Goal: Check status: Check status

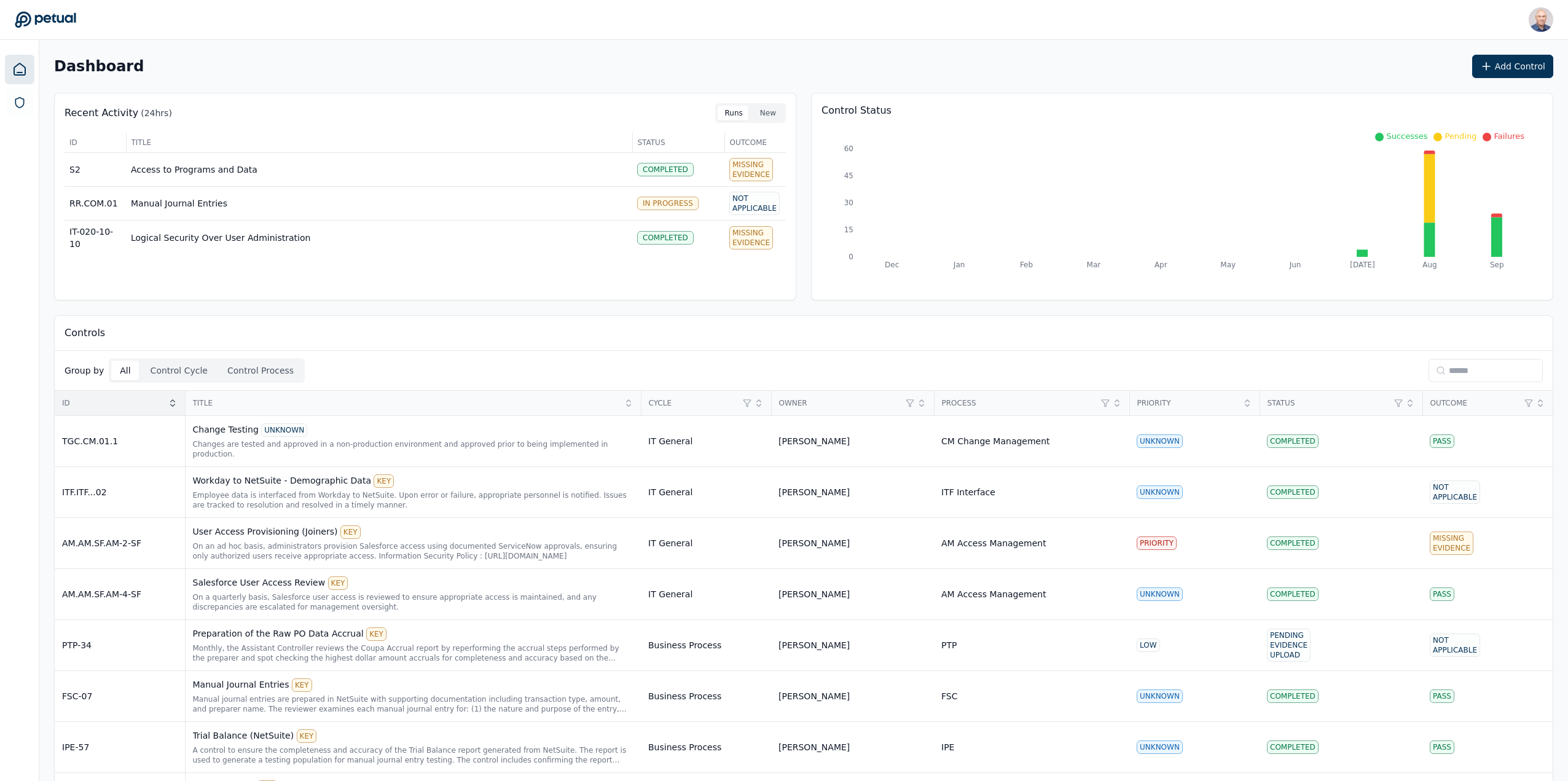
click at [169, 400] on icon at bounding box center [172, 403] width 10 height 10
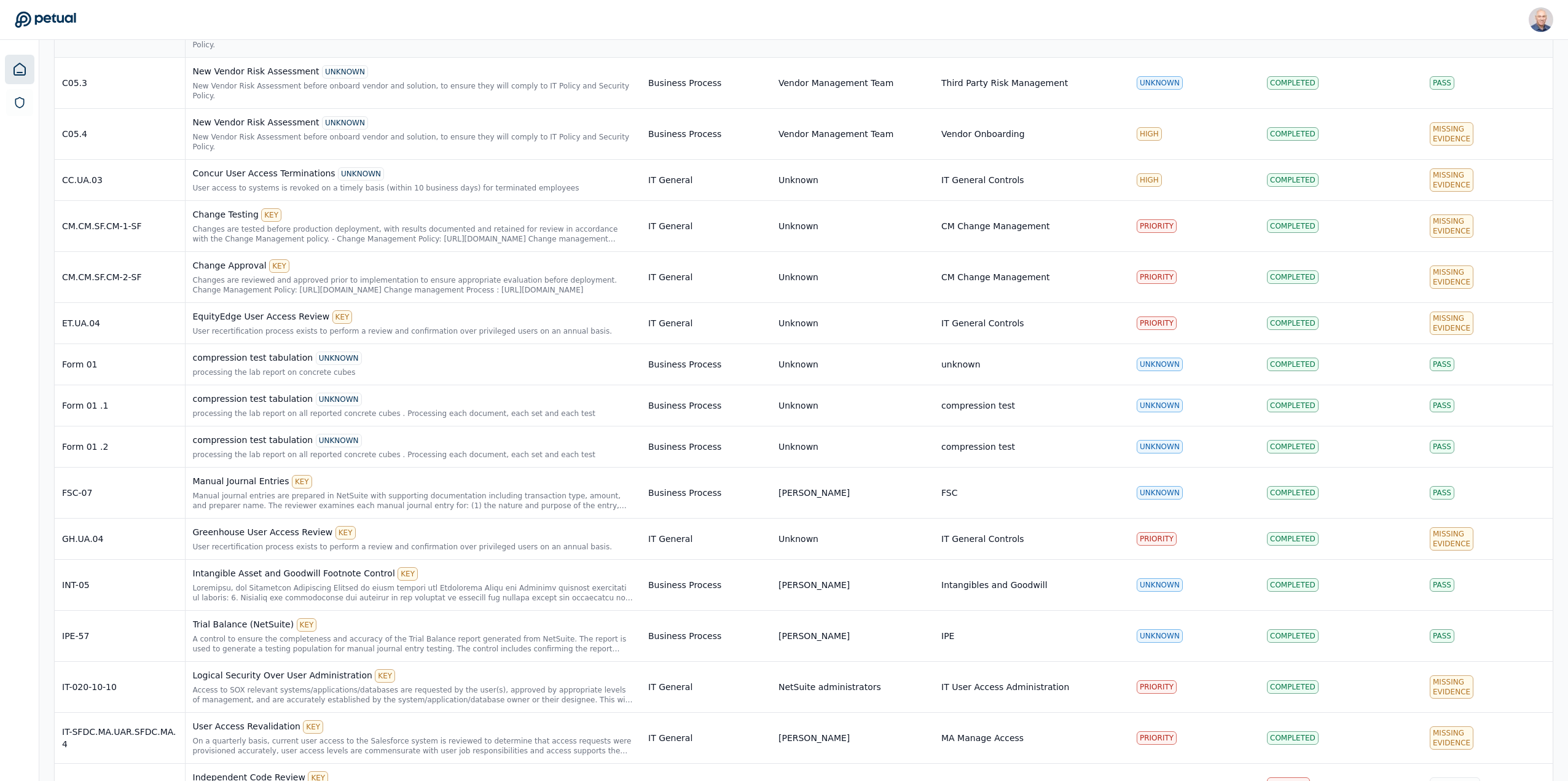
scroll to position [2949, 0]
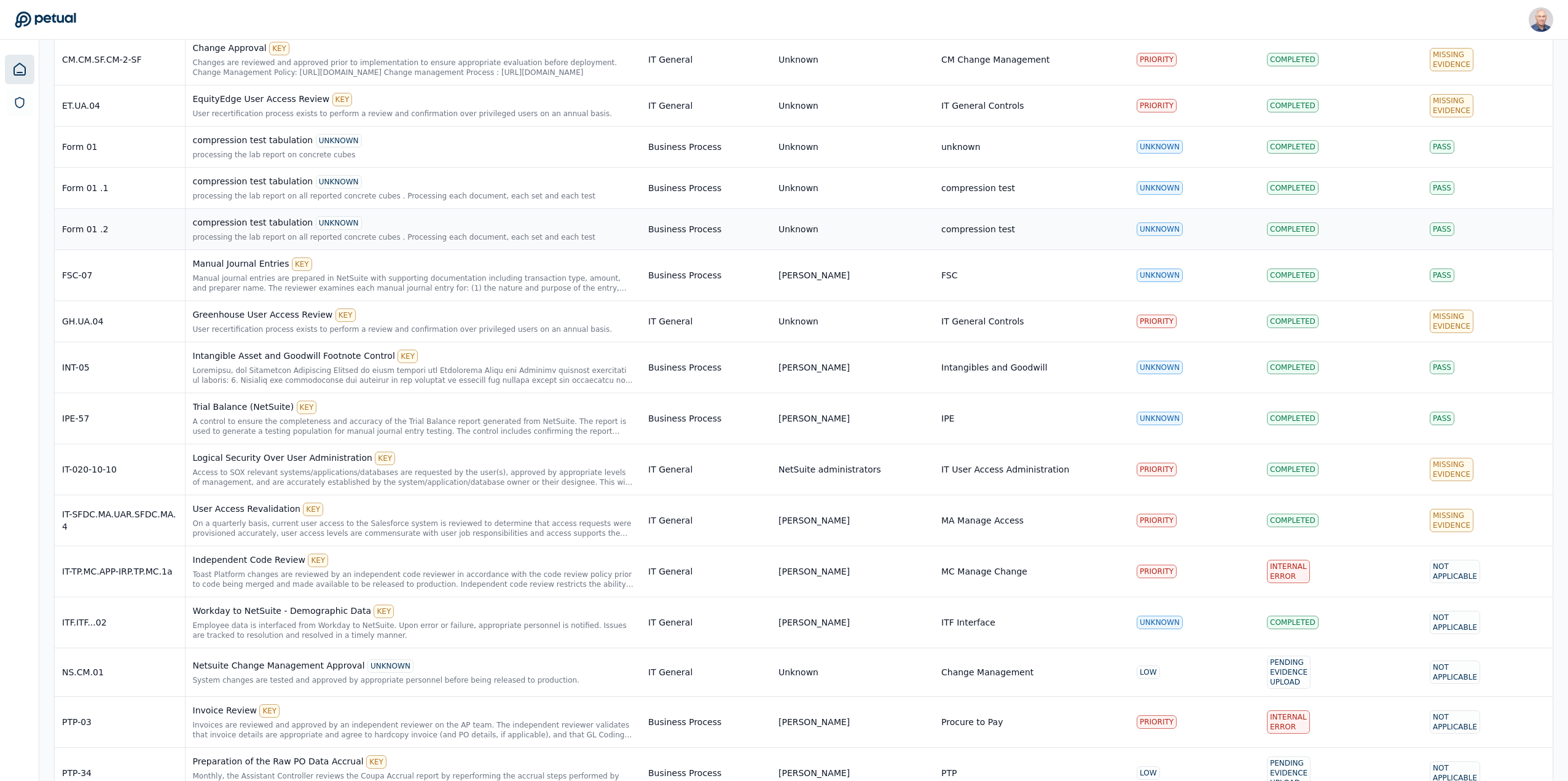
click at [273, 217] on div "compression test tabulation UNKNOWN" at bounding box center [413, 223] width 441 height 14
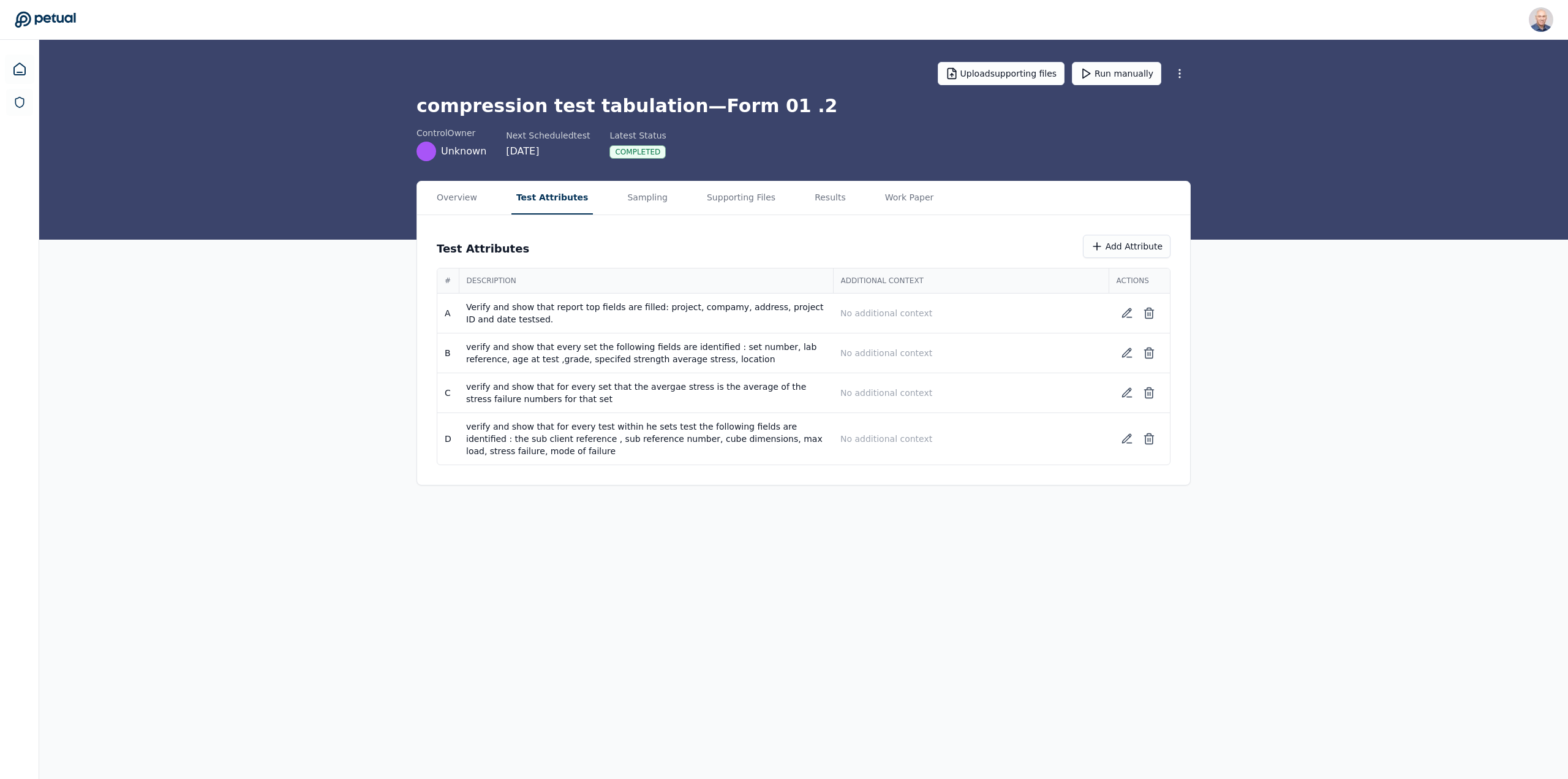
click at [532, 195] on button "Test Attributes" at bounding box center [552, 198] width 82 height 33
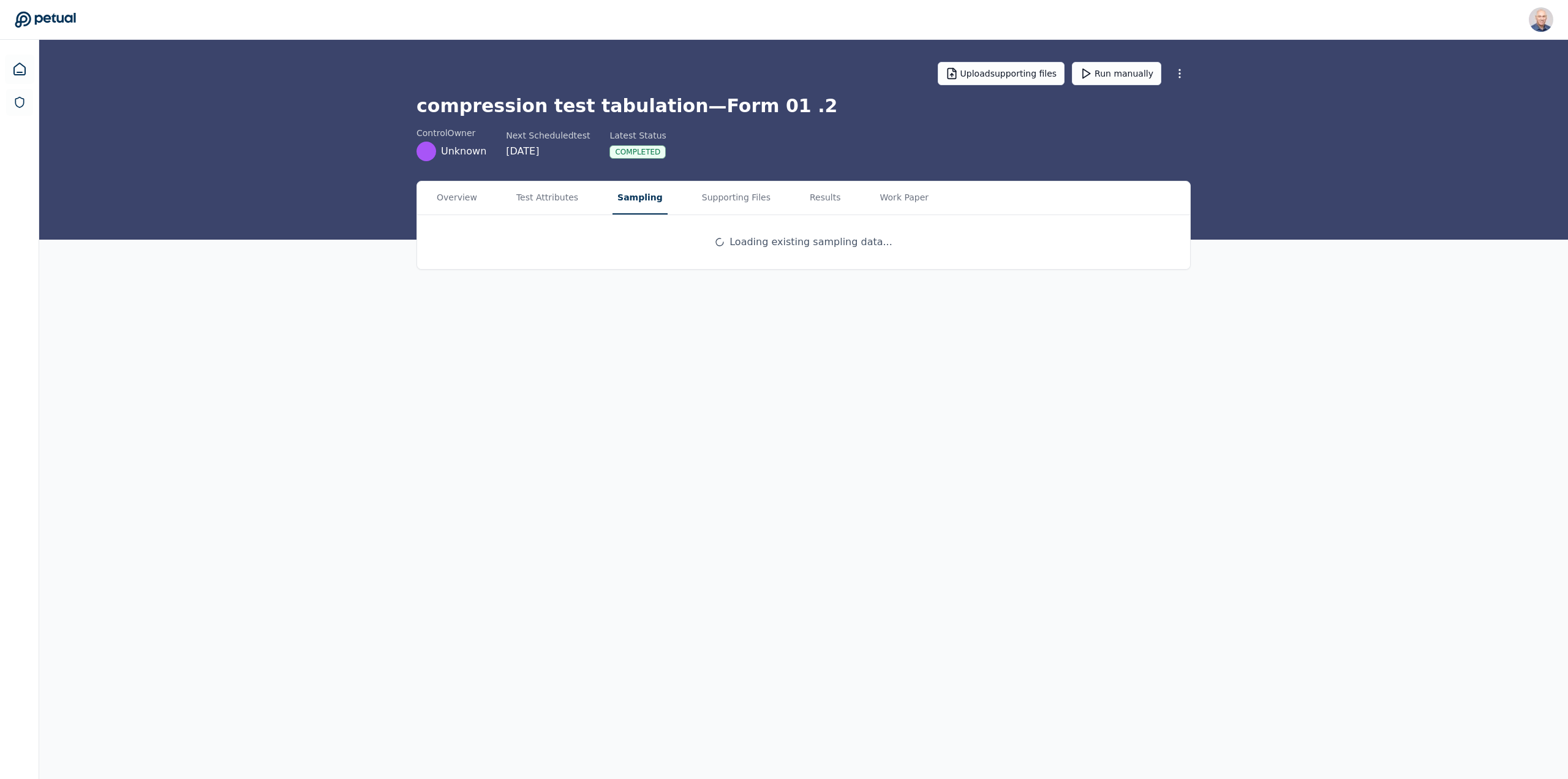
click at [619, 198] on button "Sampling" at bounding box center [639, 198] width 55 height 33
click at [577, 287] on p "3 records • 31 Bytes • User uploaded sample" at bounding box center [574, 290] width 187 height 12
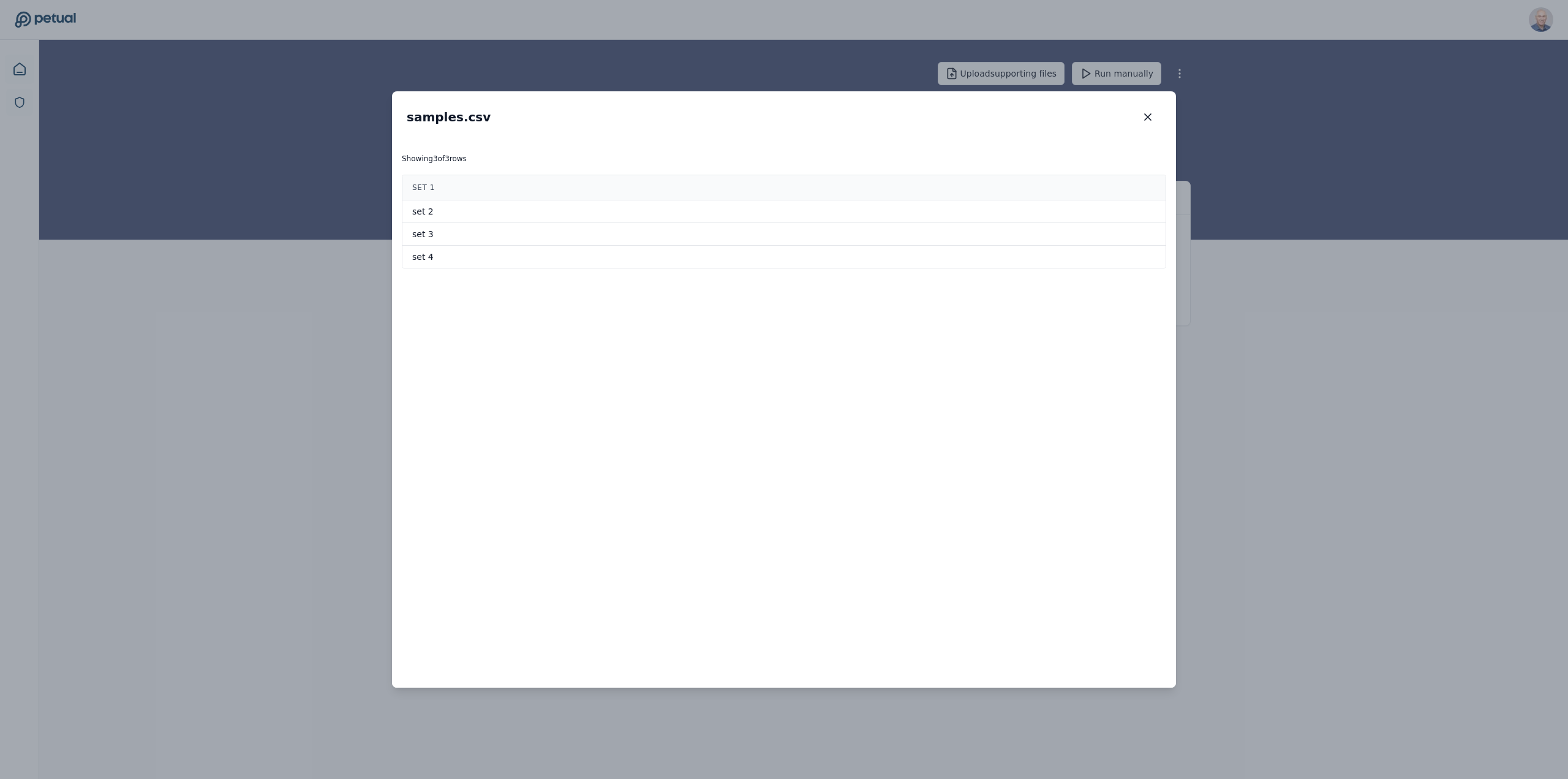
drag, startPoint x: 1153, startPoint y: 121, endPoint x: 1132, endPoint y: 121, distance: 21.0
click at [1152, 121] on icon "button" at bounding box center [1148, 117] width 12 height 12
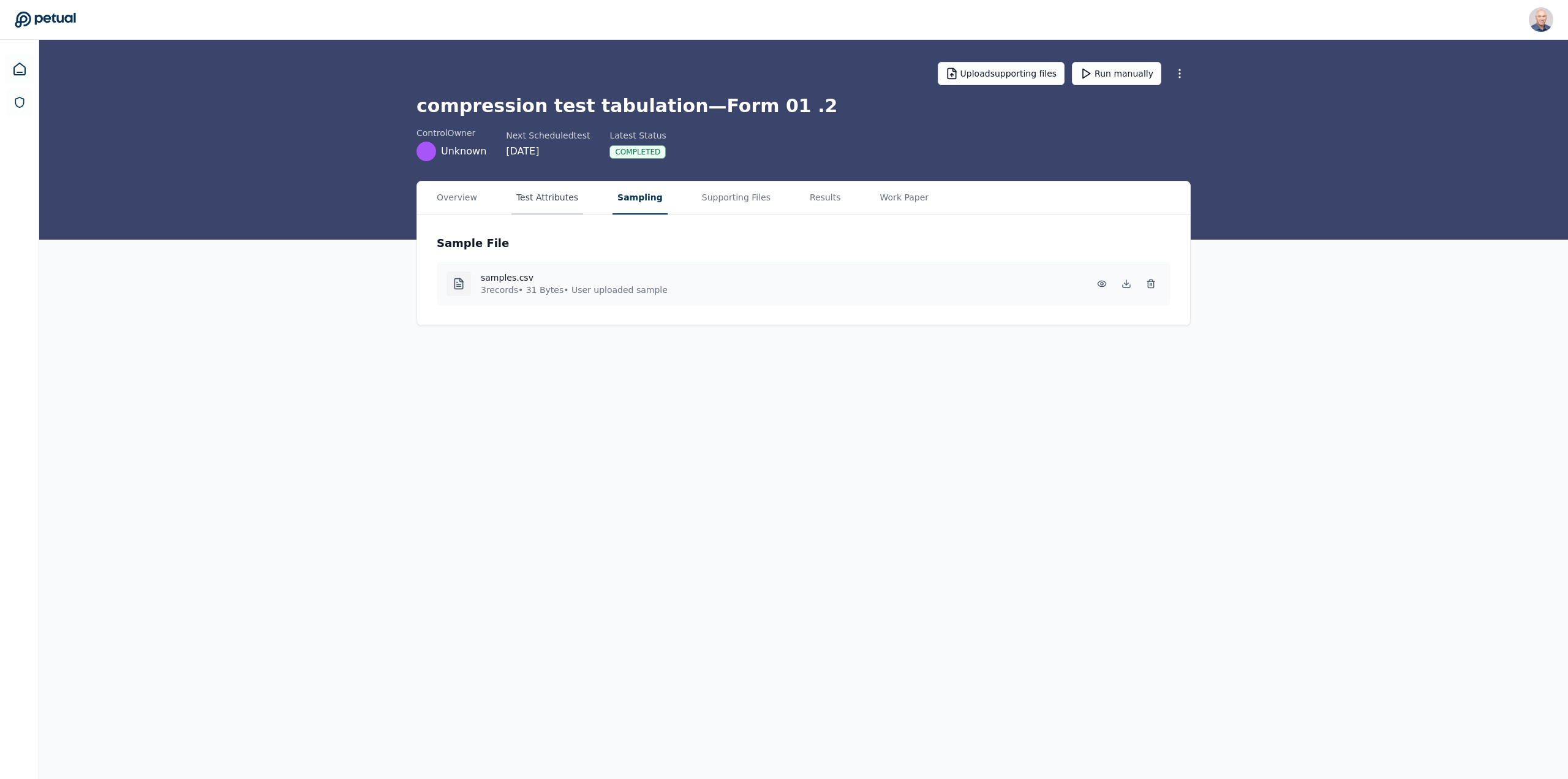
click at [524, 200] on button "Test Attributes" at bounding box center [547, 198] width 72 height 33
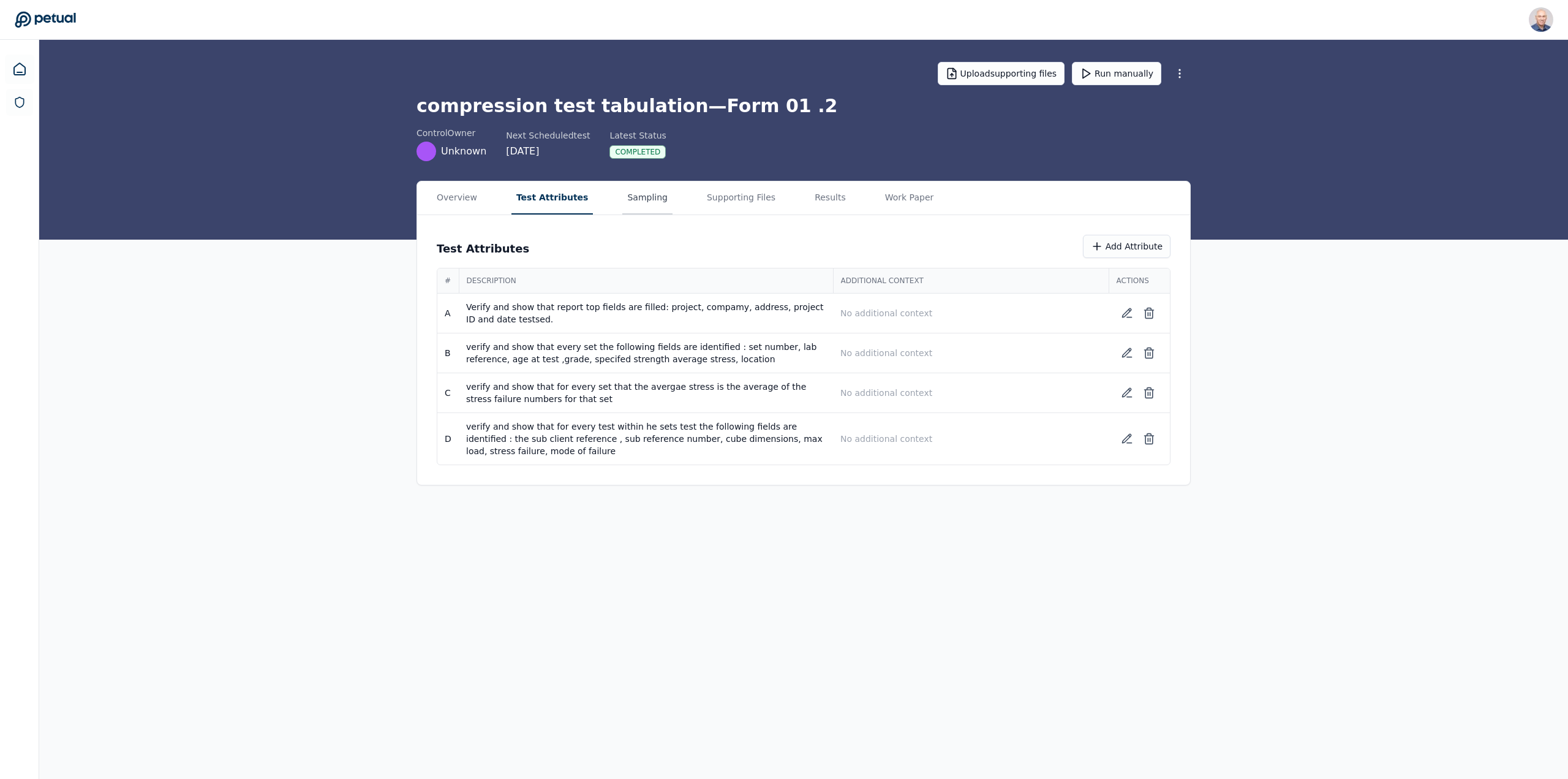
click at [637, 201] on button "Sampling" at bounding box center [648, 198] width 50 height 33
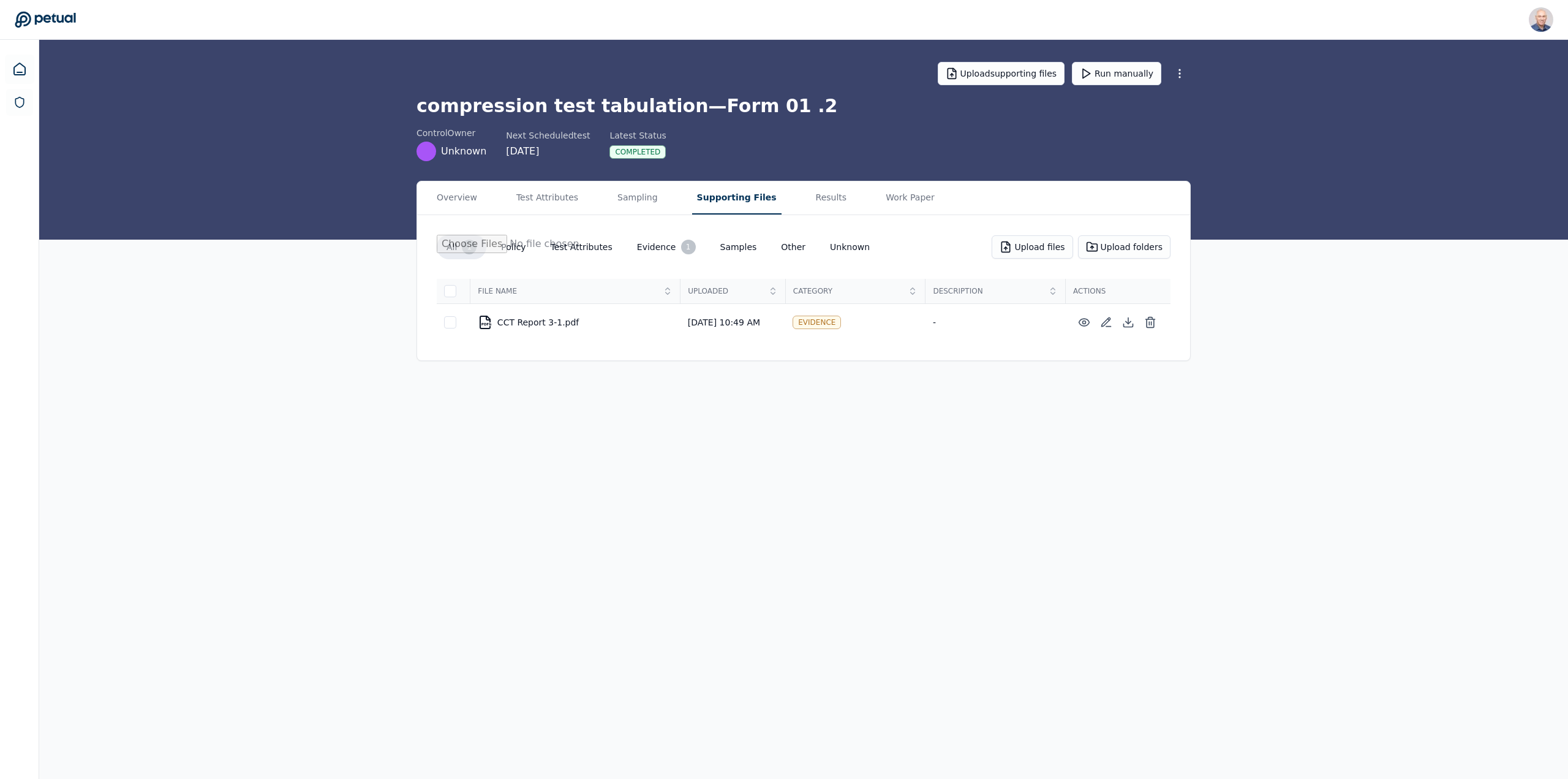
click at [704, 197] on button "Supporting Files" at bounding box center [737, 198] width 90 height 33
click at [1085, 323] on icon at bounding box center [1084, 323] width 12 height 12
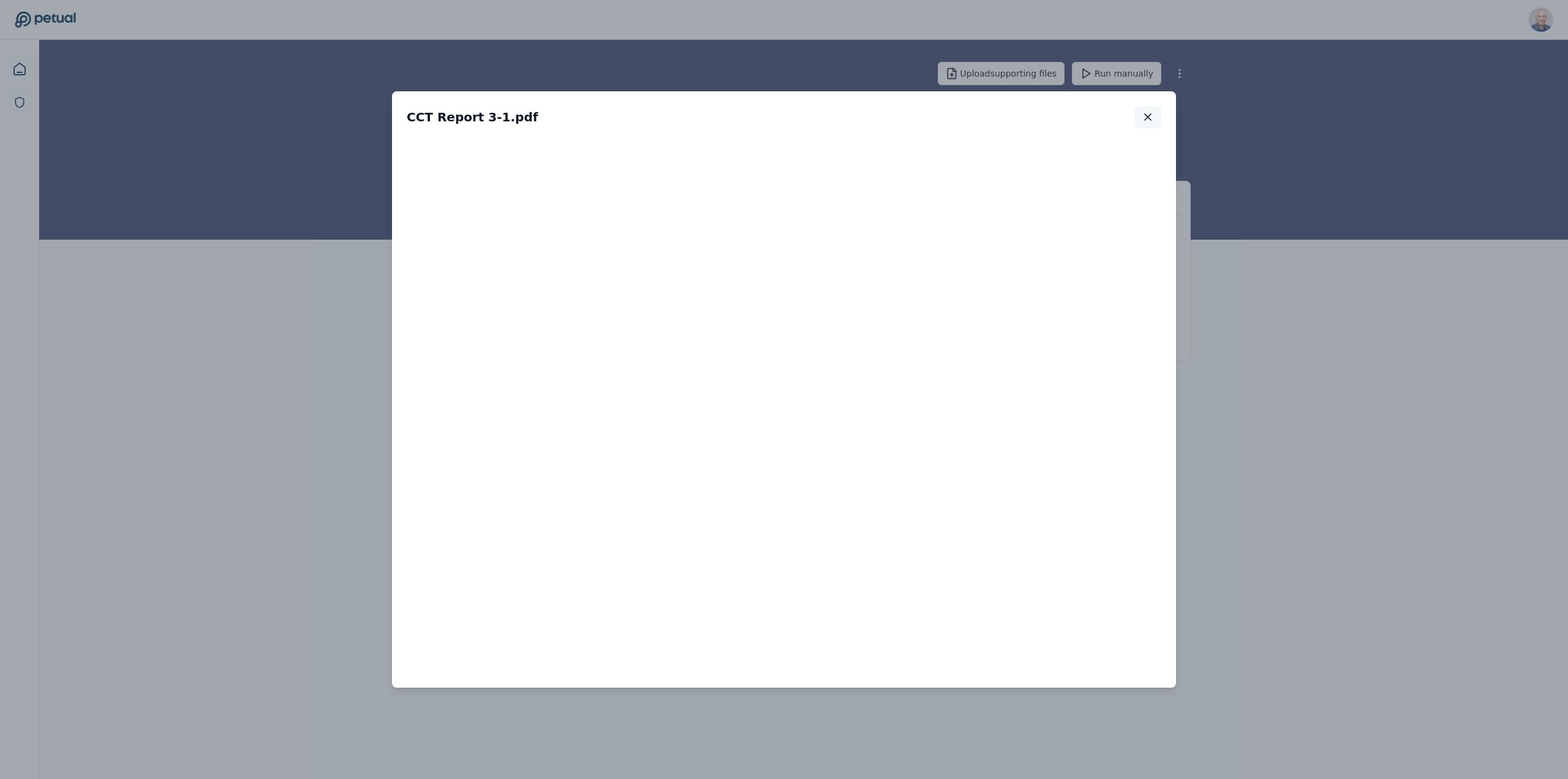
click at [1151, 120] on icon "button" at bounding box center [1147, 117] width 6 height 6
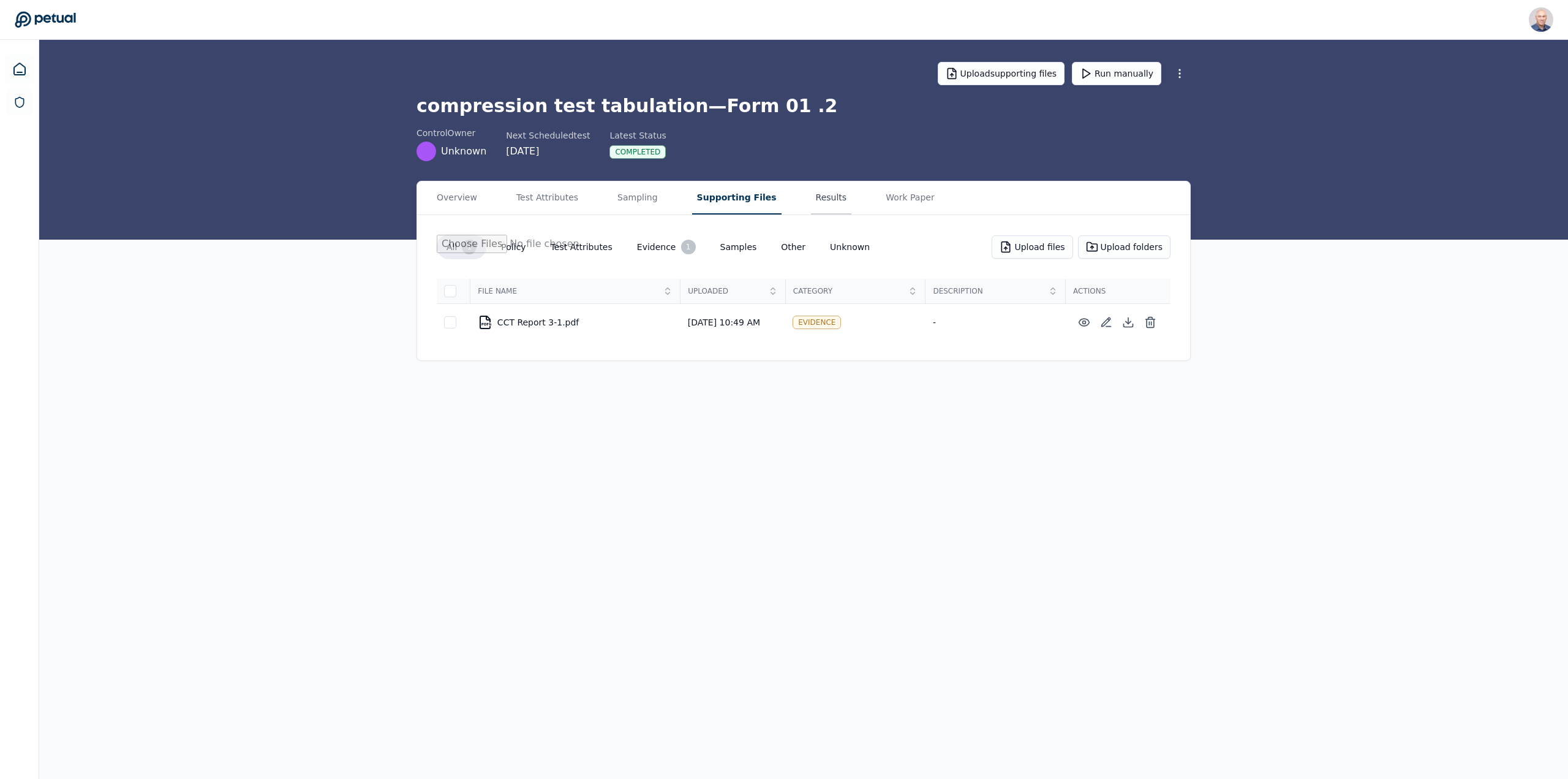
click at [811, 196] on button "Results" at bounding box center [832, 198] width 41 height 33
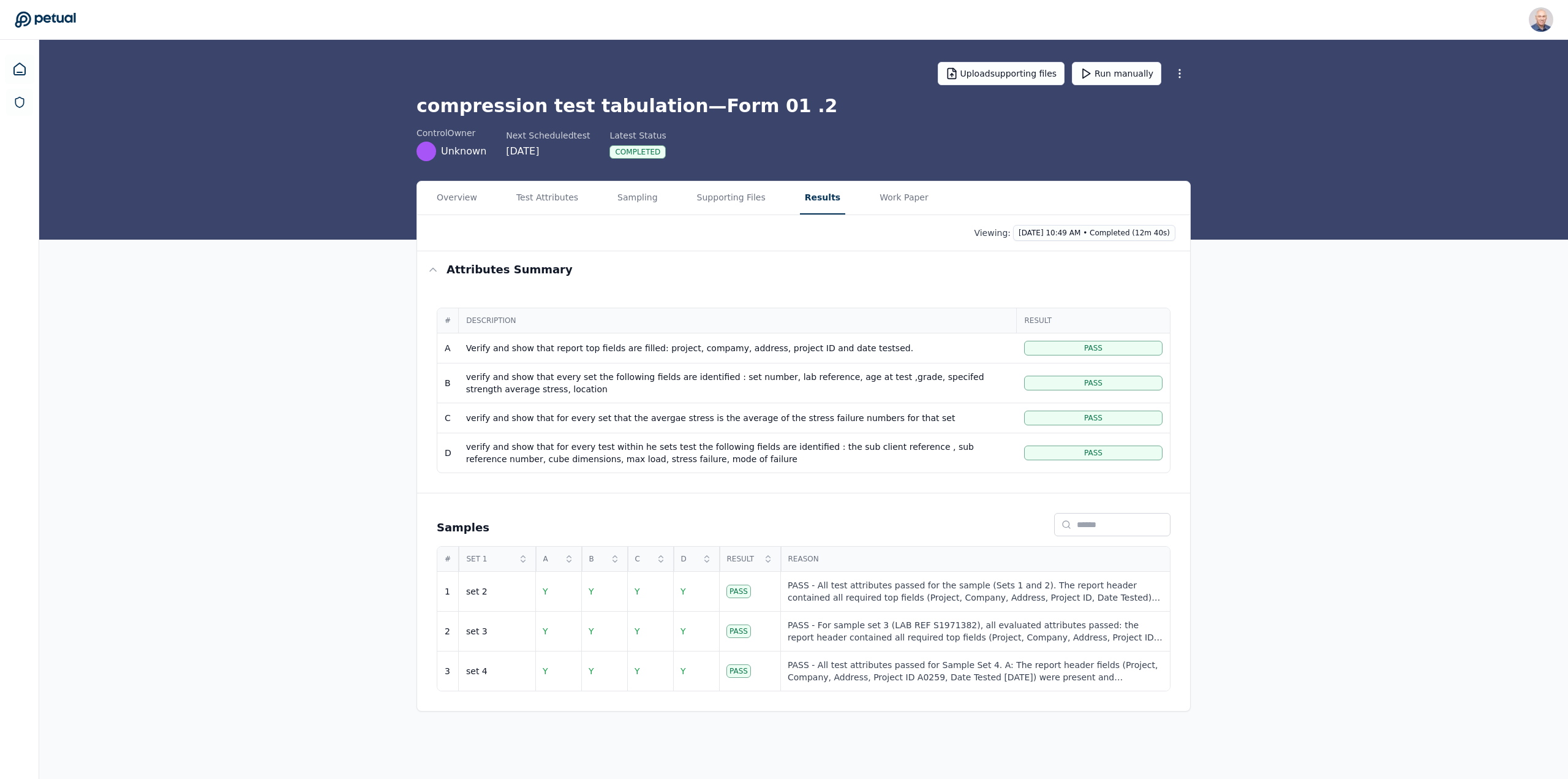
click at [1085, 344] on span "Pass" at bounding box center [1093, 348] width 18 height 10
click at [863, 596] on div "PASS - All test attributes passed for the sample (Sets 1 and 2). The report hea…" at bounding box center [975, 592] width 375 height 24
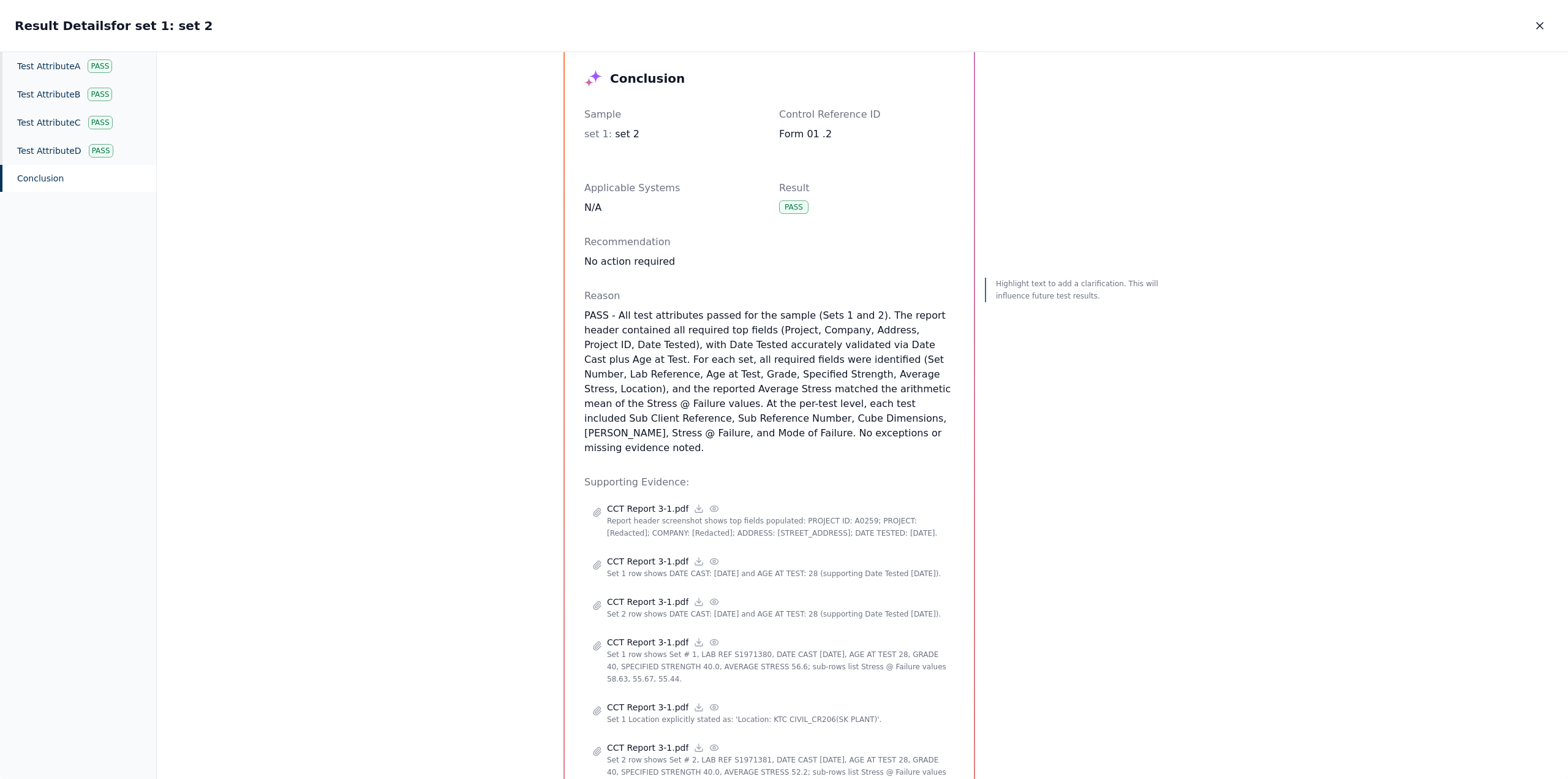
scroll to position [20, 0]
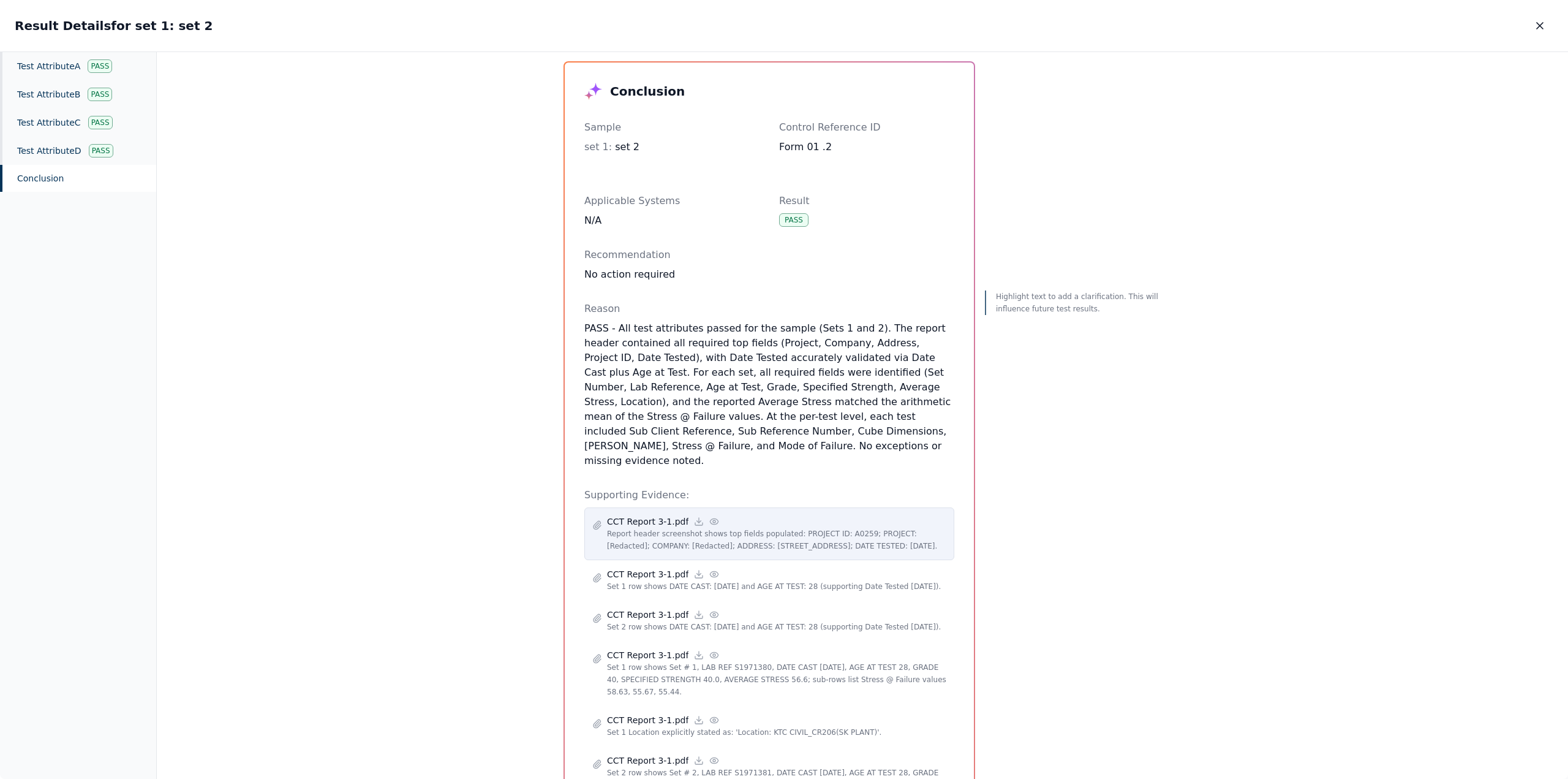
click at [709, 517] on icon at bounding box center [714, 522] width 10 height 10
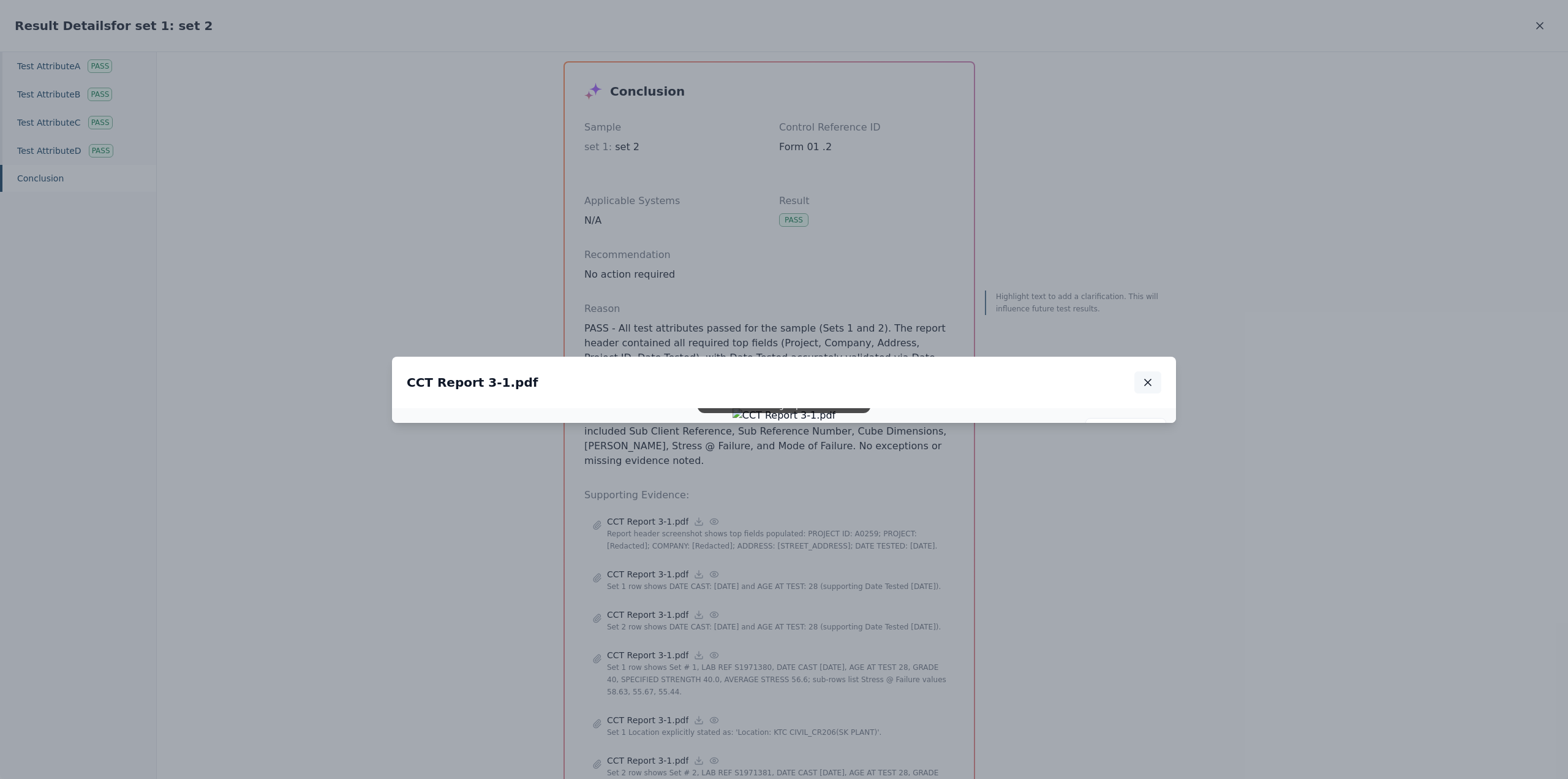
click at [1149, 376] on icon "button" at bounding box center [1148, 382] width 12 height 12
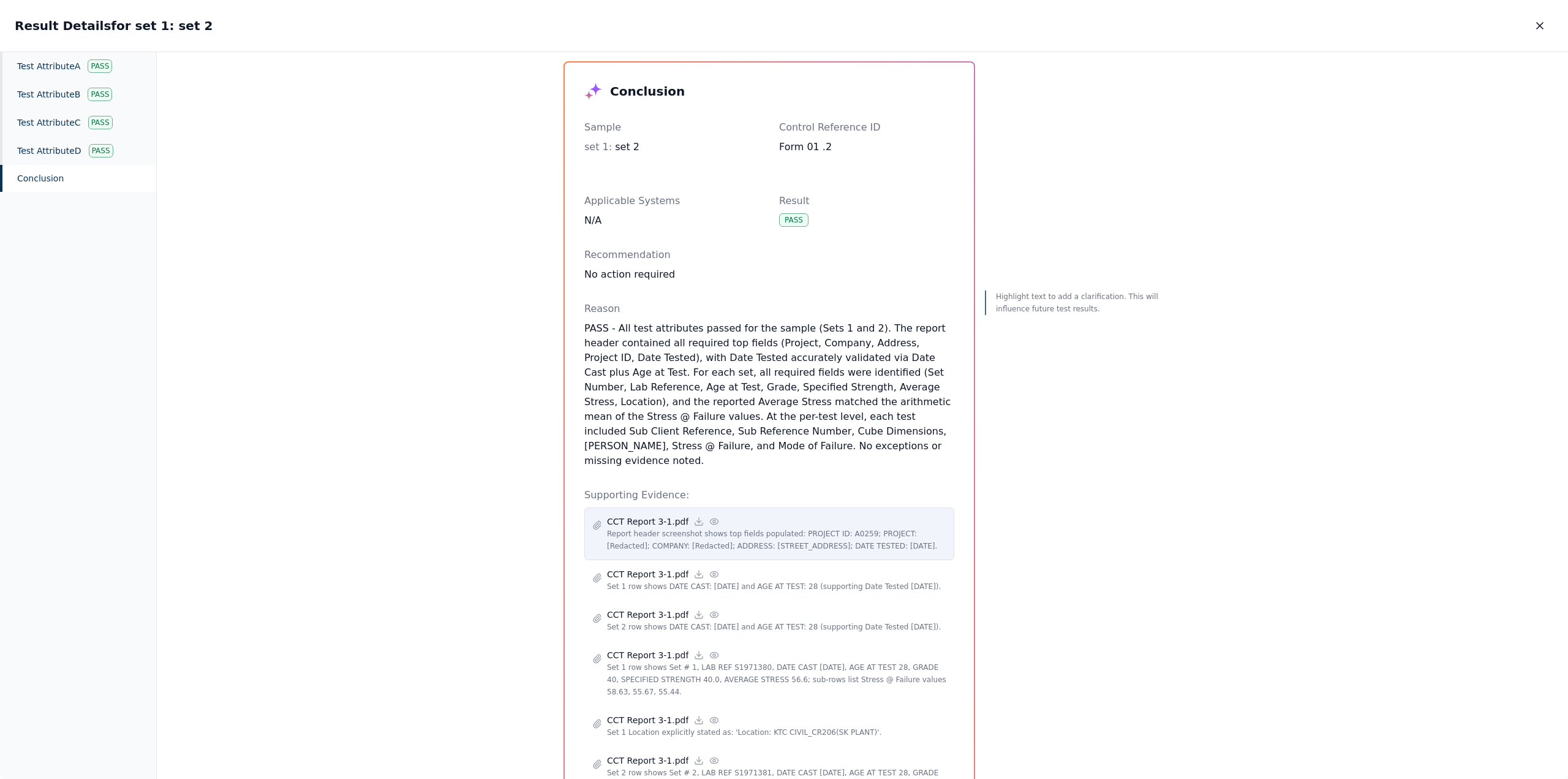
click at [711, 518] on icon at bounding box center [715, 521] width 8 height 5
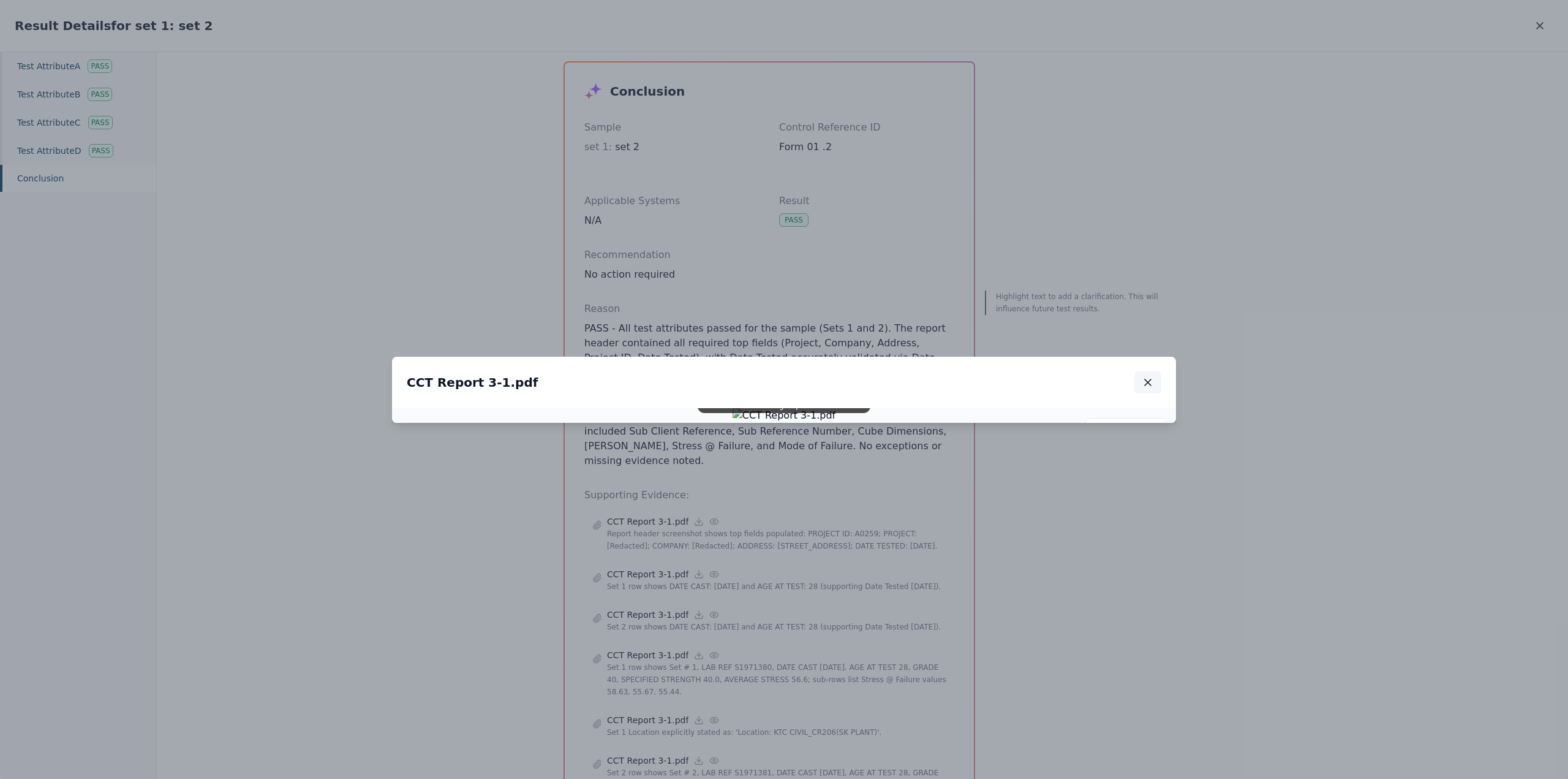
click at [1153, 376] on icon "button" at bounding box center [1148, 382] width 12 height 12
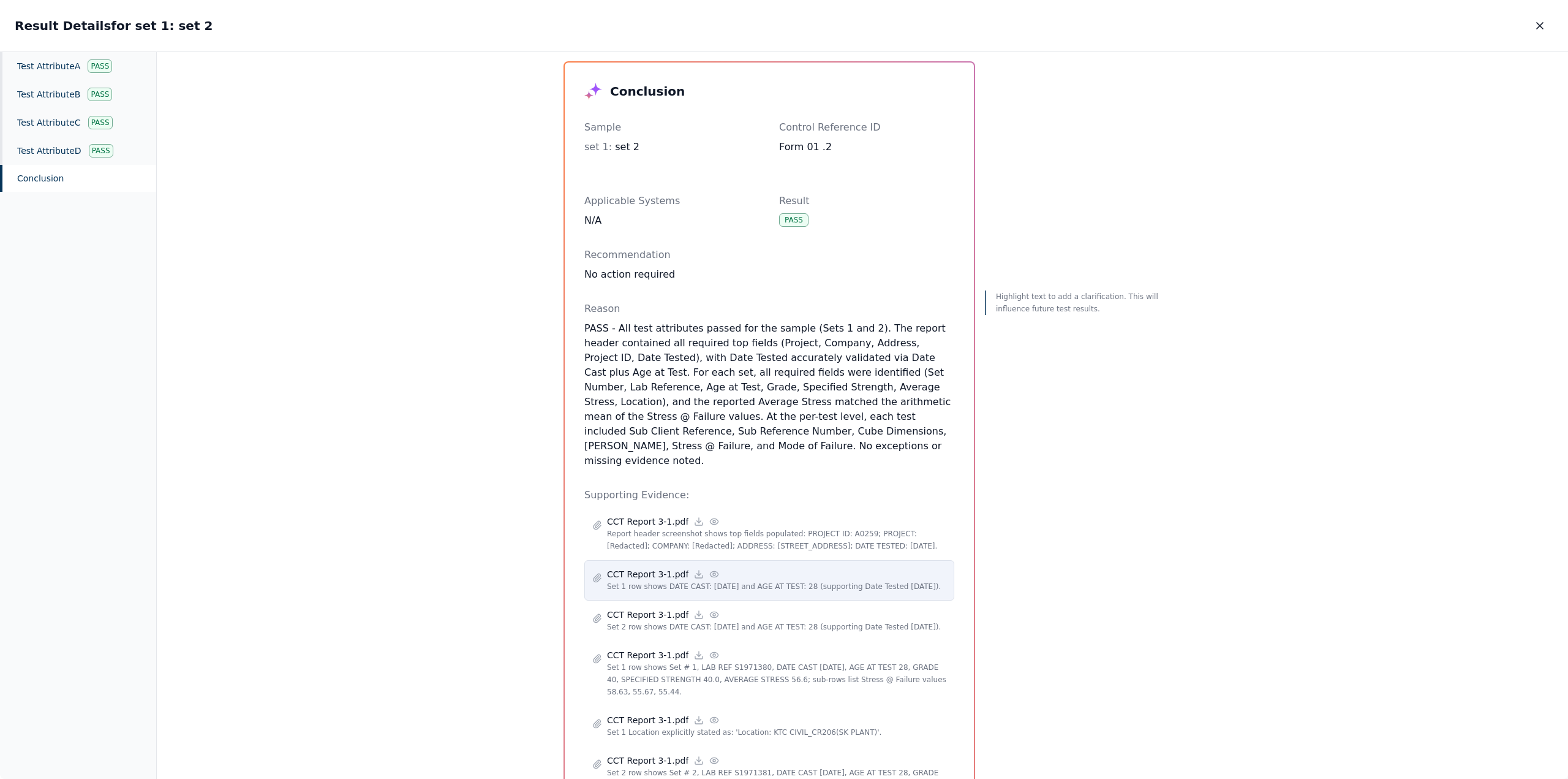
click at [709, 571] on icon at bounding box center [714, 574] width 10 height 10
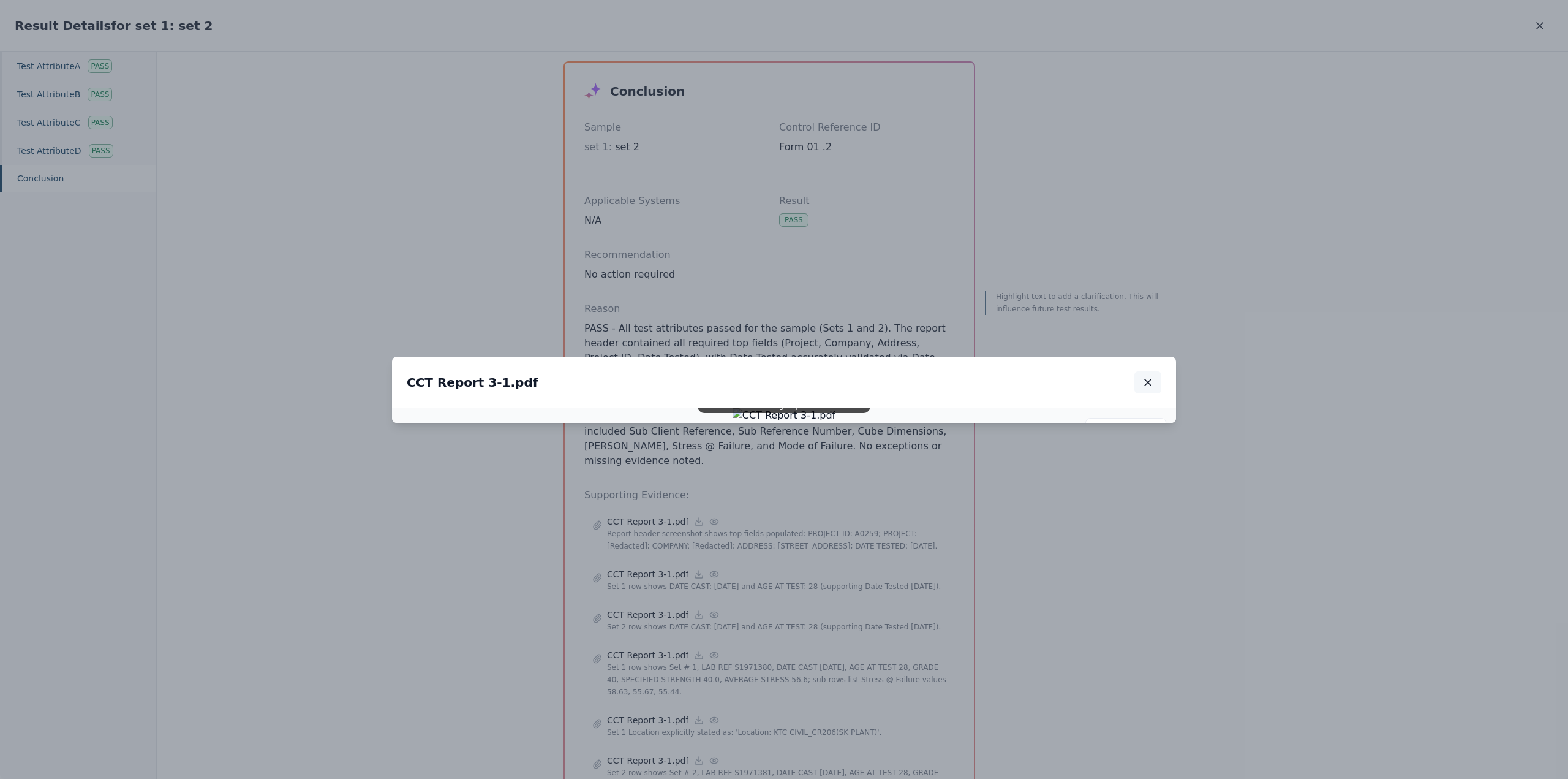
click at [1150, 380] on icon "button" at bounding box center [1147, 382] width 6 height 6
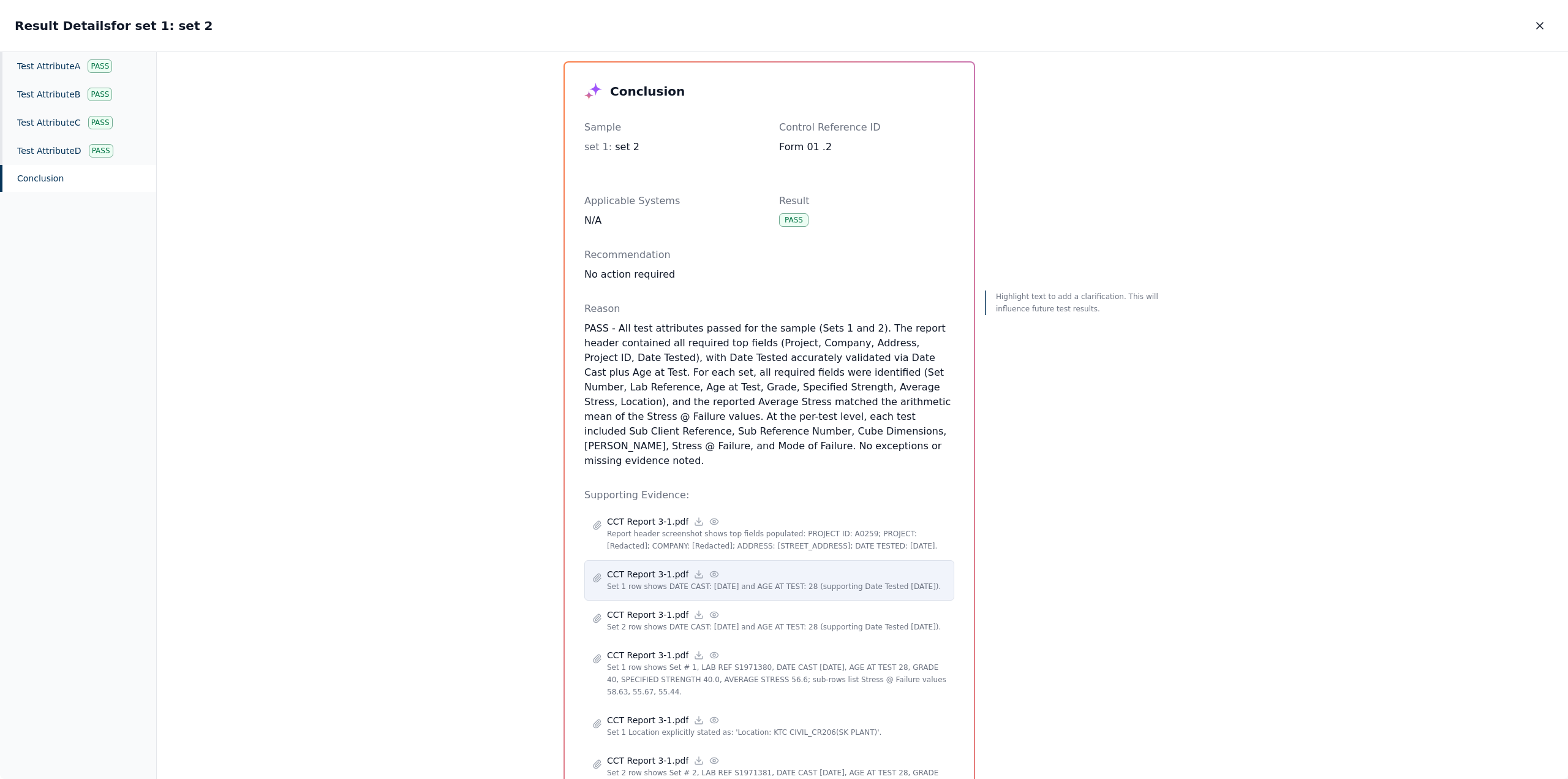
click at [791, 574] on div "CCT Report 3-1.pdf" at bounding box center [777, 574] width 339 height 12
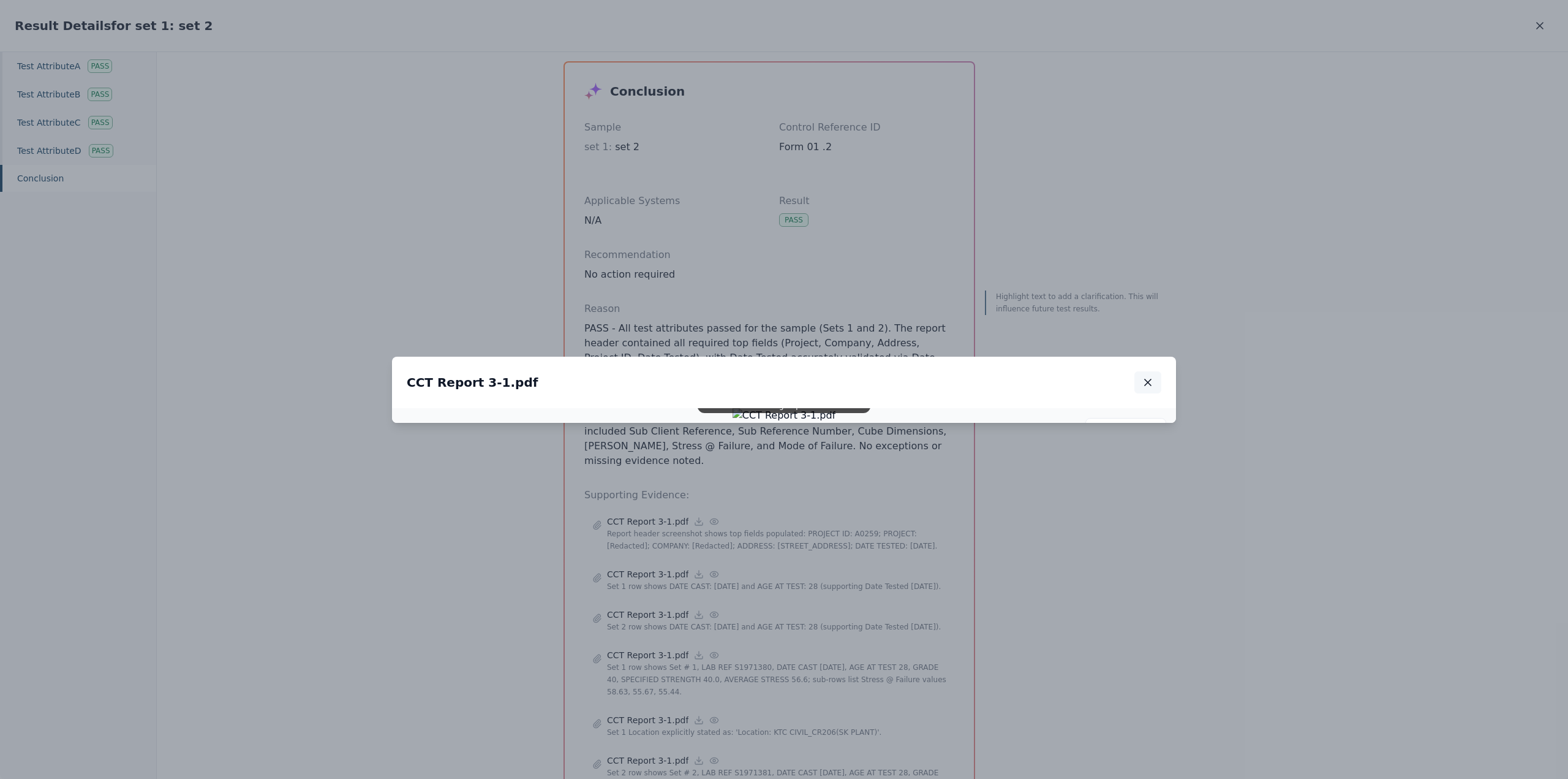
click at [1141, 372] on button "button" at bounding box center [1148, 382] width 27 height 22
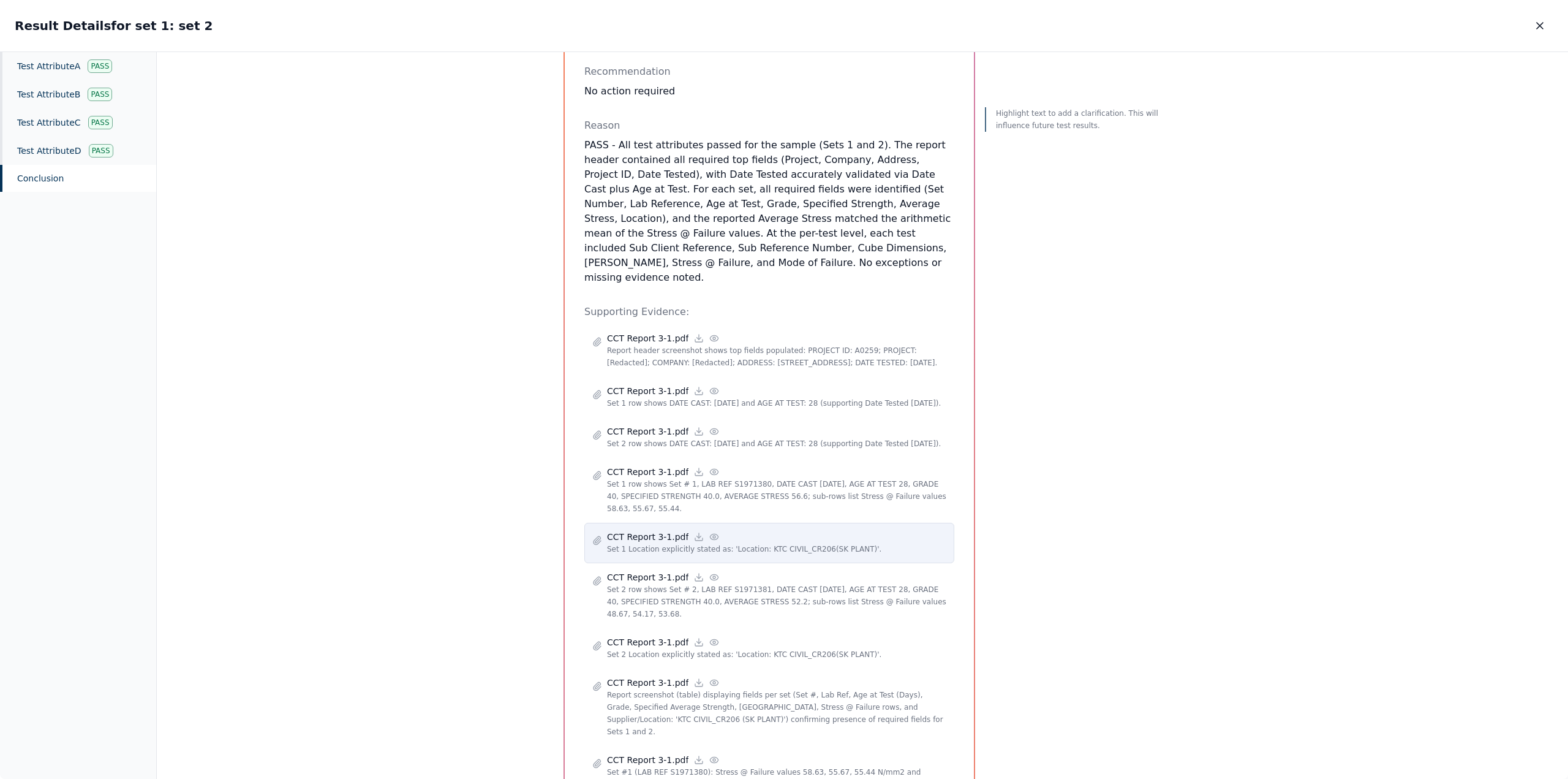
scroll to position [204, 0]
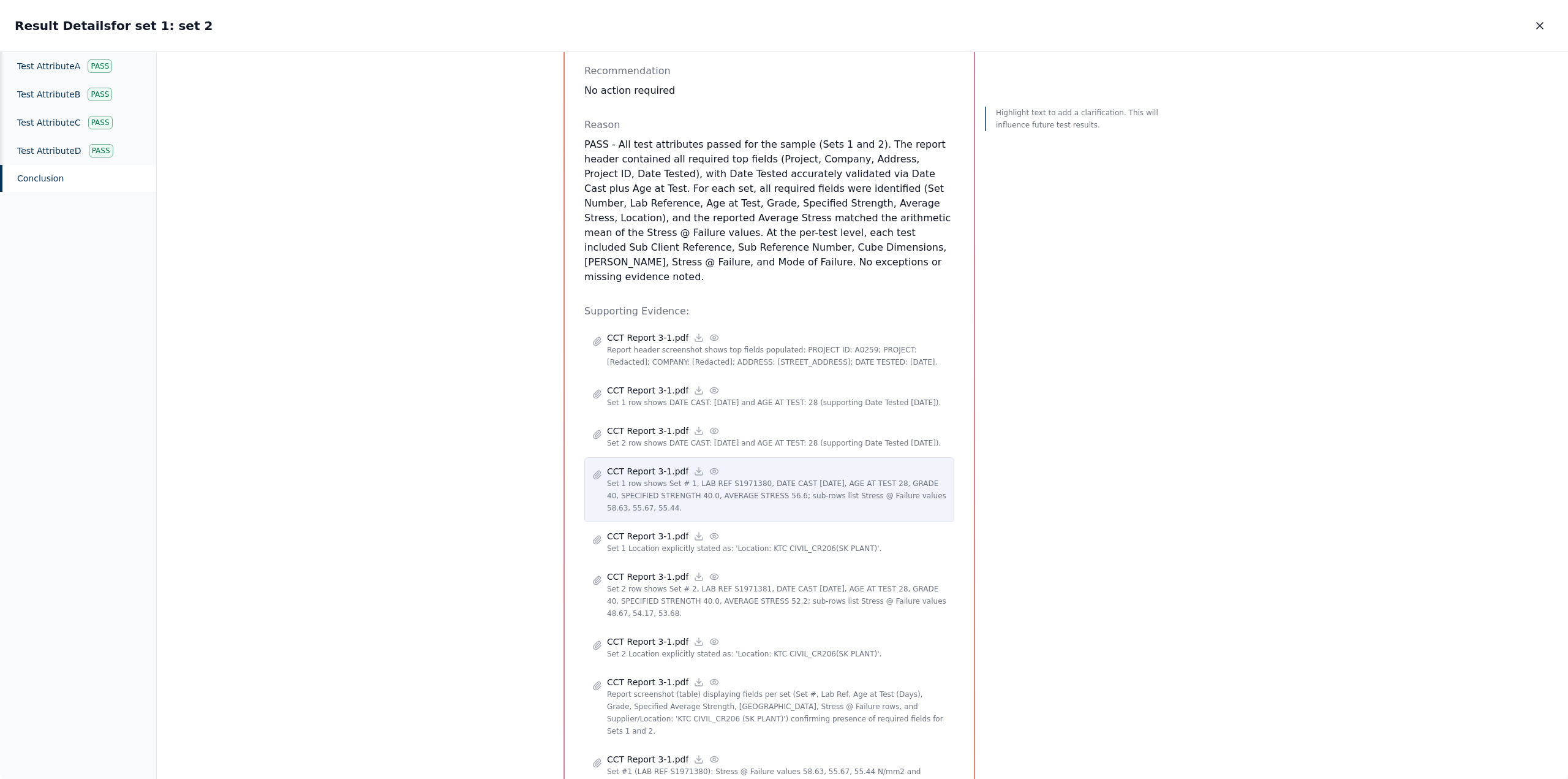
click at [850, 481] on p "Set 1 row shows Set # 1, LAB REF S1971380, DATE CAST [DATE], AGE AT TEST 28, GR…" at bounding box center [777, 496] width 339 height 37
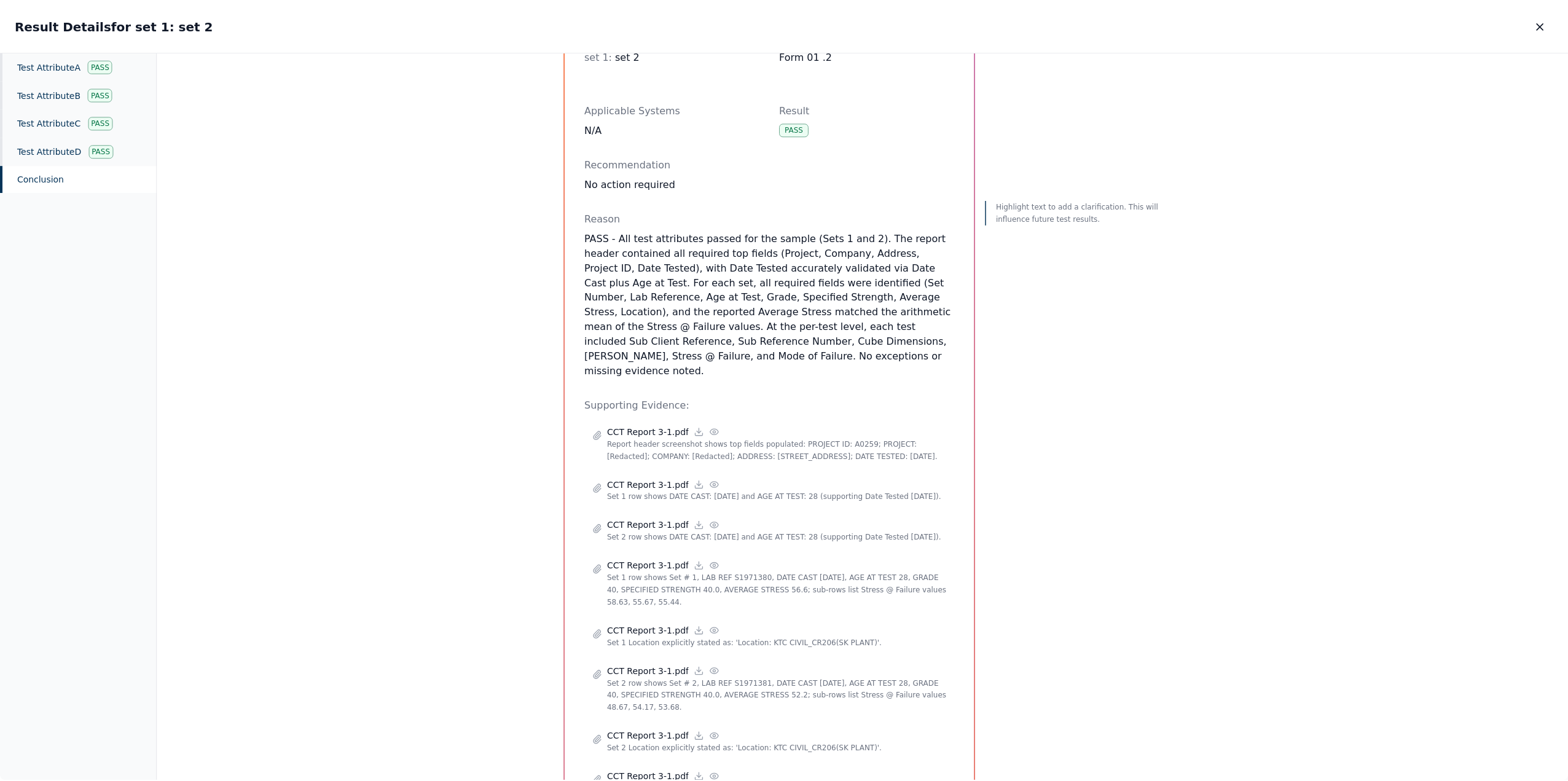
scroll to position [0, 0]
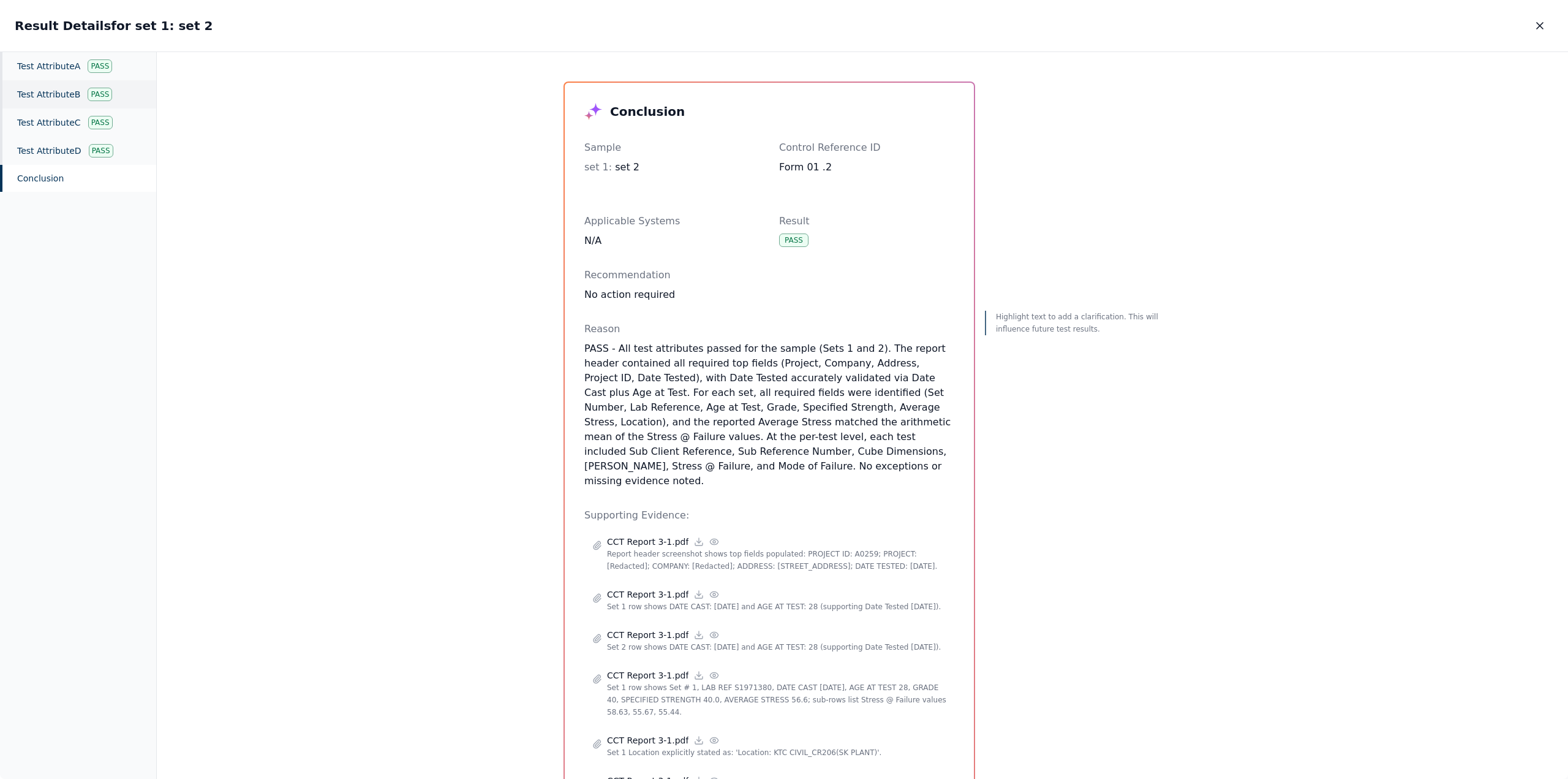
click at [91, 94] on div "Pass" at bounding box center [100, 94] width 24 height 14
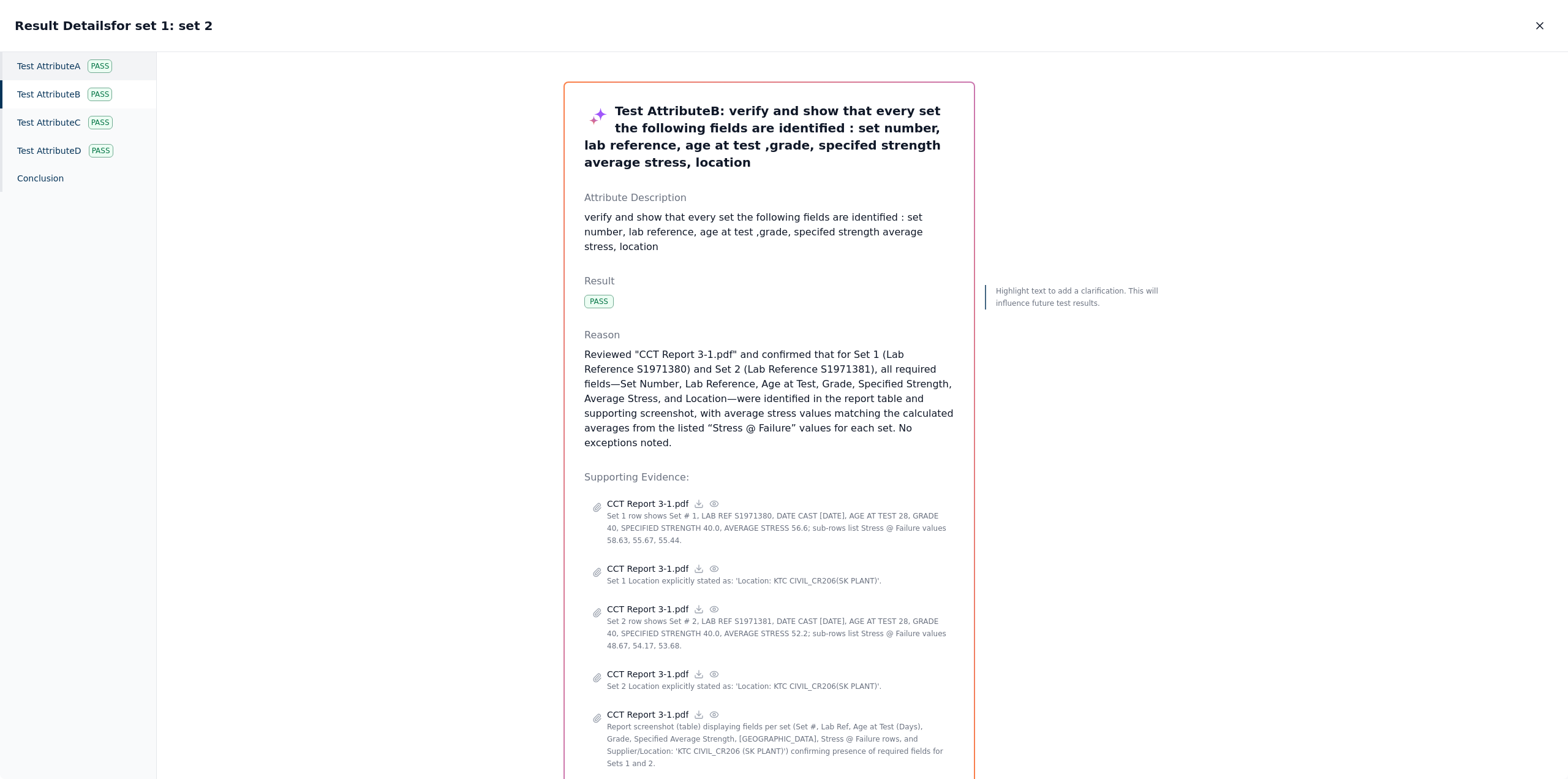
click at [95, 68] on div "Pass" at bounding box center [100, 67] width 24 height 14
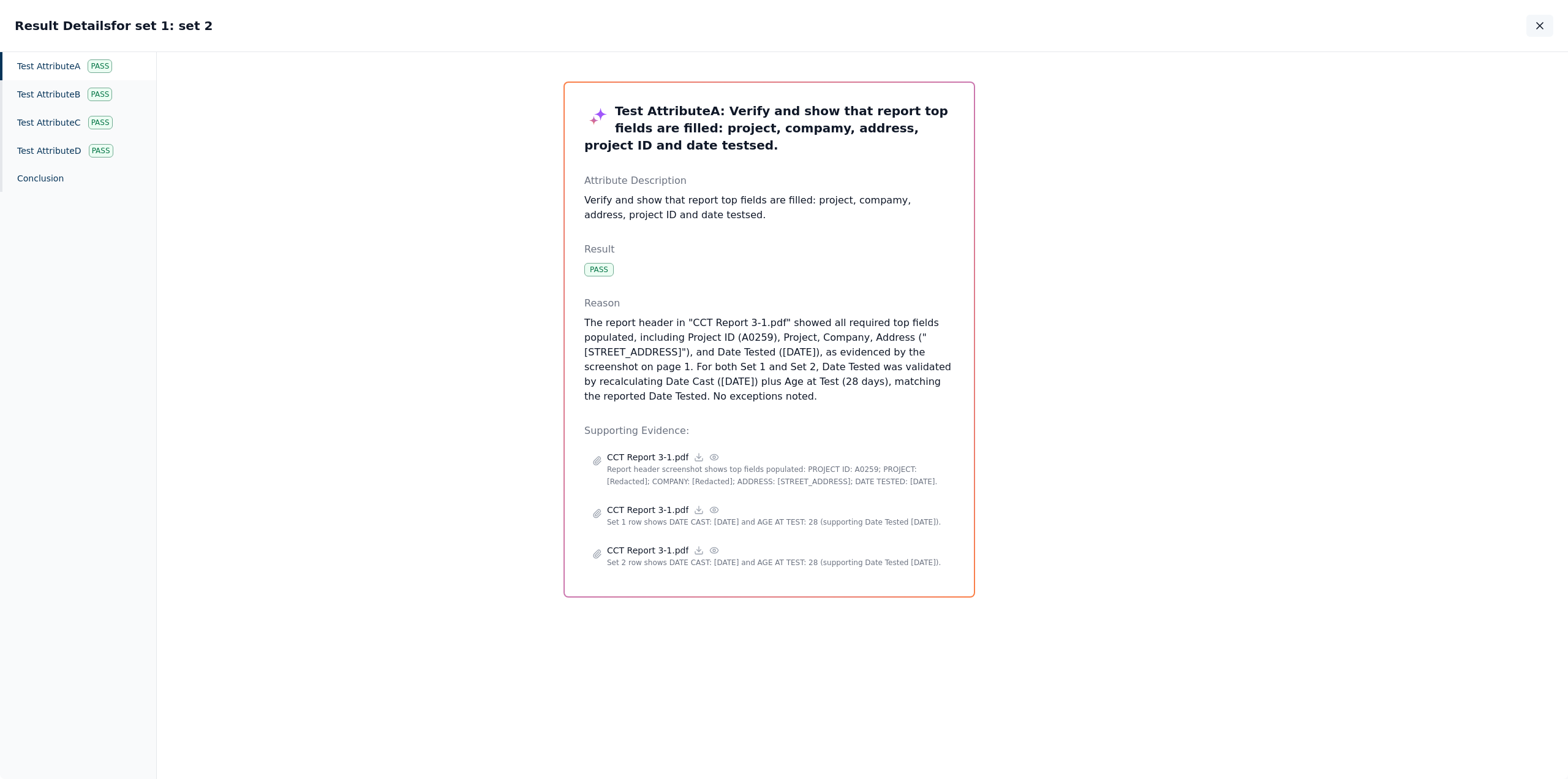
click at [1537, 24] on icon "button" at bounding box center [1539, 25] width 6 height 6
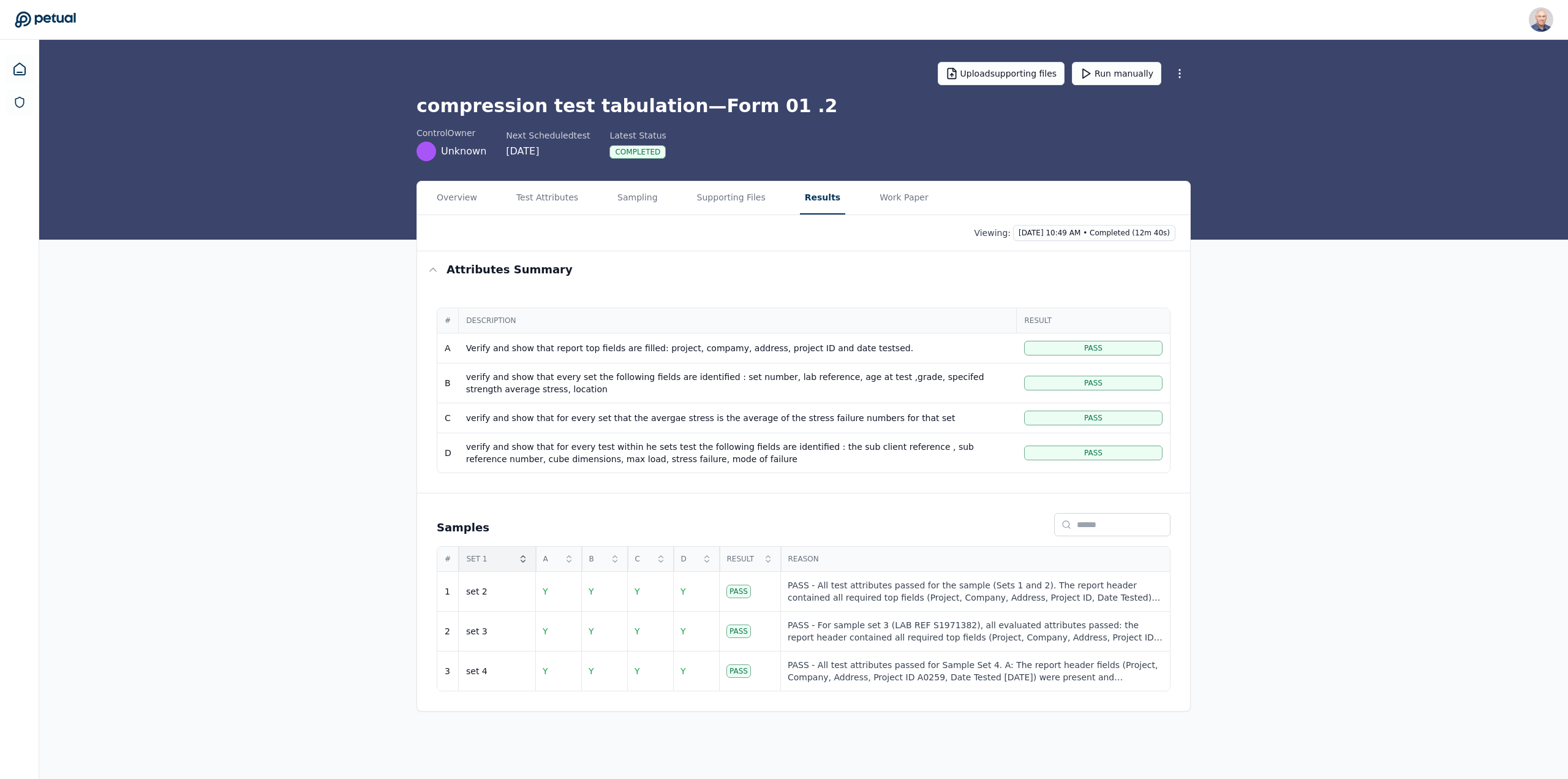
click at [521, 561] on icon at bounding box center [523, 561] width 4 height 2
click at [802, 558] on span "Reason" at bounding box center [975, 559] width 375 height 10
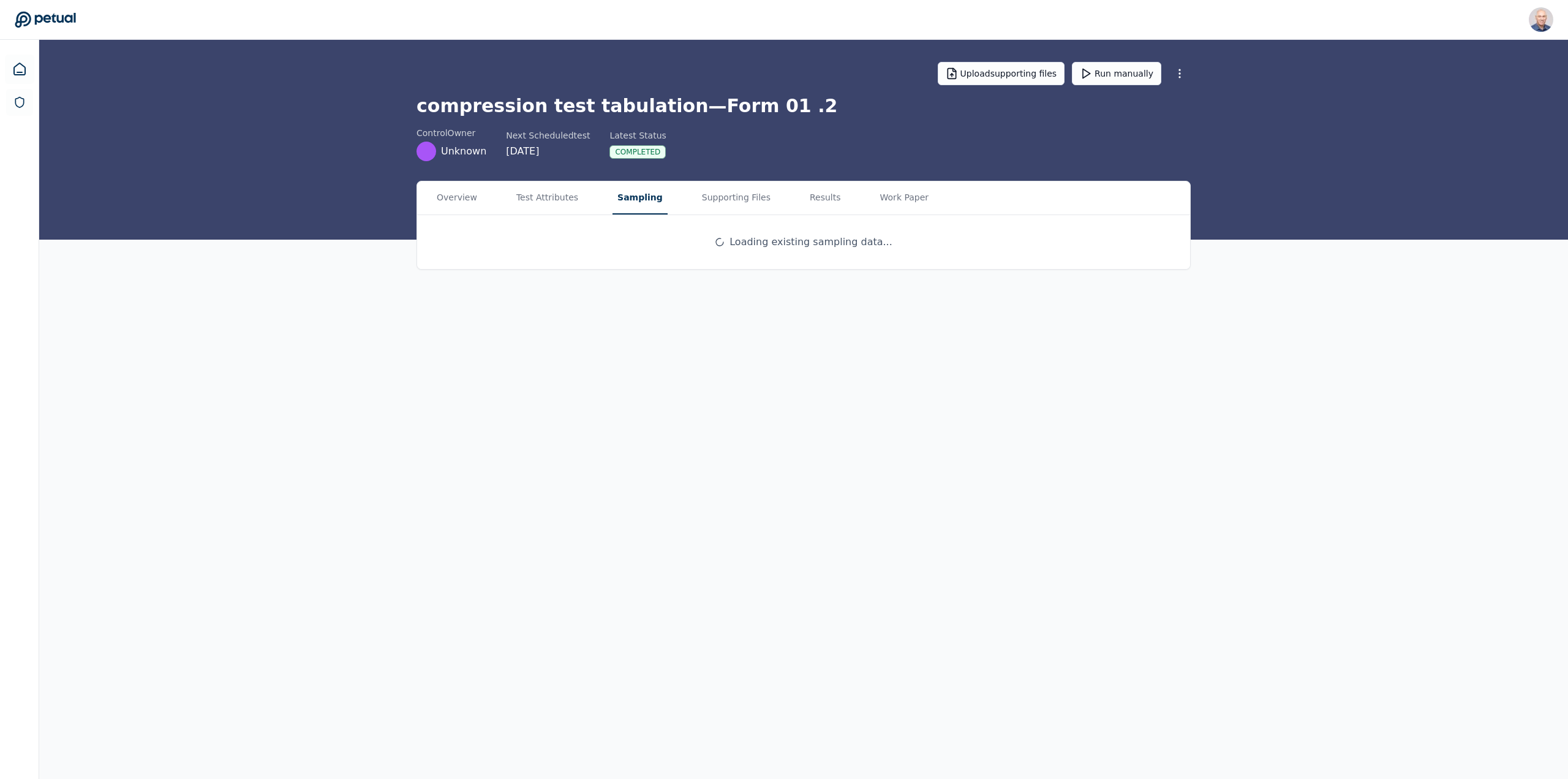
click at [636, 194] on button "Sampling" at bounding box center [639, 198] width 55 height 33
click at [542, 280] on p "samples.csv" at bounding box center [574, 278] width 187 height 12
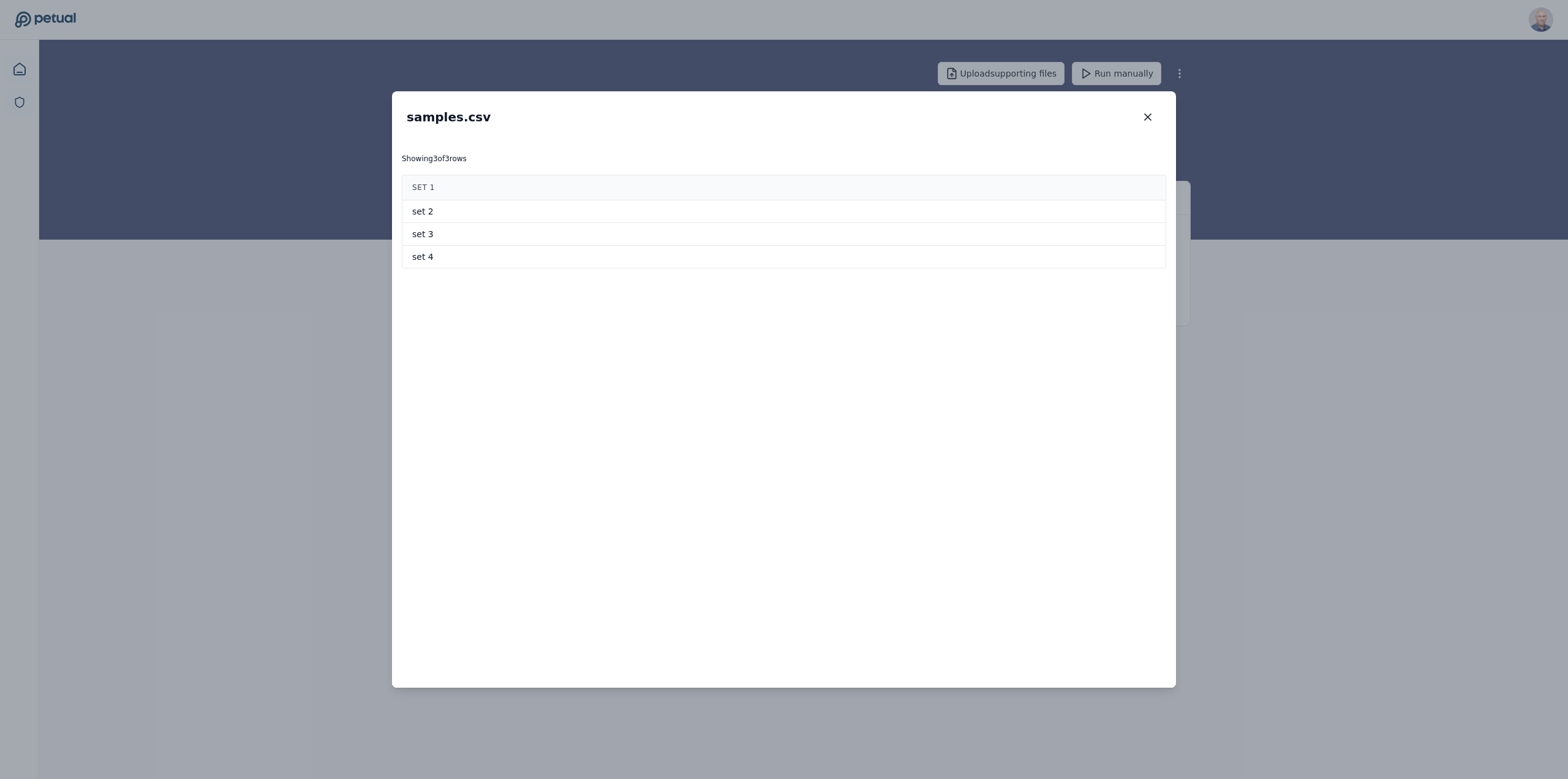
click at [1152, 117] on icon "button" at bounding box center [1148, 117] width 12 height 12
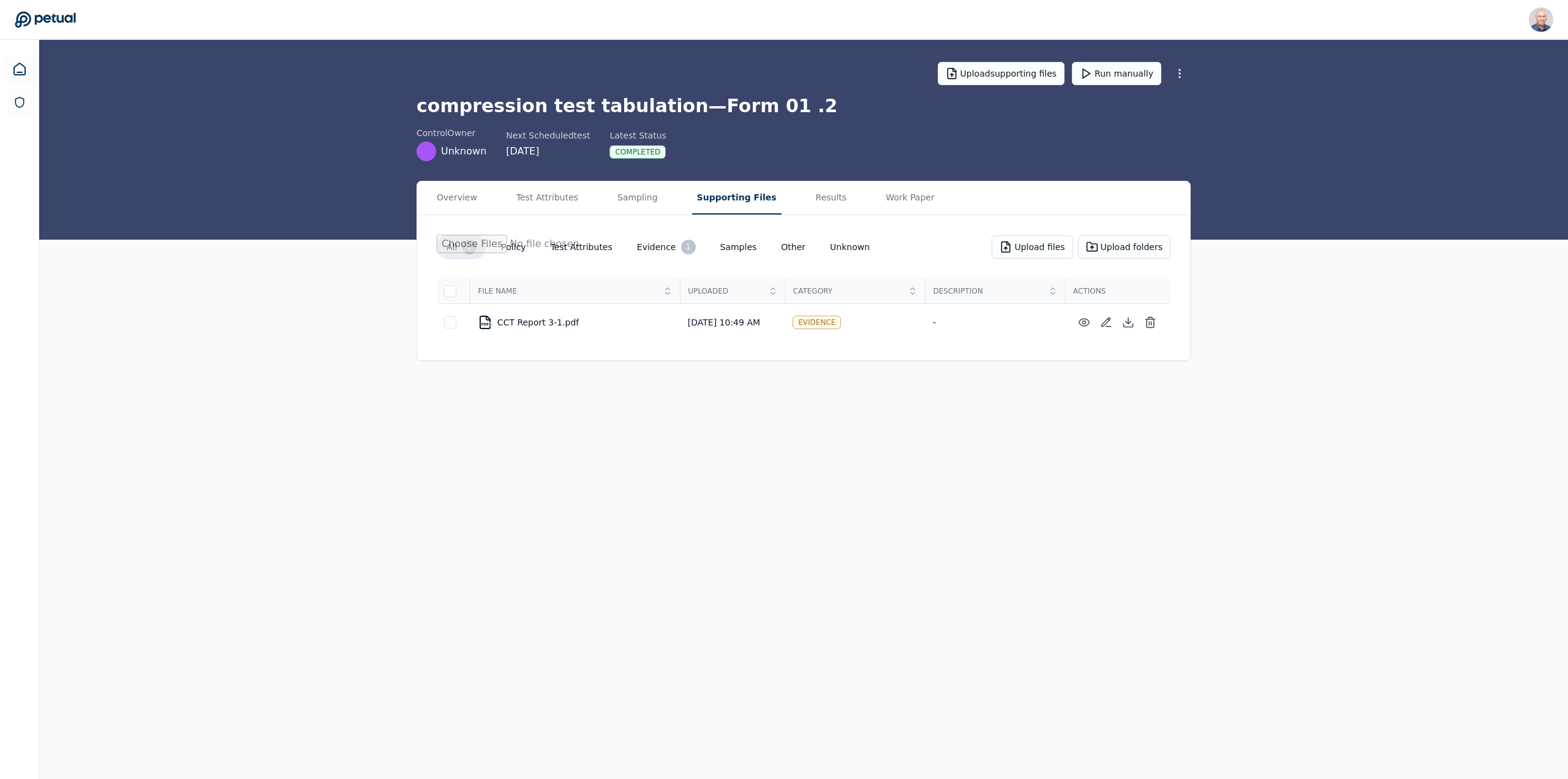
click at [710, 196] on button "Supporting Files" at bounding box center [737, 198] width 90 height 33
click at [811, 197] on button "Results" at bounding box center [832, 198] width 41 height 33
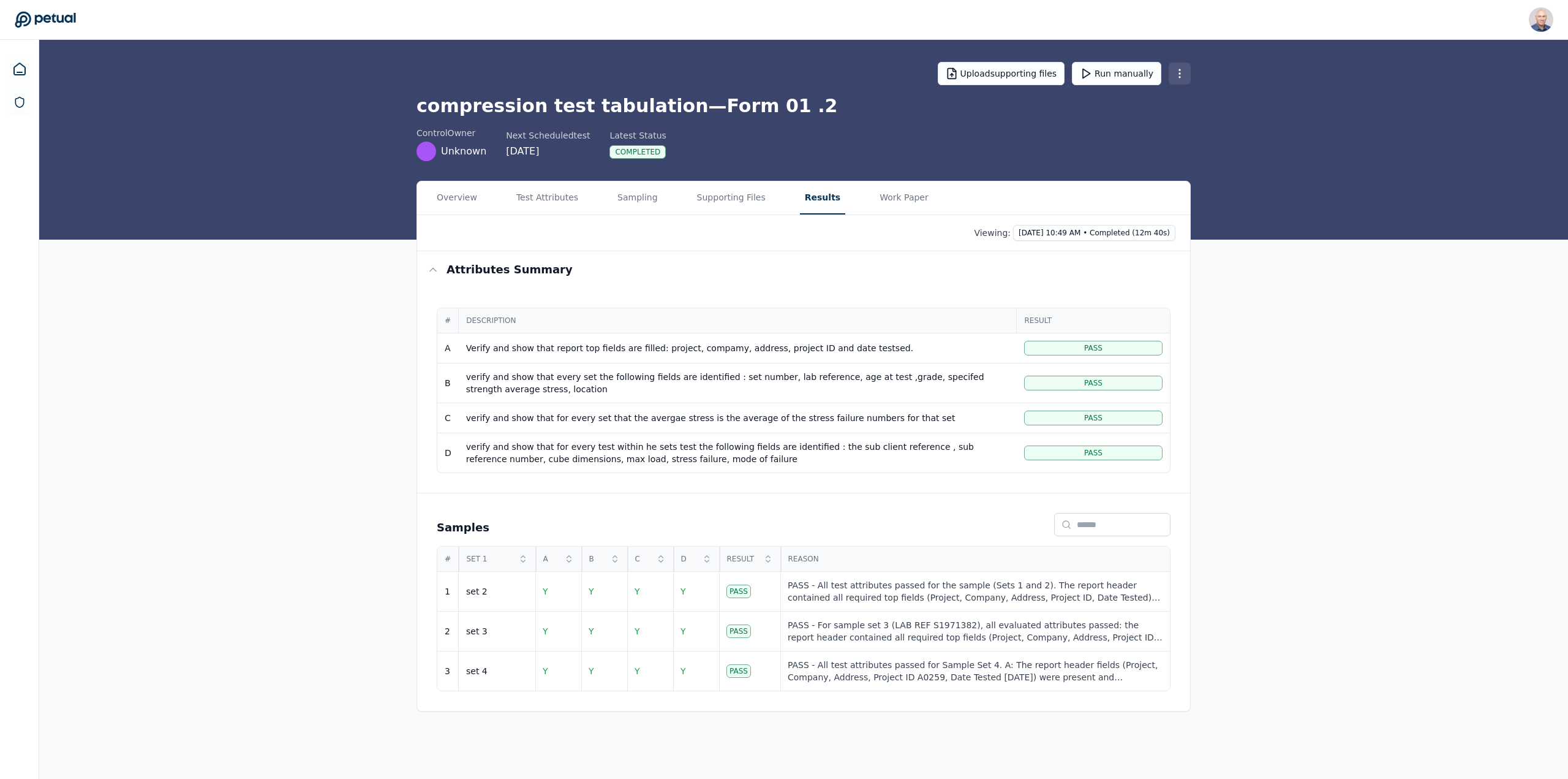
click at [1179, 71] on html "Harel K [EMAIL_ADDRESS] Sign out Upload supporting files Run manually compressi…" at bounding box center [784, 389] width 1568 height 779
click at [1133, 141] on div "Delete control" at bounding box center [1144, 145] width 94 height 12
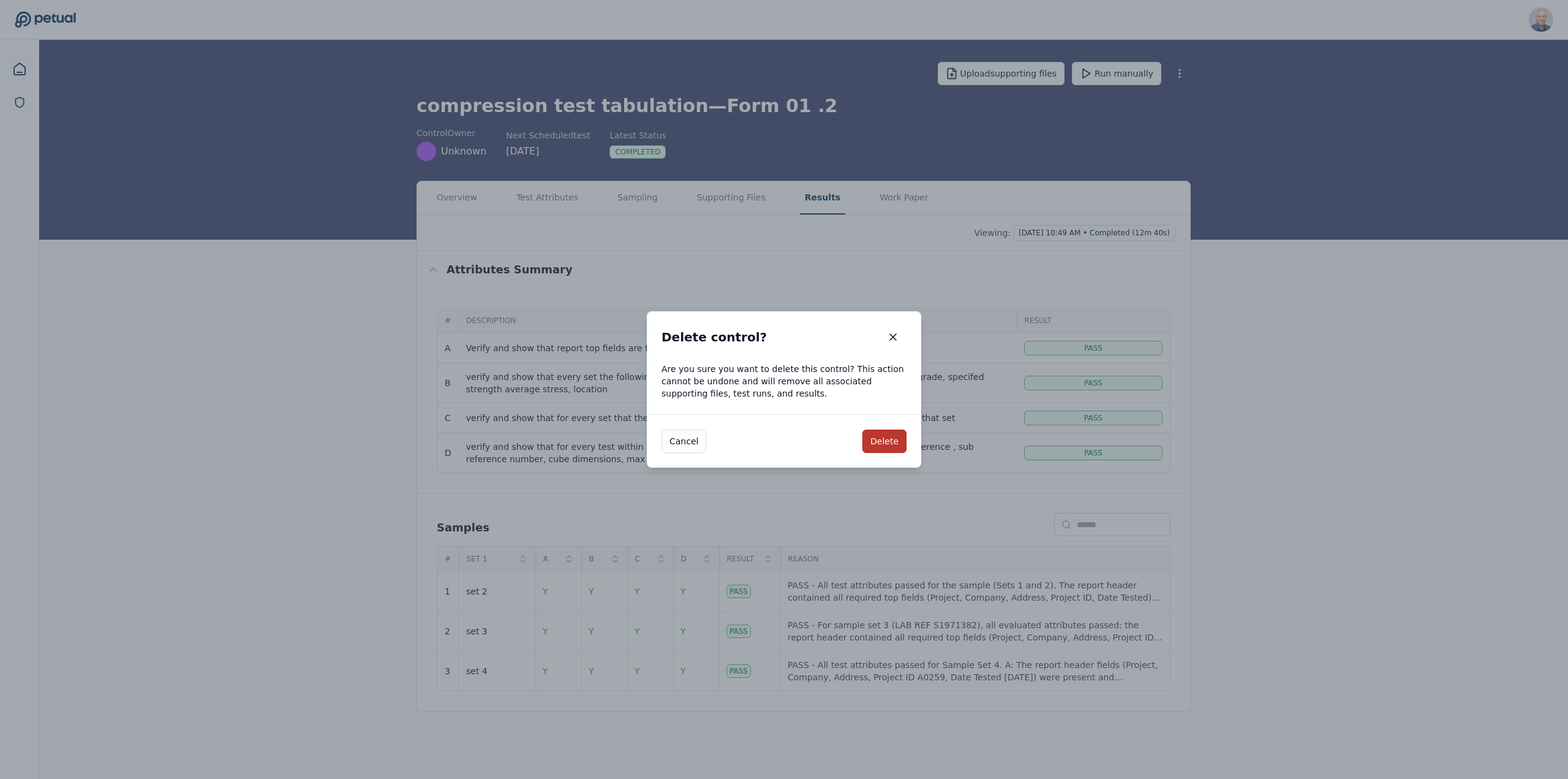
click at [891, 439] on button "Delete" at bounding box center [884, 441] width 44 height 23
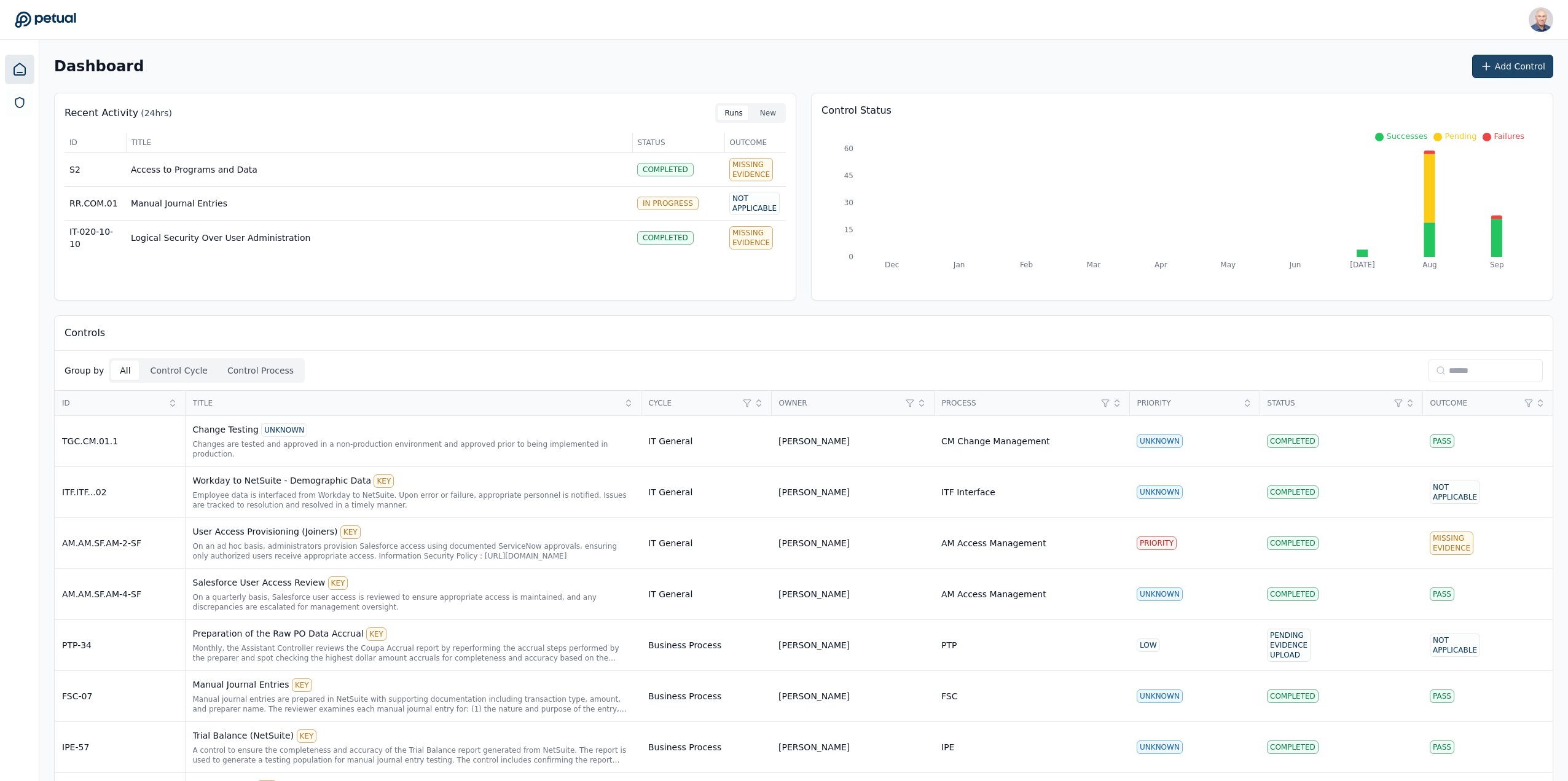
click at [1513, 64] on button "Add Control" at bounding box center [1512, 66] width 81 height 23
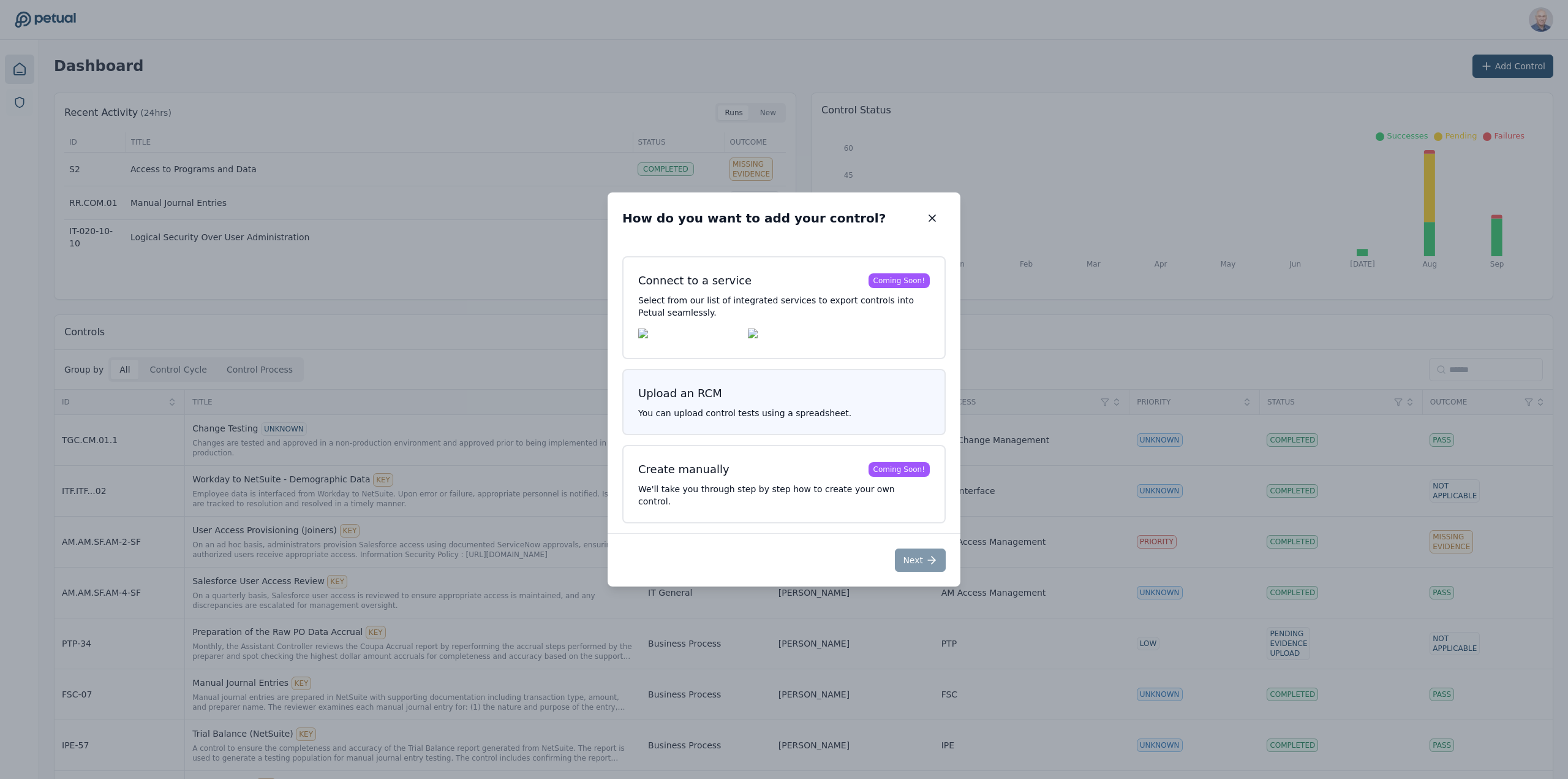
click at [718, 402] on h3 "Upload an RCM" at bounding box center [784, 393] width 292 height 17
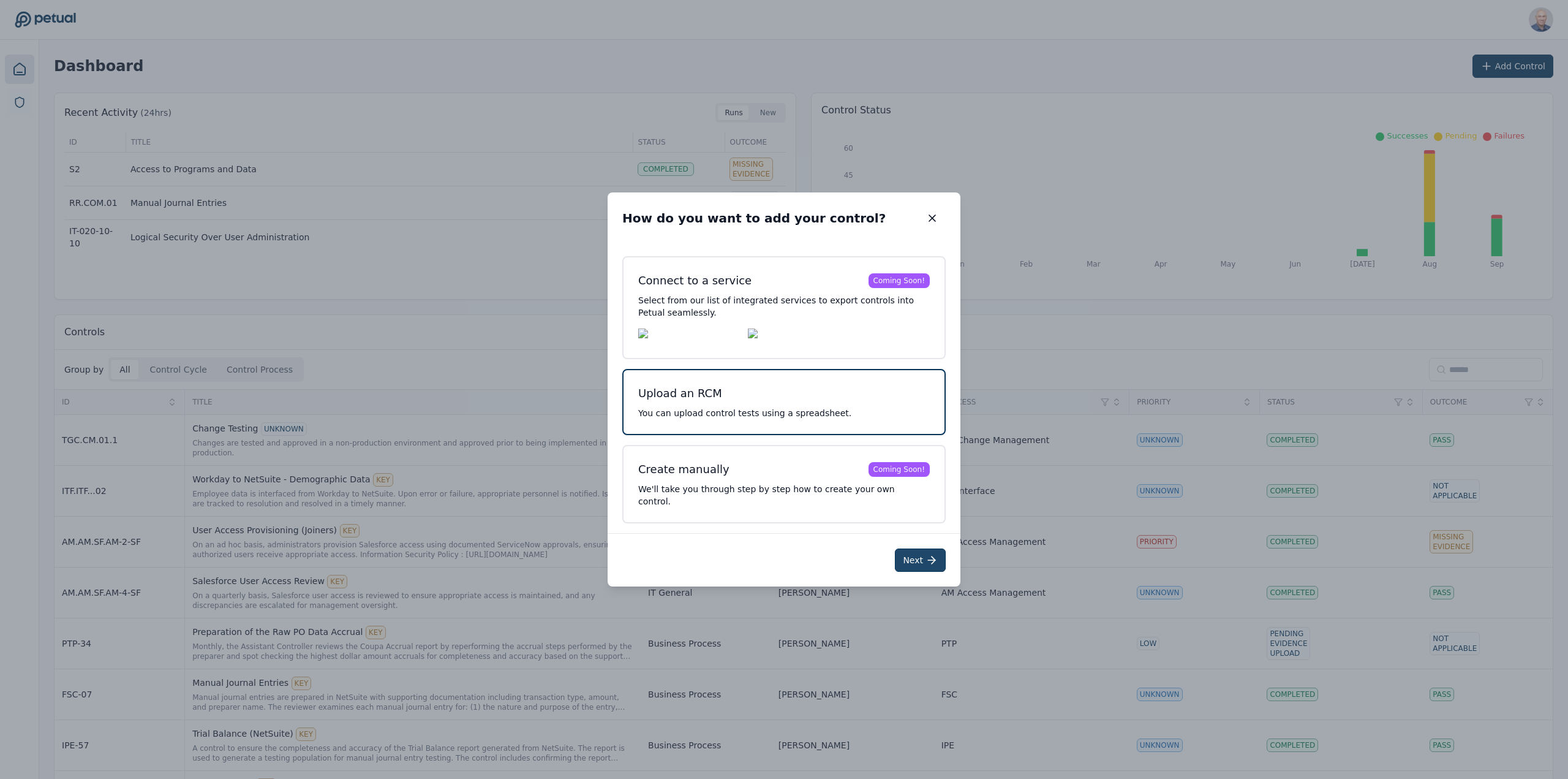
click at [911, 558] on button "Next" at bounding box center [920, 560] width 51 height 23
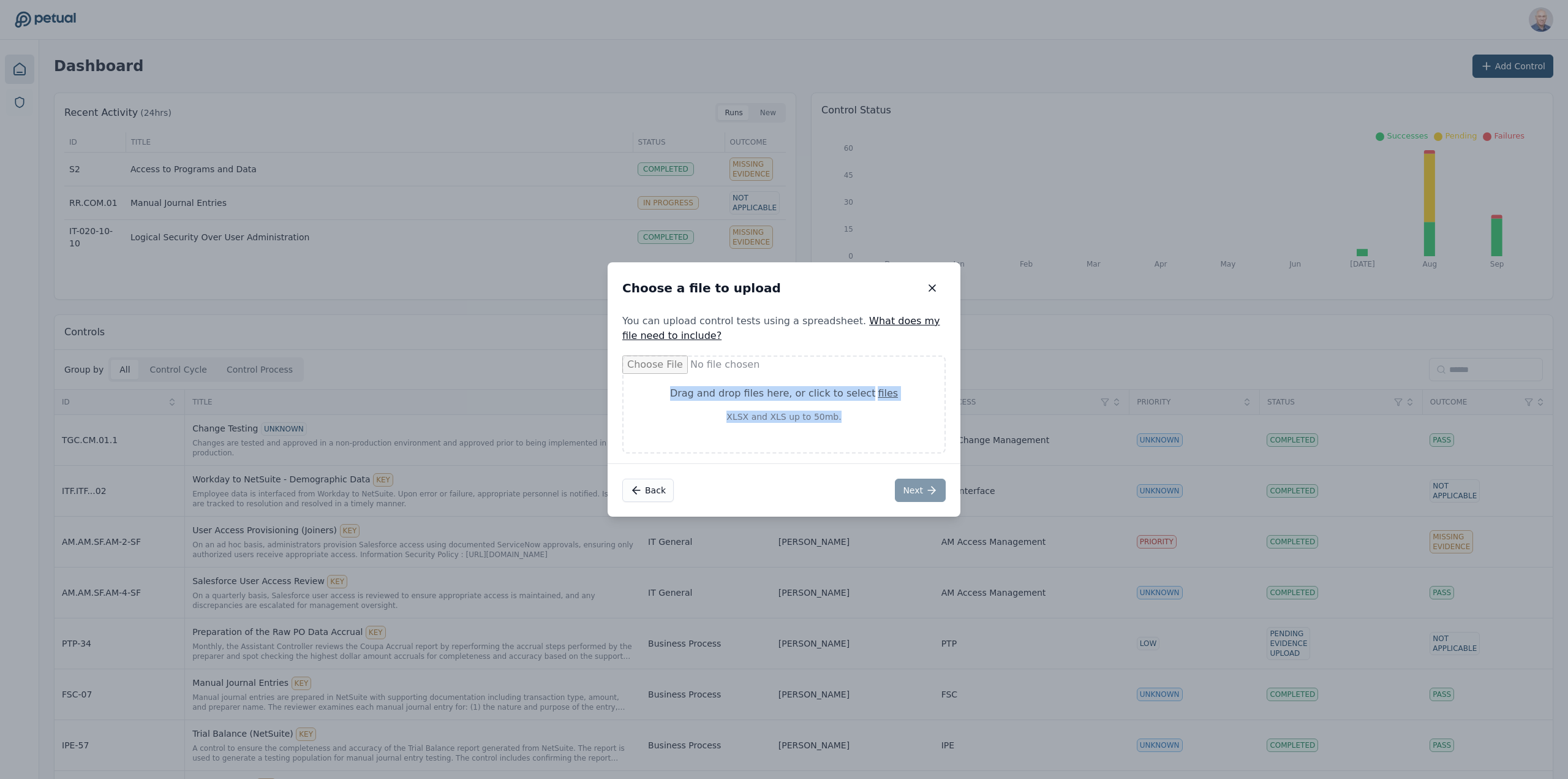
drag, startPoint x: 683, startPoint y: 393, endPoint x: 673, endPoint y: 379, distance: 17.2
click at [673, 379] on div "Choose a file to upload Choose a file to upload You can upload control tests us…" at bounding box center [784, 389] width 353 height 254
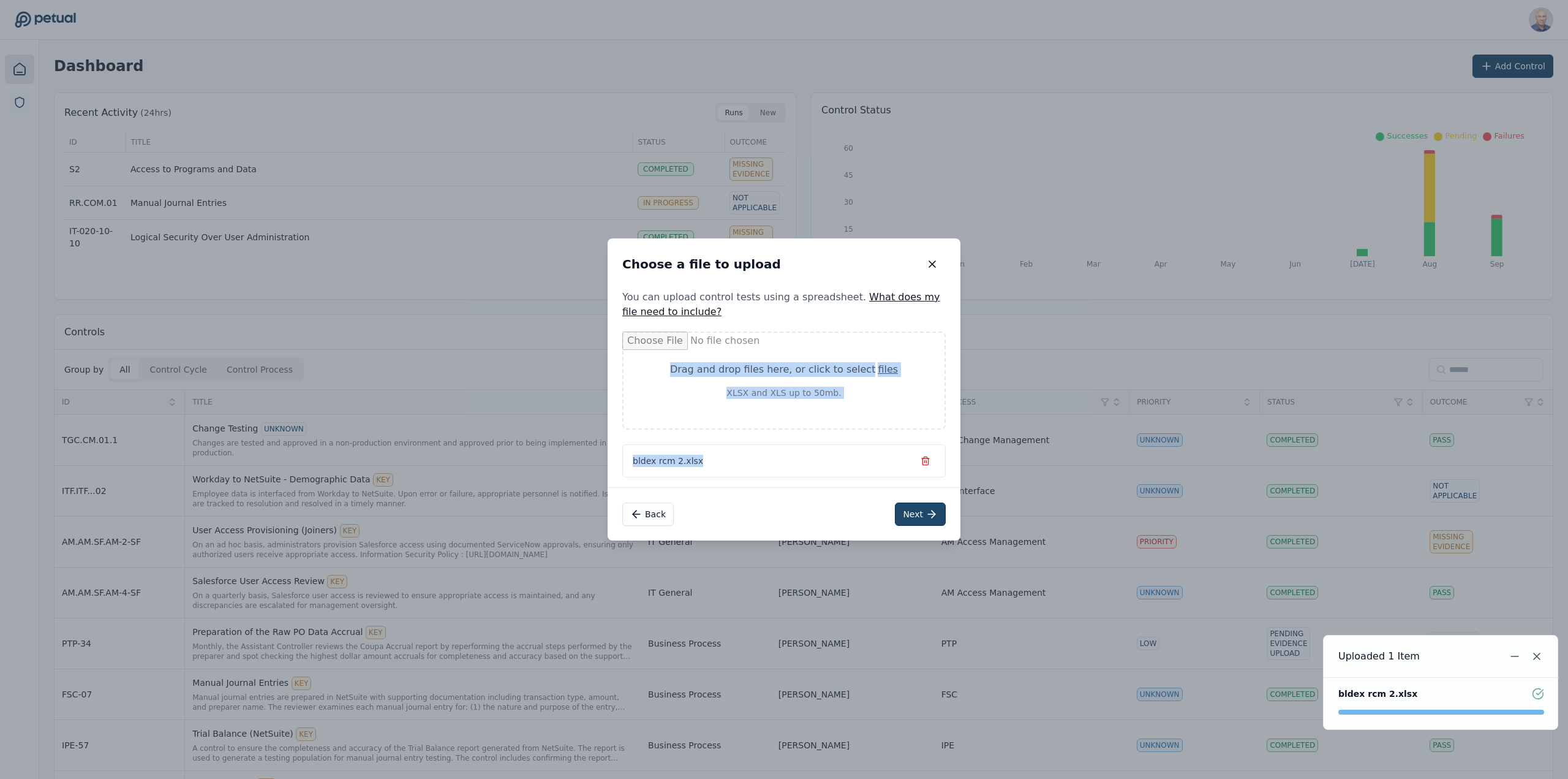
click at [922, 515] on button "Next" at bounding box center [920, 514] width 51 height 23
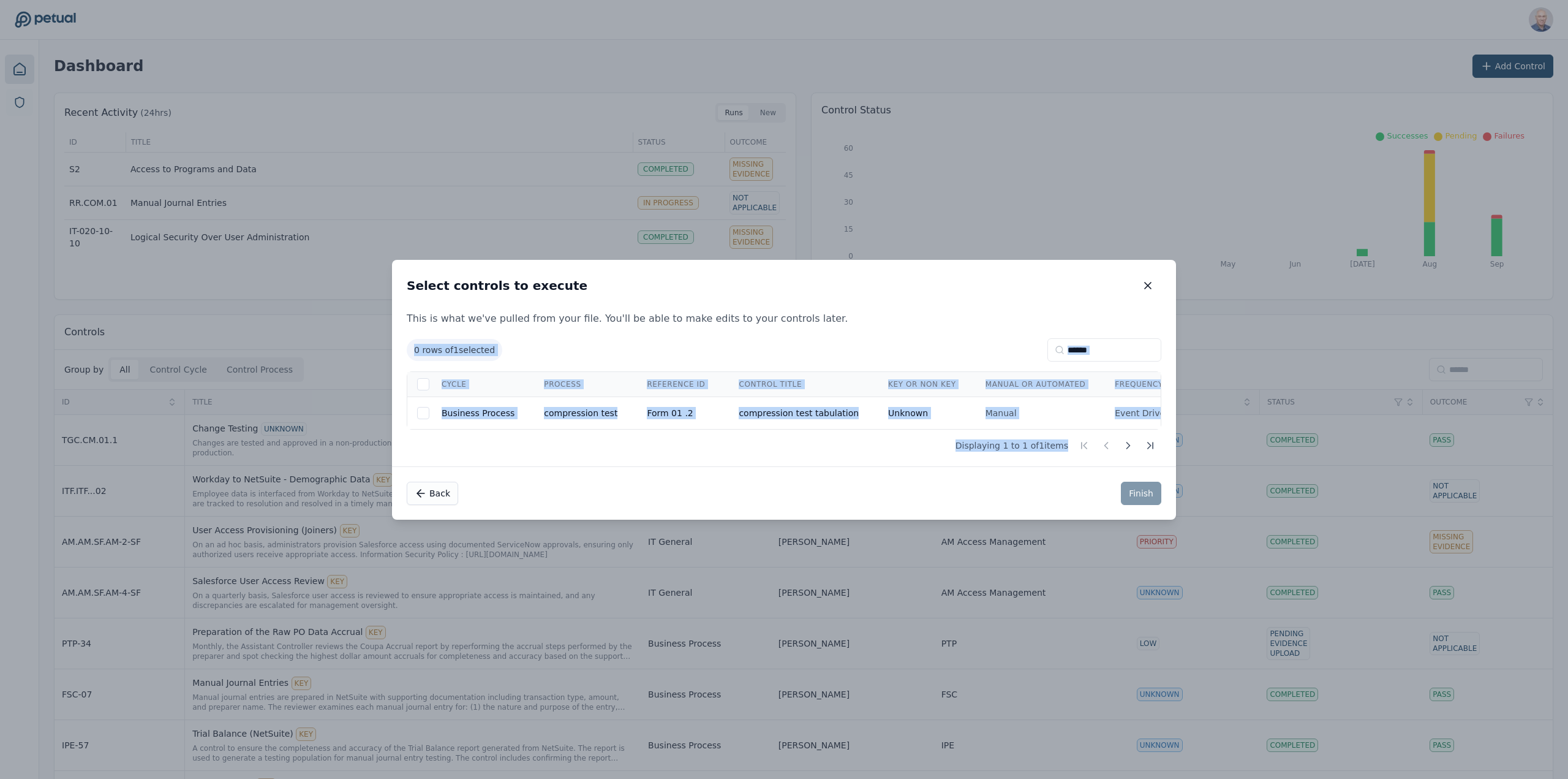
click at [530, 452] on div "Displaying 1 to 1 of 1 items" at bounding box center [784, 446] width 755 height 22
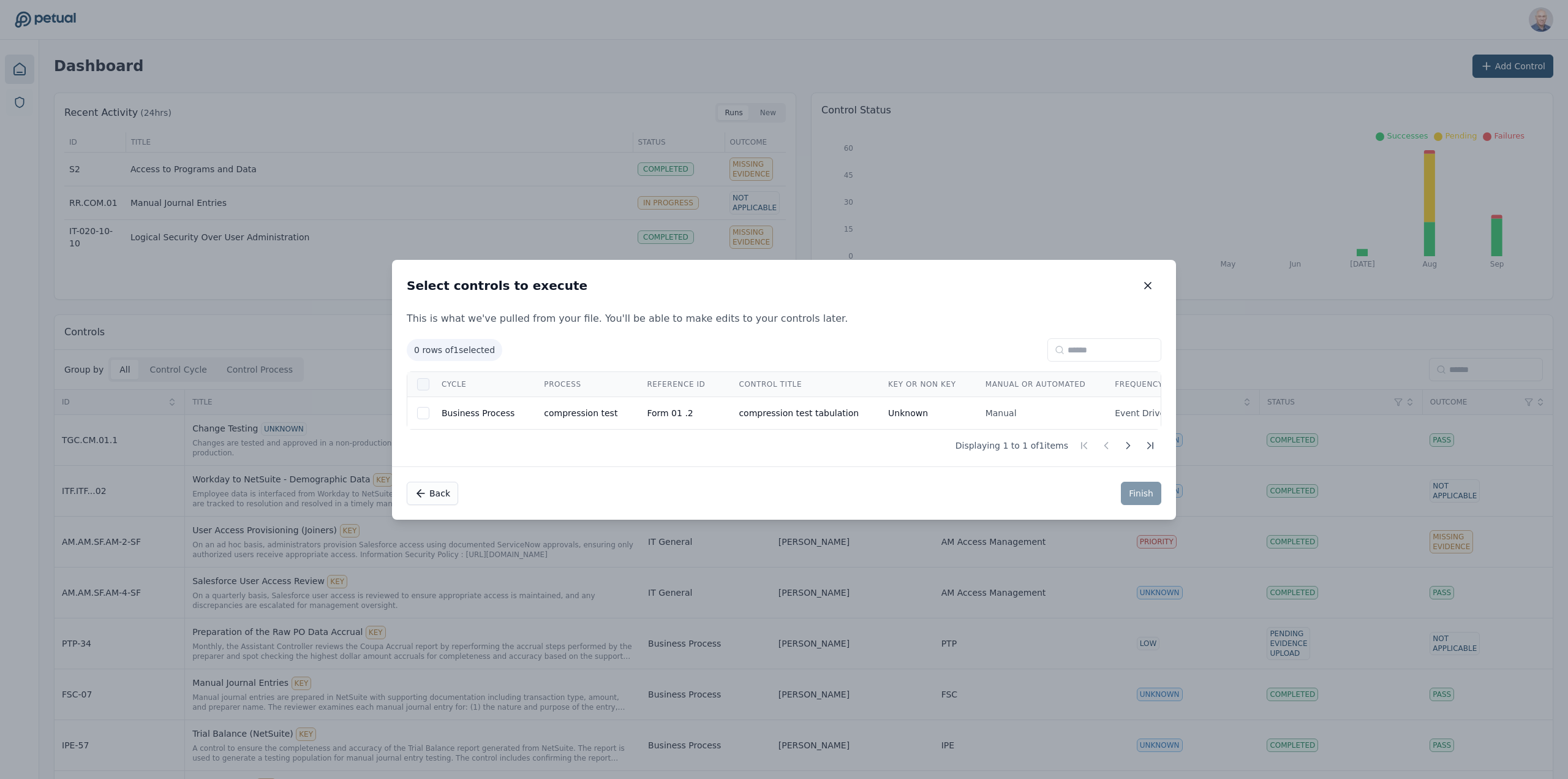
click at [424, 387] on div at bounding box center [423, 384] width 12 height 12
click at [1151, 493] on button "Finish" at bounding box center [1141, 493] width 41 height 23
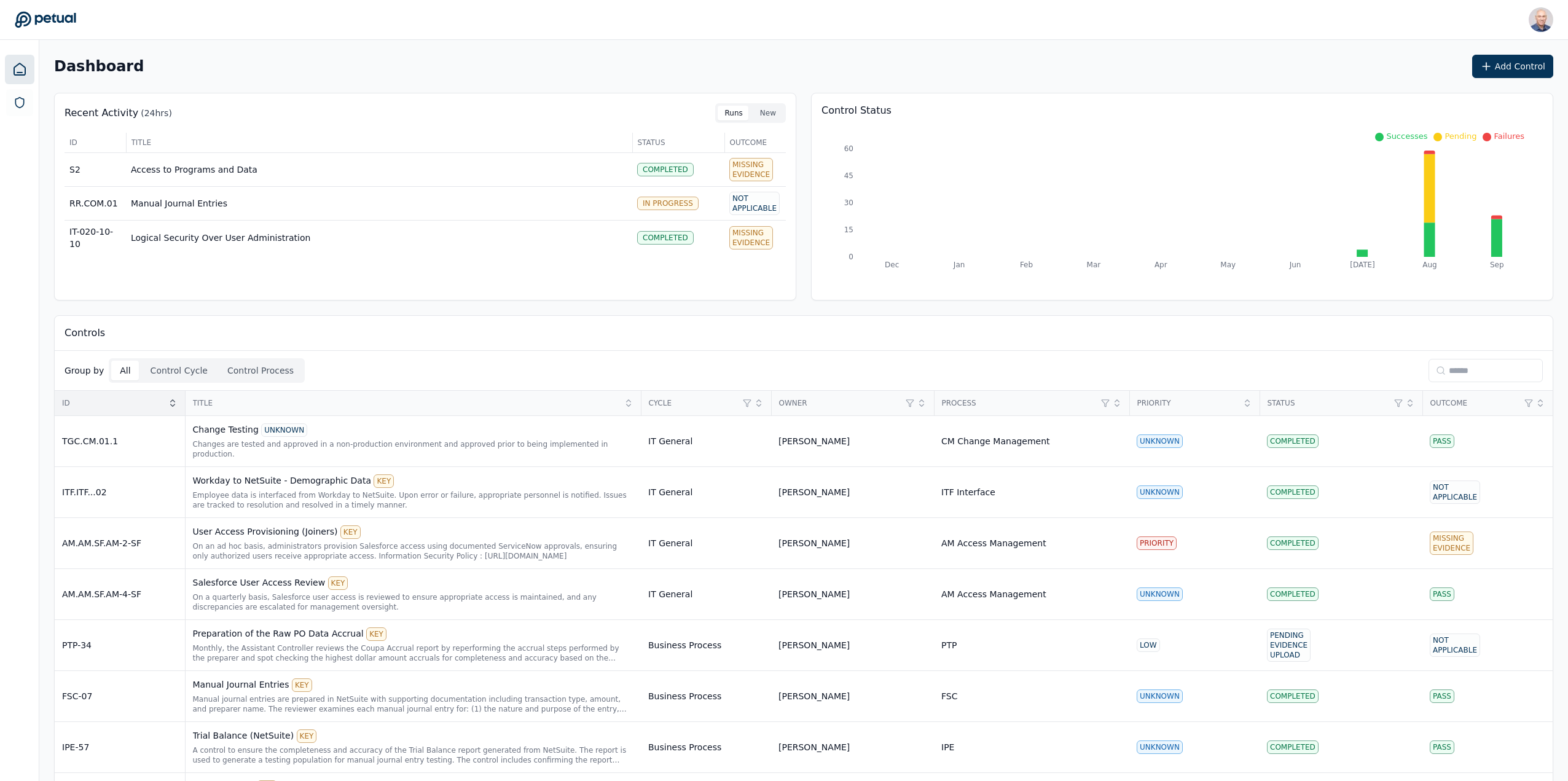
click at [174, 407] on icon at bounding box center [172, 403] width 10 height 10
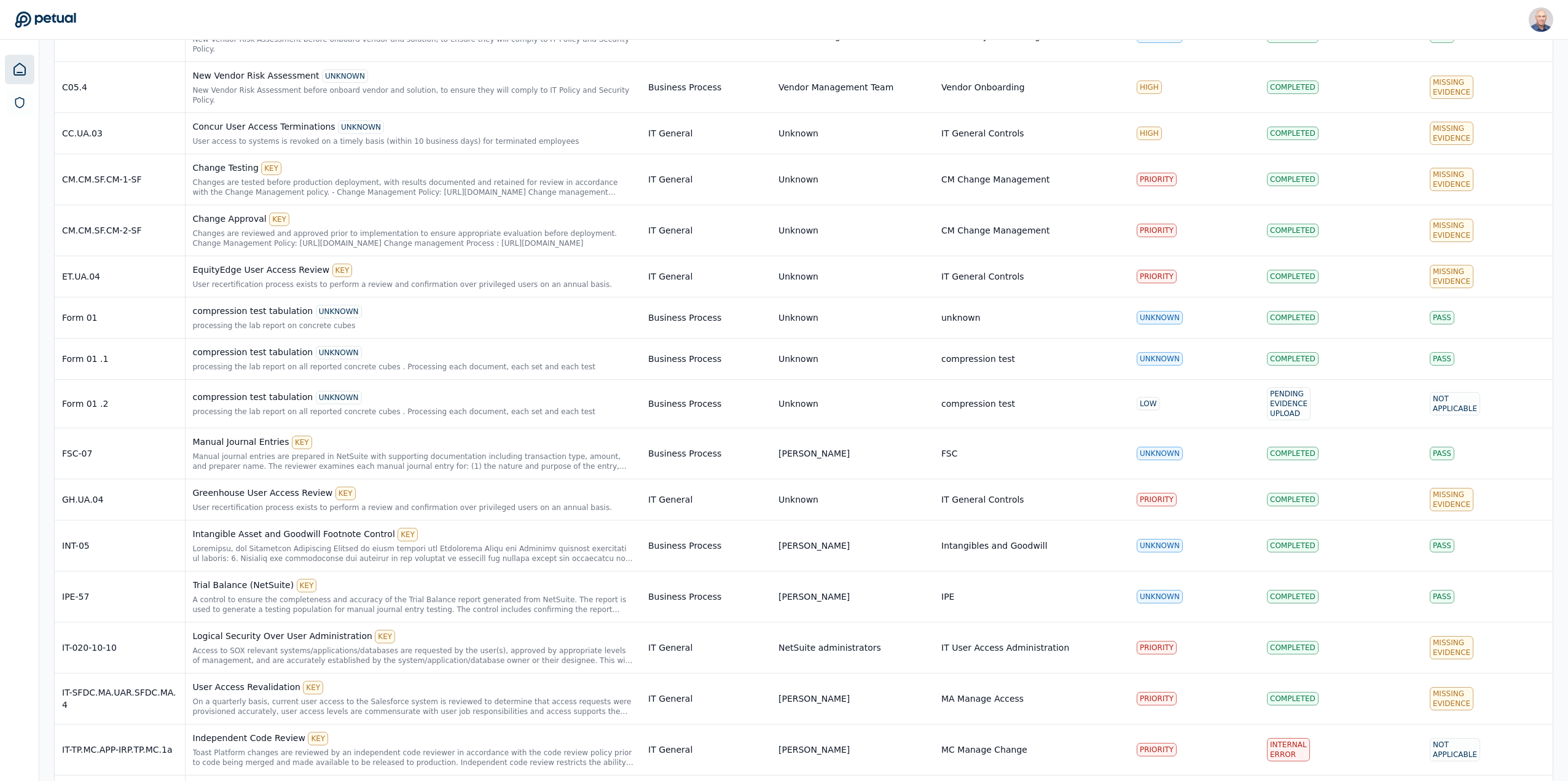
scroll to position [2765, 0]
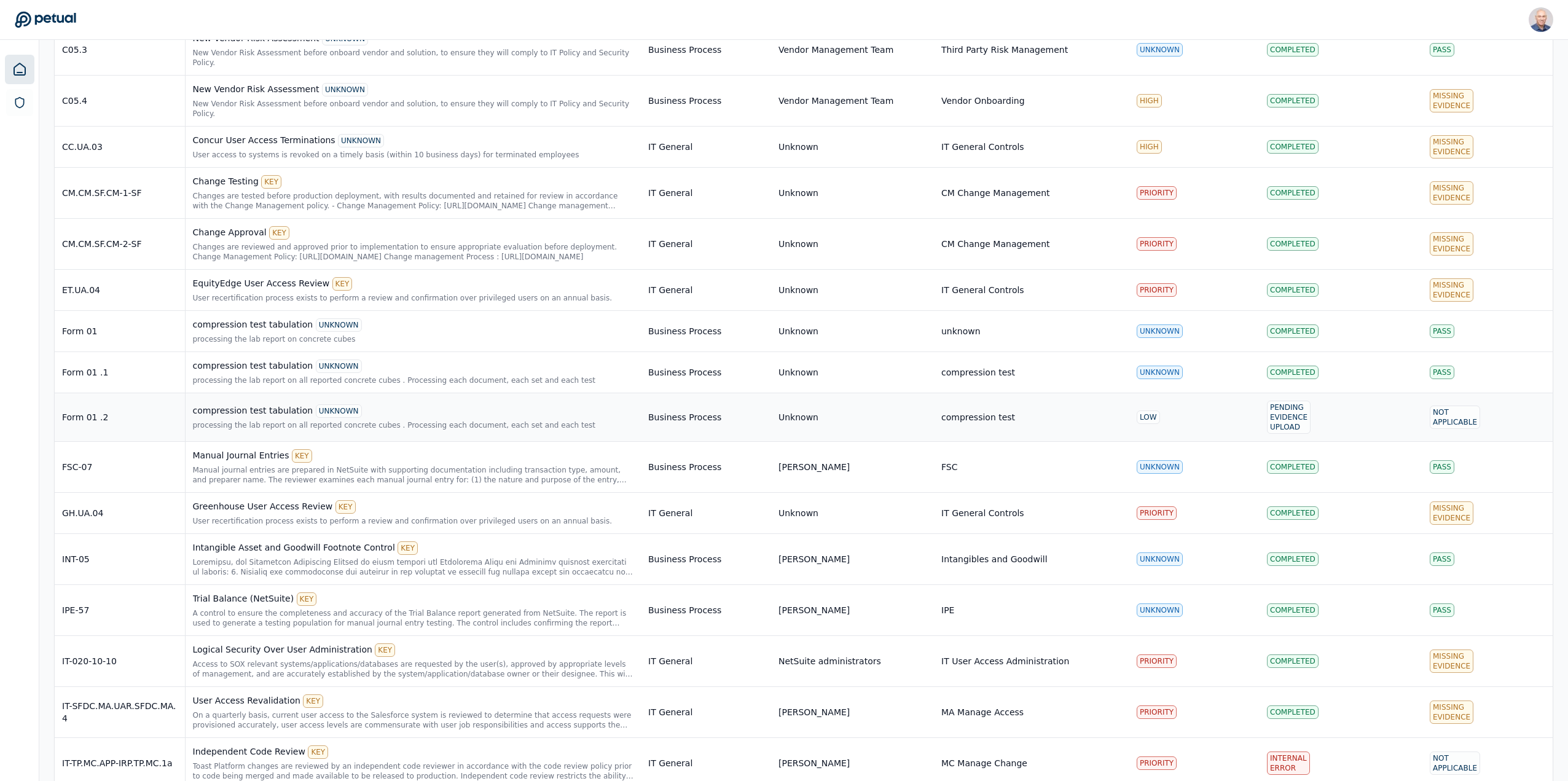
click at [259, 420] on div "processing the lab report on all reported concrete cubes . Processing each docu…" at bounding box center [413, 425] width 441 height 10
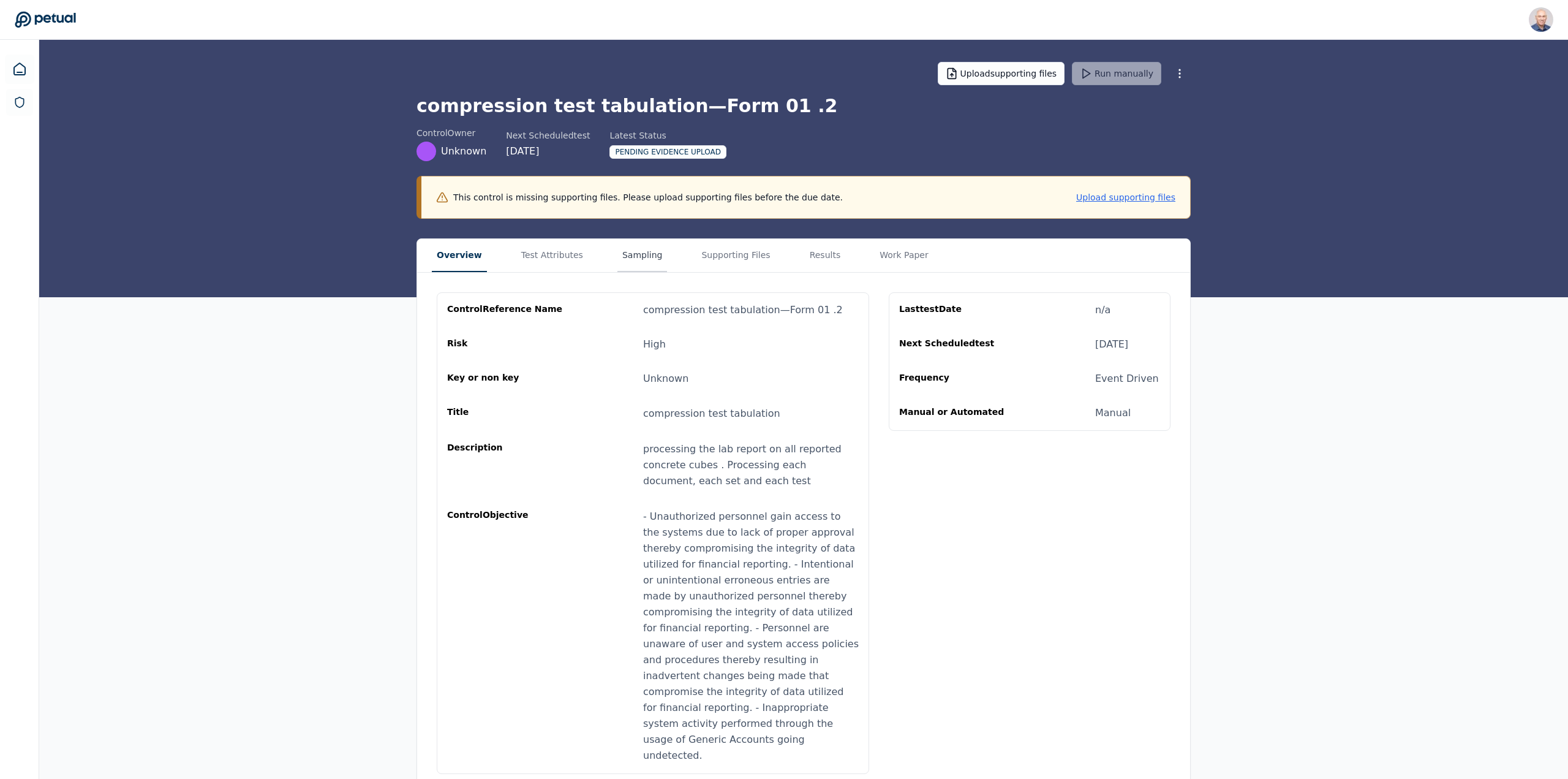
click at [627, 253] on button "Sampling" at bounding box center [643, 255] width 50 height 33
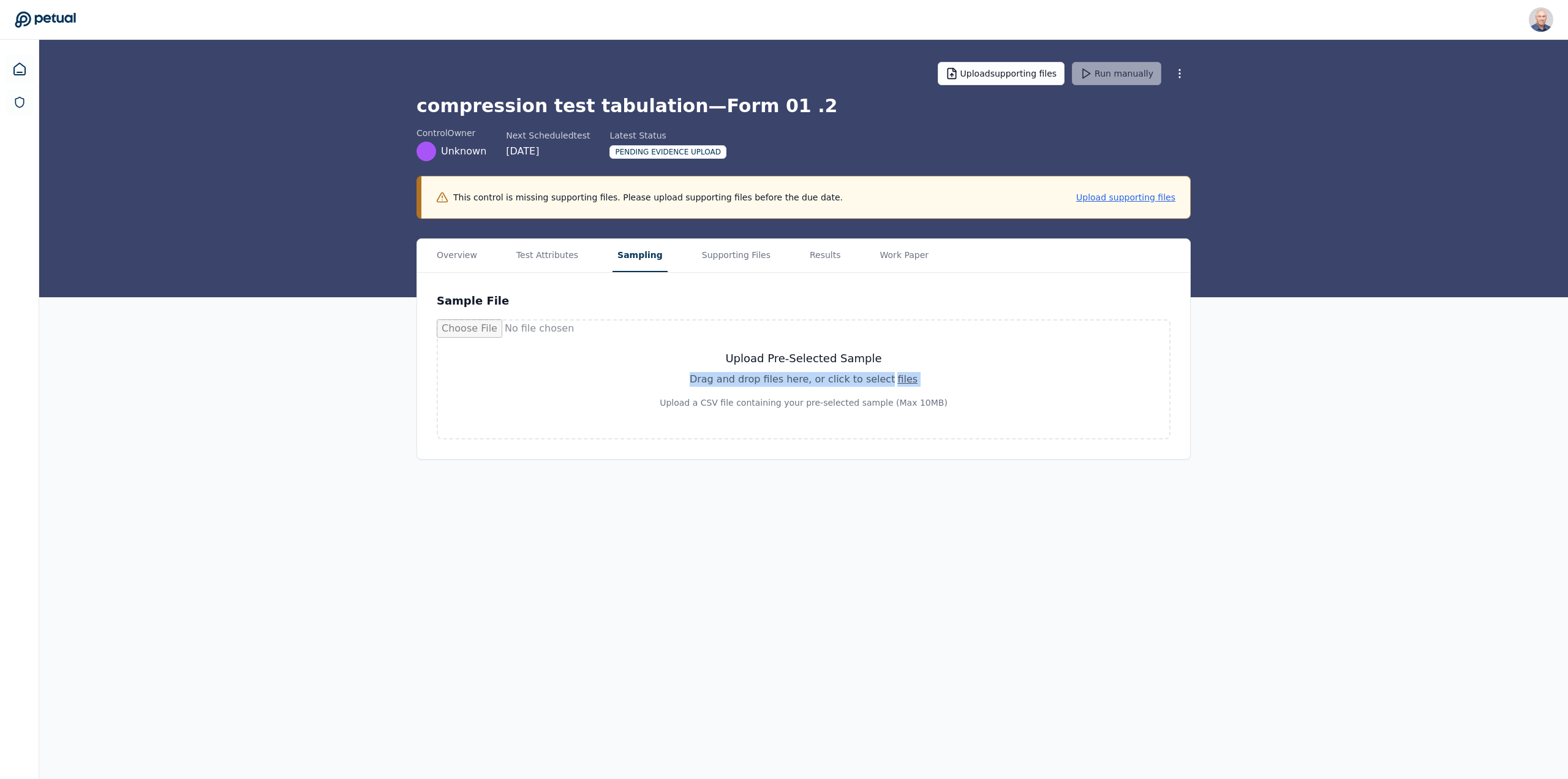
drag, startPoint x: 691, startPoint y: 380, endPoint x: 442, endPoint y: 1161, distance: 819.7
click at [442, 778] on html "Harel K [EMAIL_ADDRESS] Sign out Upload supporting files Run manually compressi…" at bounding box center [784, 389] width 1568 height 779
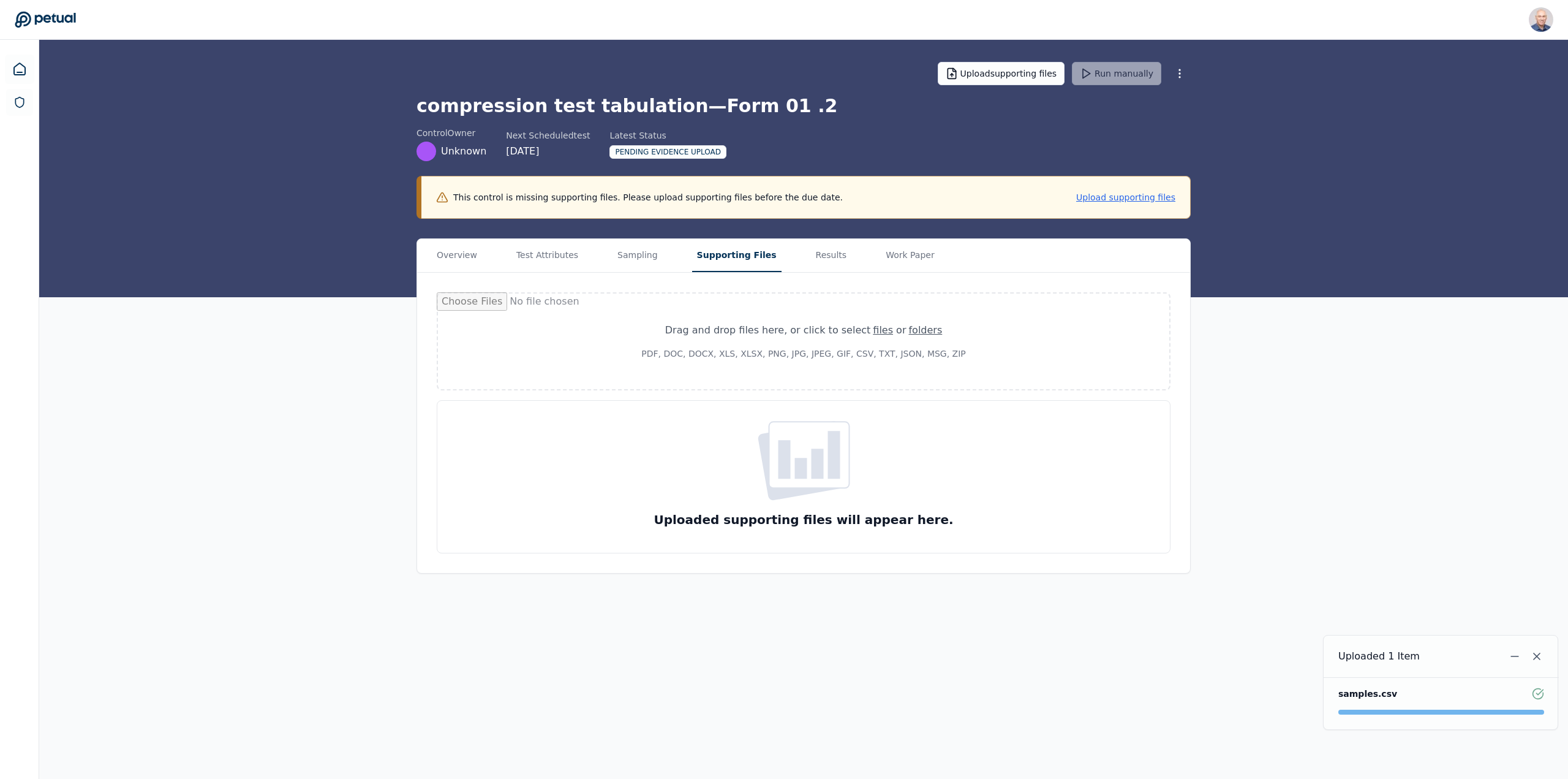
click at [709, 250] on button "Supporting Files" at bounding box center [737, 255] width 90 height 33
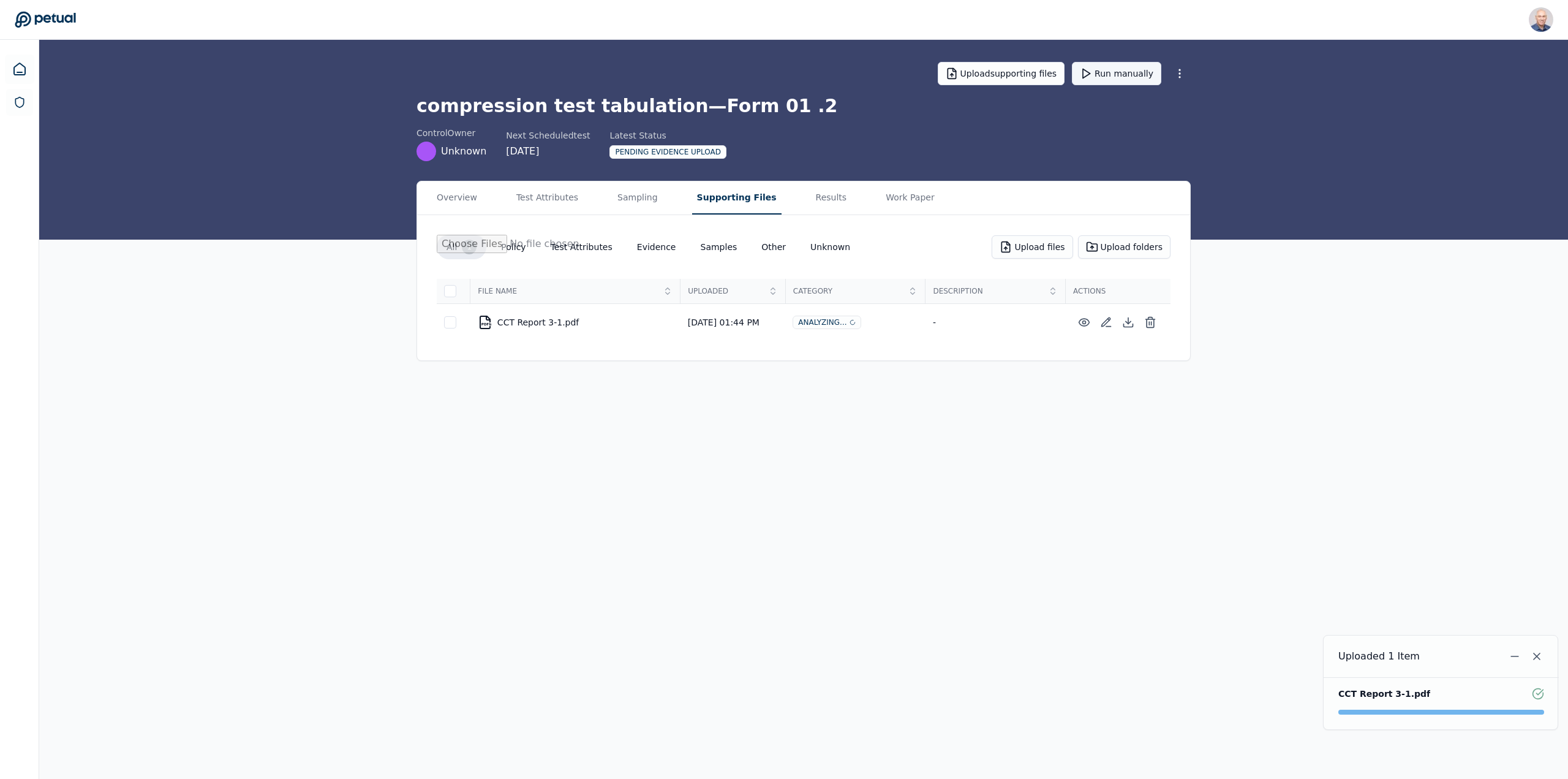
click at [1128, 75] on button "Run manually" at bounding box center [1117, 73] width 90 height 23
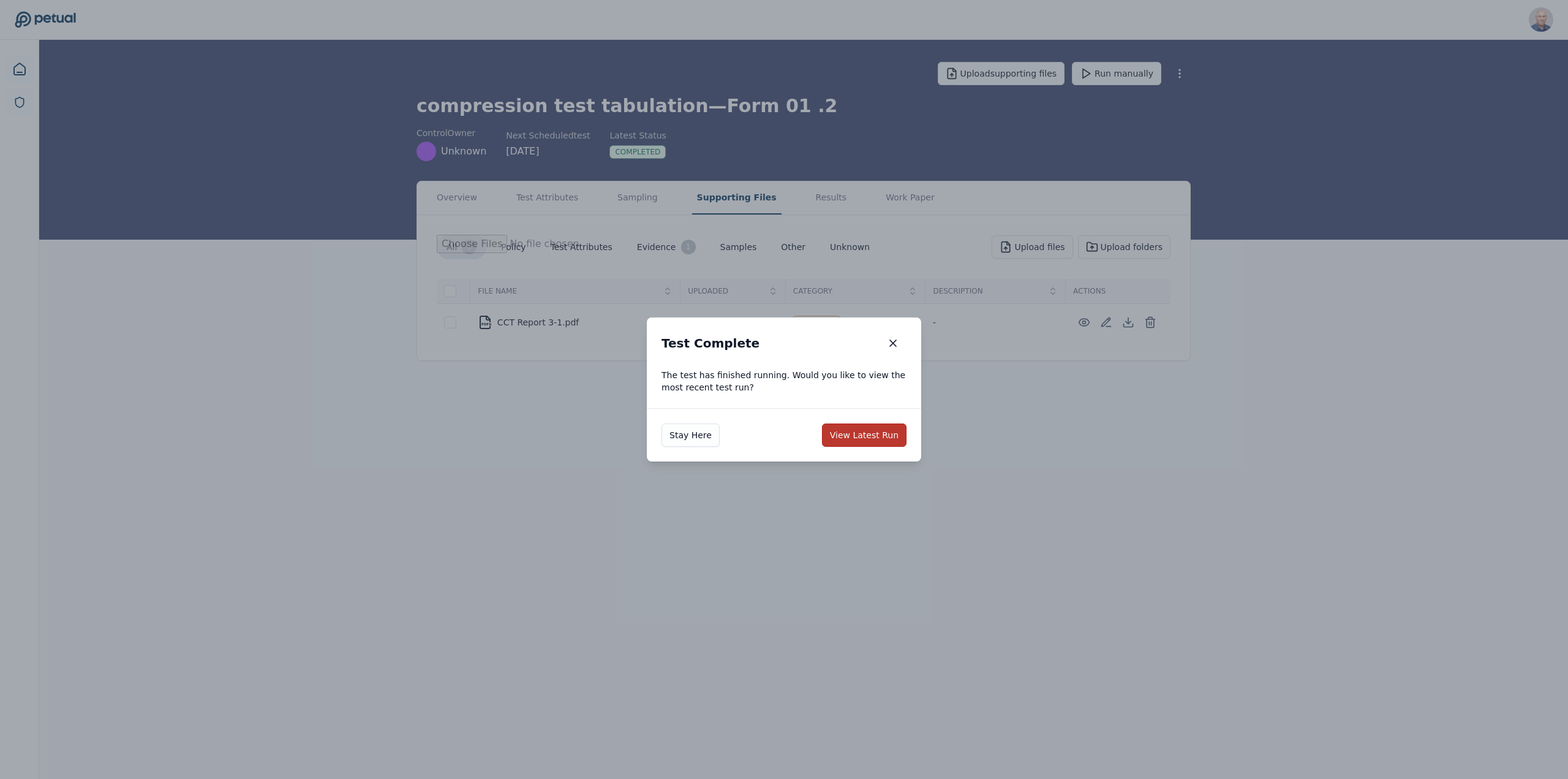
click at [872, 434] on button "View Latest Run" at bounding box center [864, 435] width 85 height 23
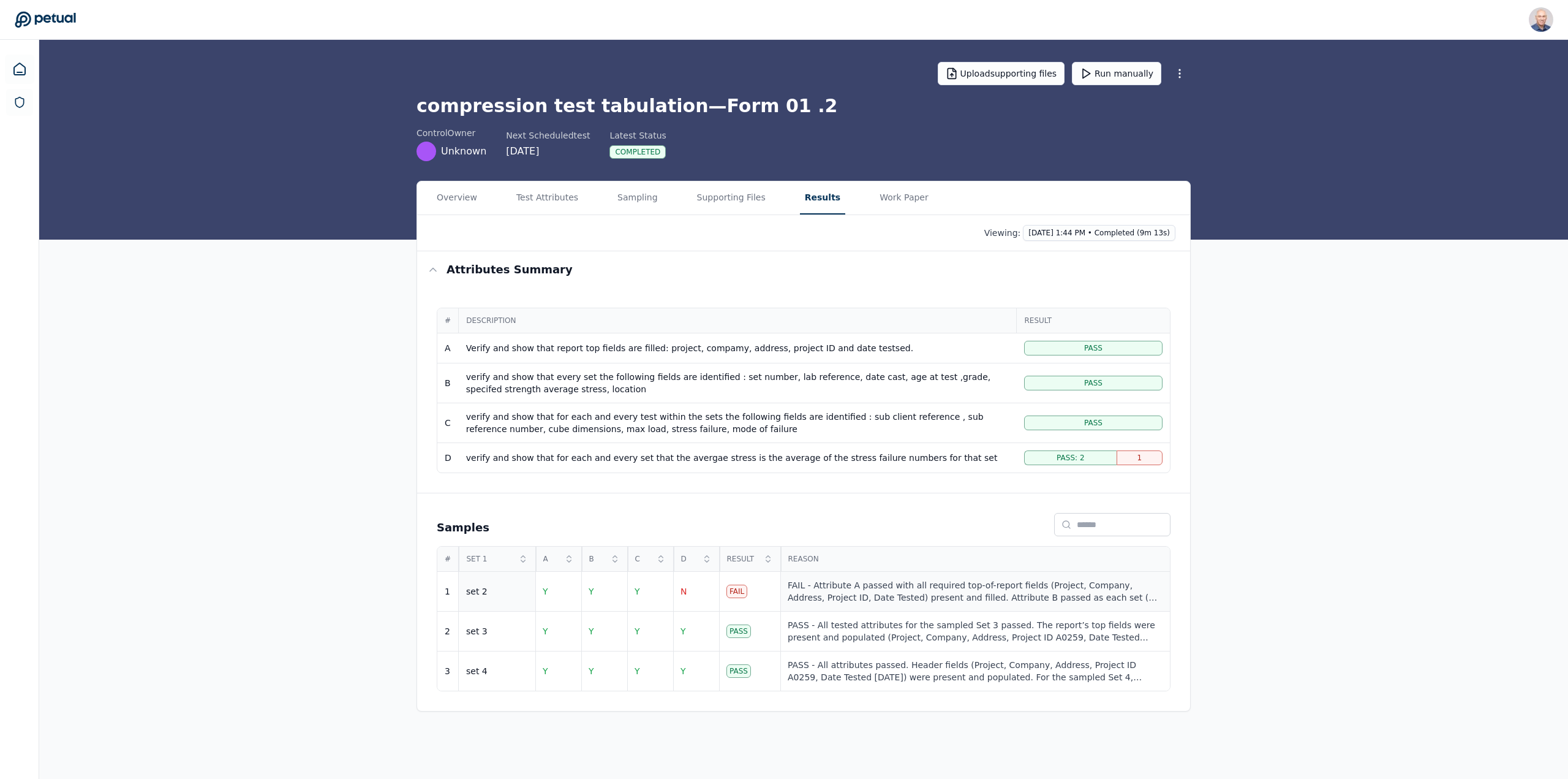
click at [857, 593] on div "FAIL - Attribute A passed with all required top-of-report fields (Project, Comp…" at bounding box center [975, 592] width 375 height 24
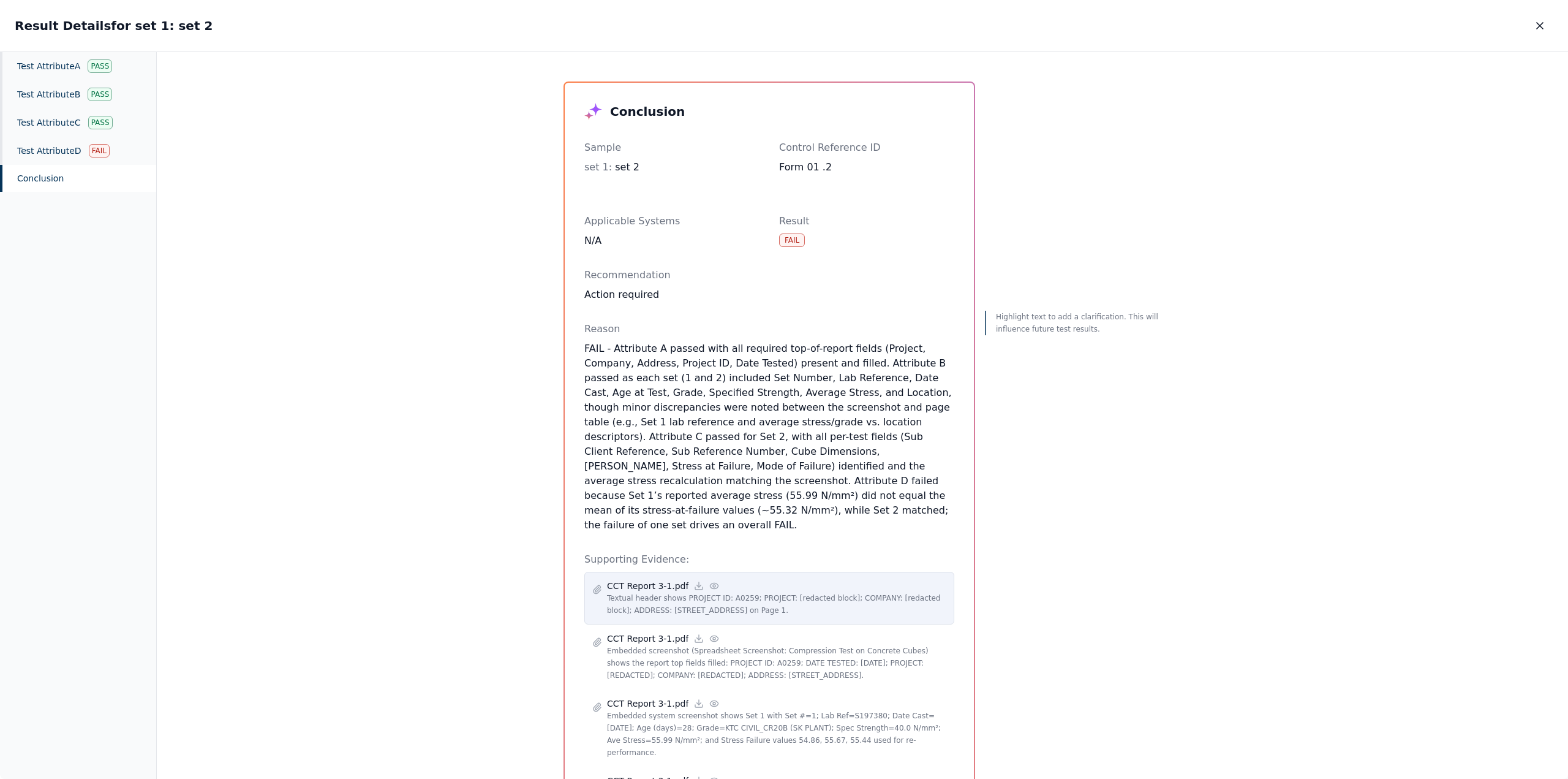
click at [724, 592] on p "Textual header shows PROJECT ID: A0259; PROJECT: [redacted block]; COMPANY: [re…" at bounding box center [777, 604] width 339 height 24
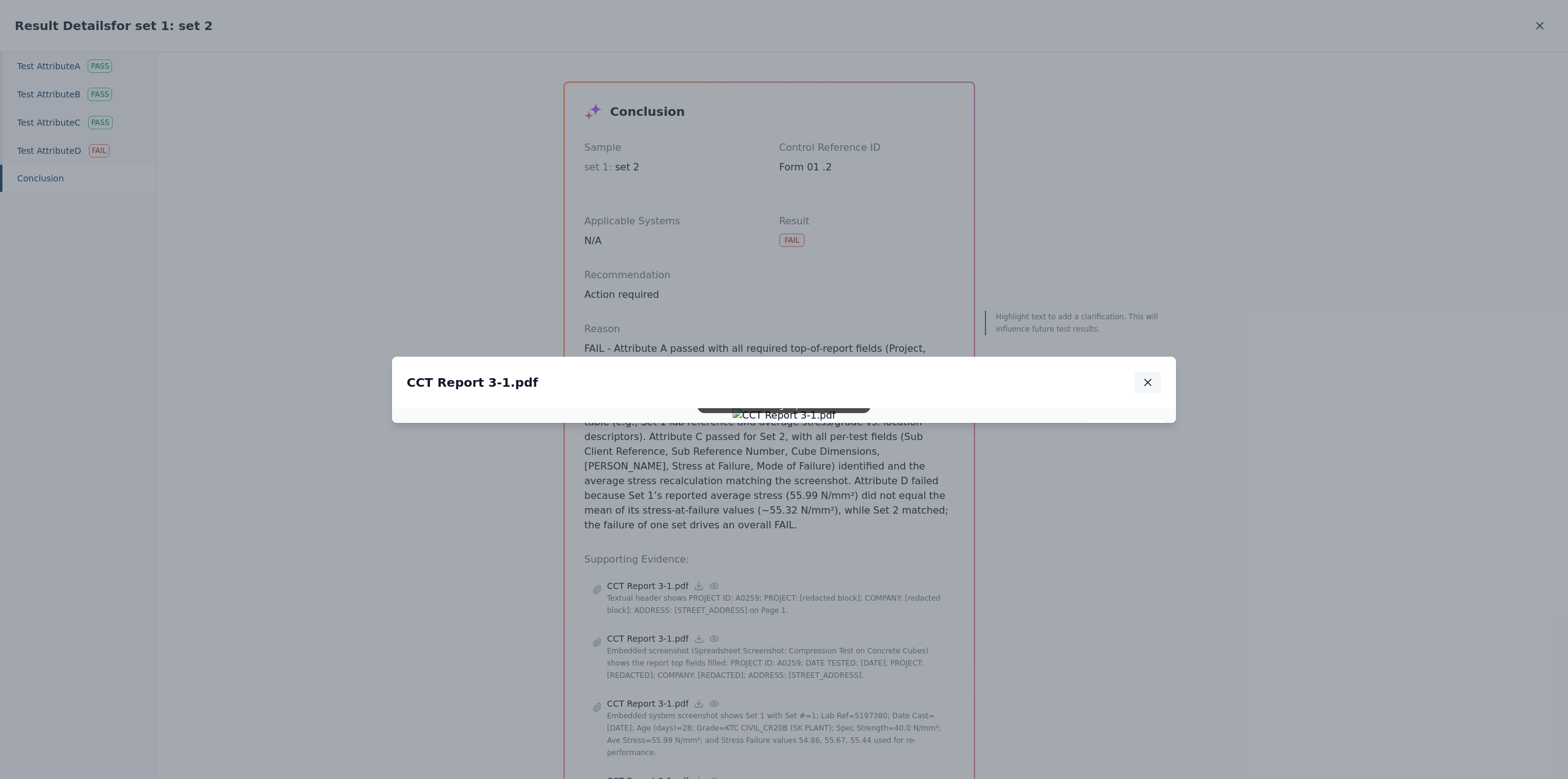
click at [1151, 376] on icon "button" at bounding box center [1148, 382] width 12 height 12
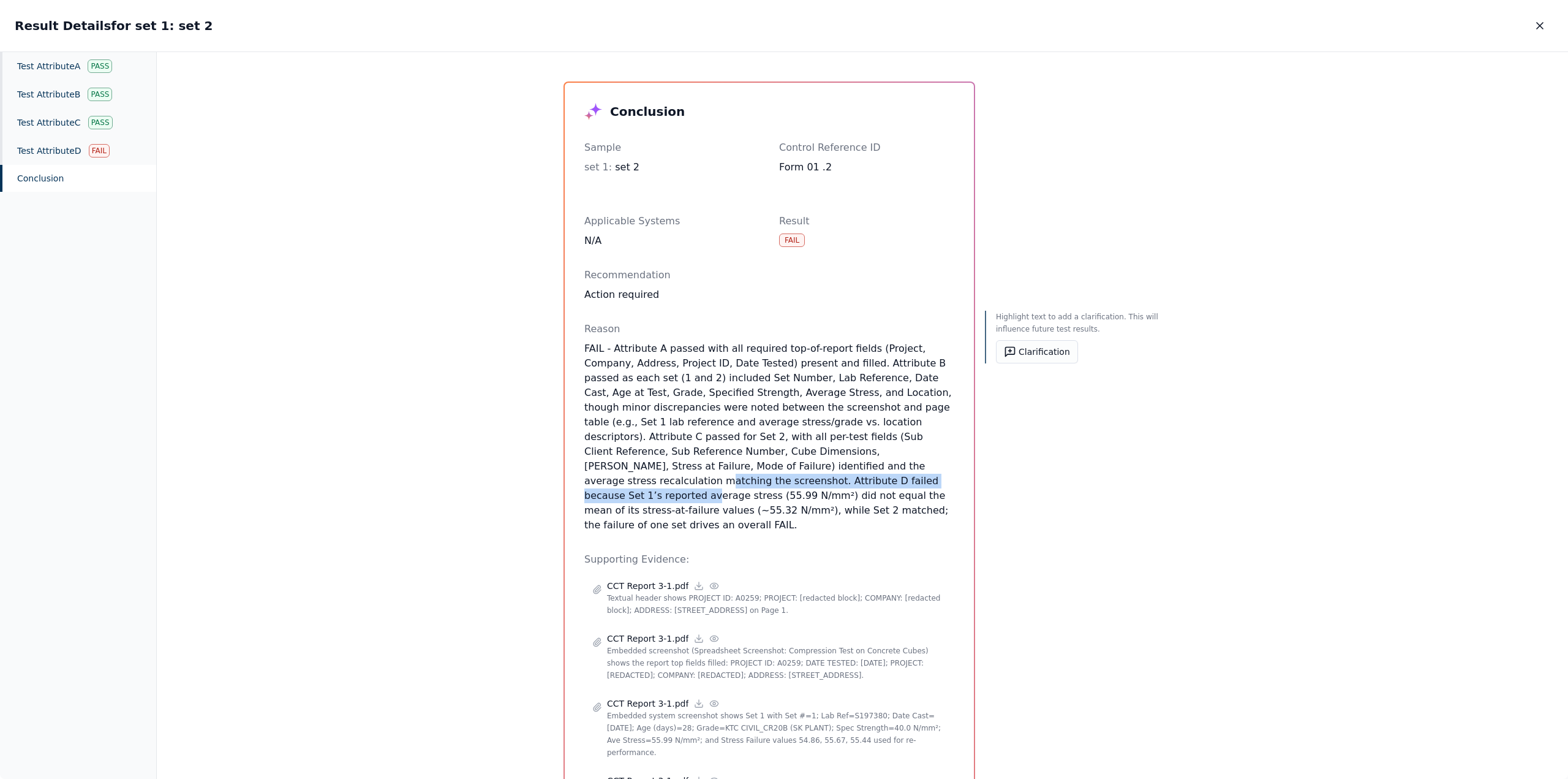
drag, startPoint x: 610, startPoint y: 472, endPoint x: 914, endPoint y: 466, distance: 304.1
click at [914, 466] on p "FAIL - Attribute A passed with all required top-of-report fields (Project, Comp…" at bounding box center [769, 437] width 370 height 192
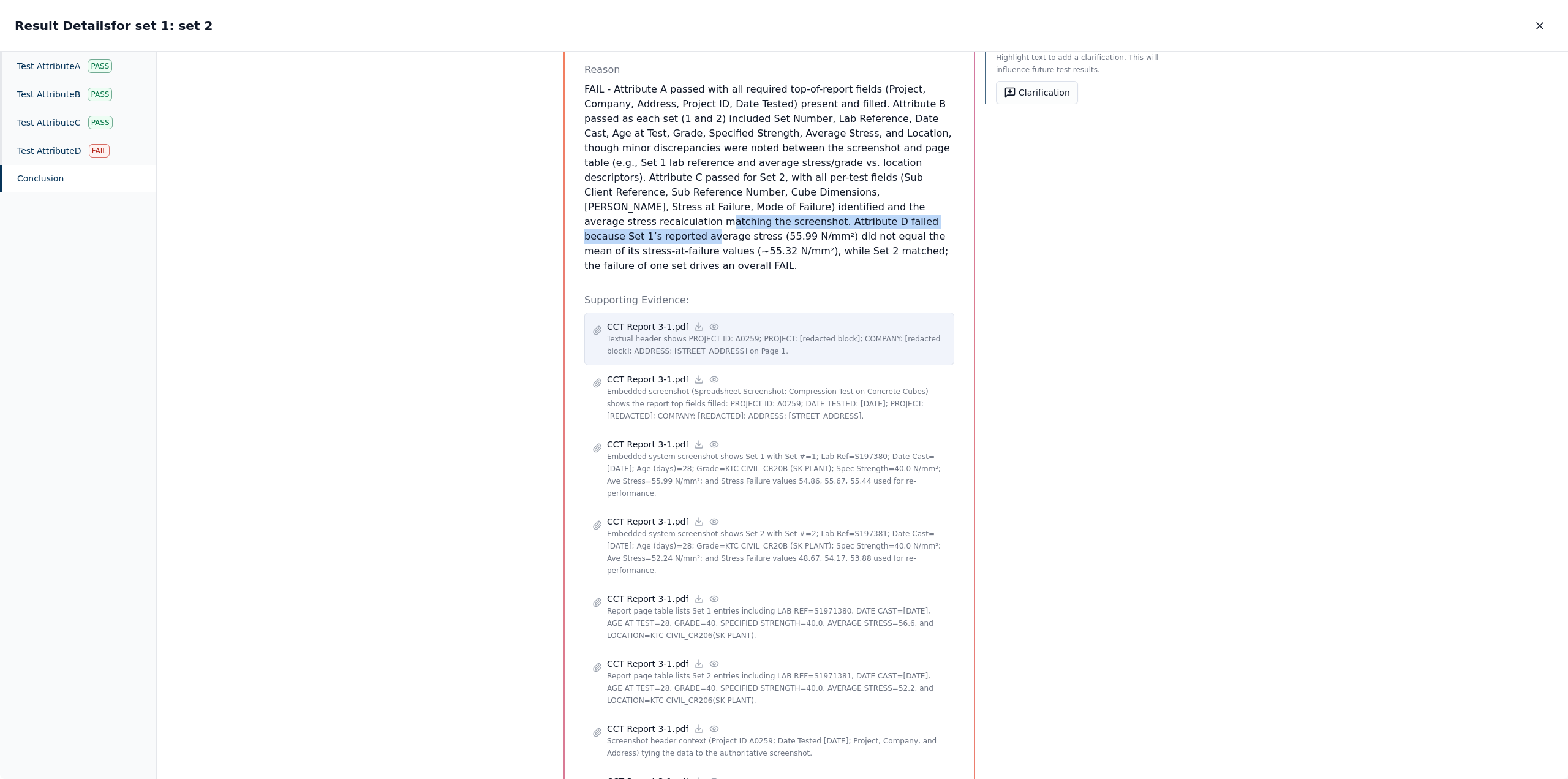
scroll to position [306, 0]
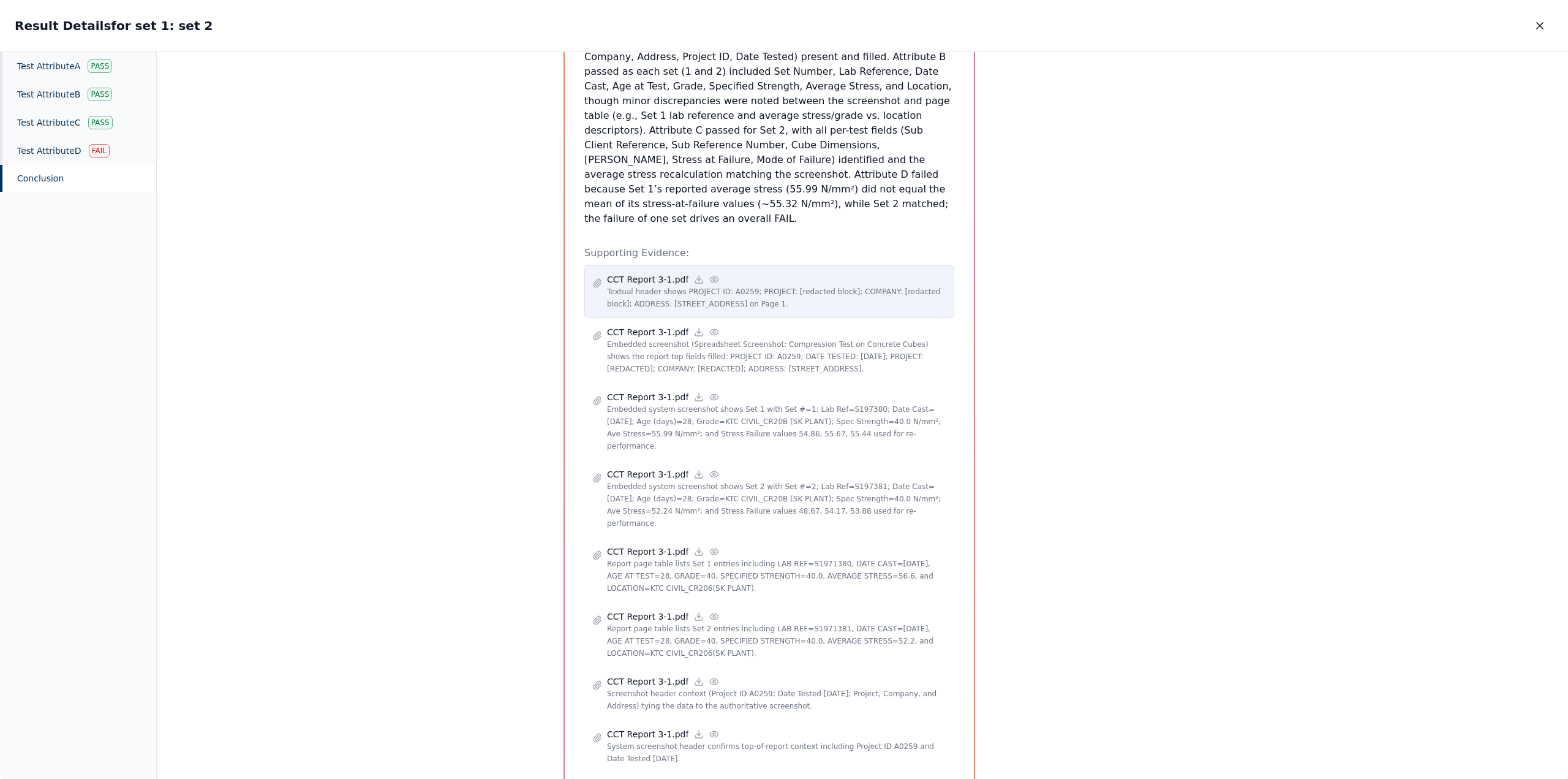
click at [722, 285] on p "Textual header shows PROJECT ID: A0259; PROJECT: [redacted block]; COMPANY: [re…" at bounding box center [777, 297] width 339 height 24
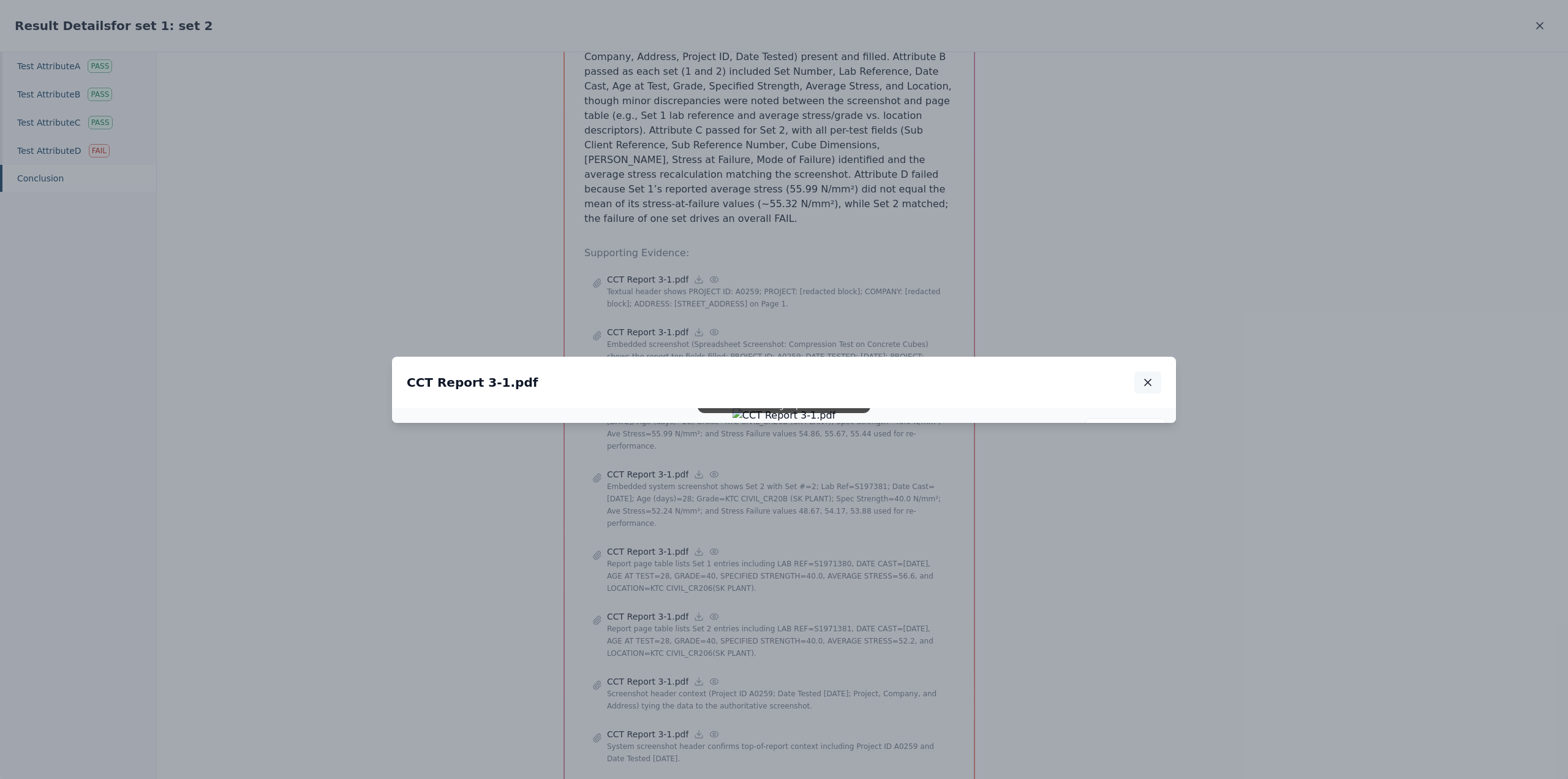
click at [1140, 372] on button "button" at bounding box center [1148, 382] width 27 height 22
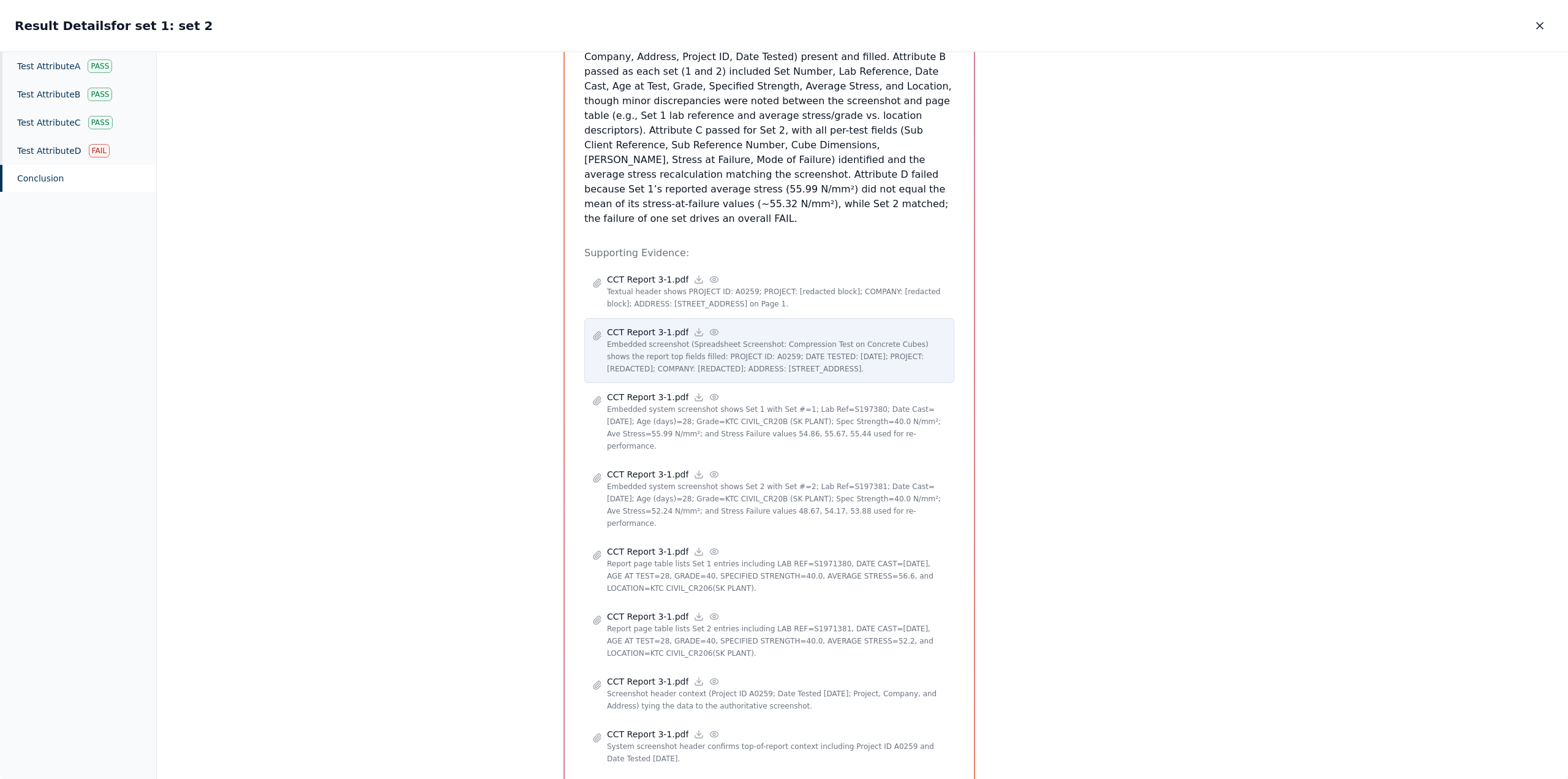
click at [707, 338] on p "Embedded screenshot (Spreadsheet Screenshot: Compression Test on Concrete Cubes…" at bounding box center [777, 357] width 339 height 37
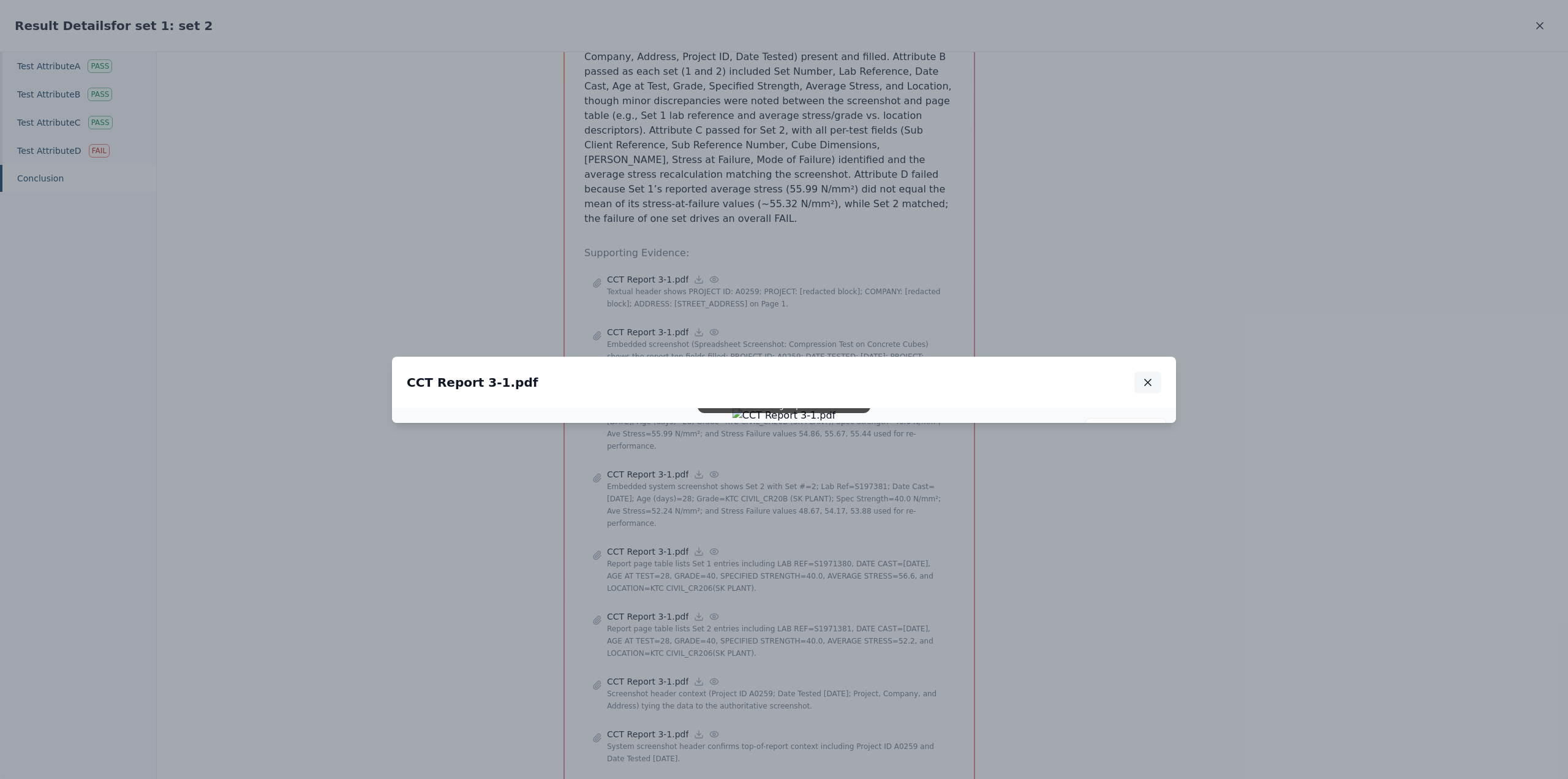
click at [1146, 380] on icon "button" at bounding box center [1147, 382] width 6 height 6
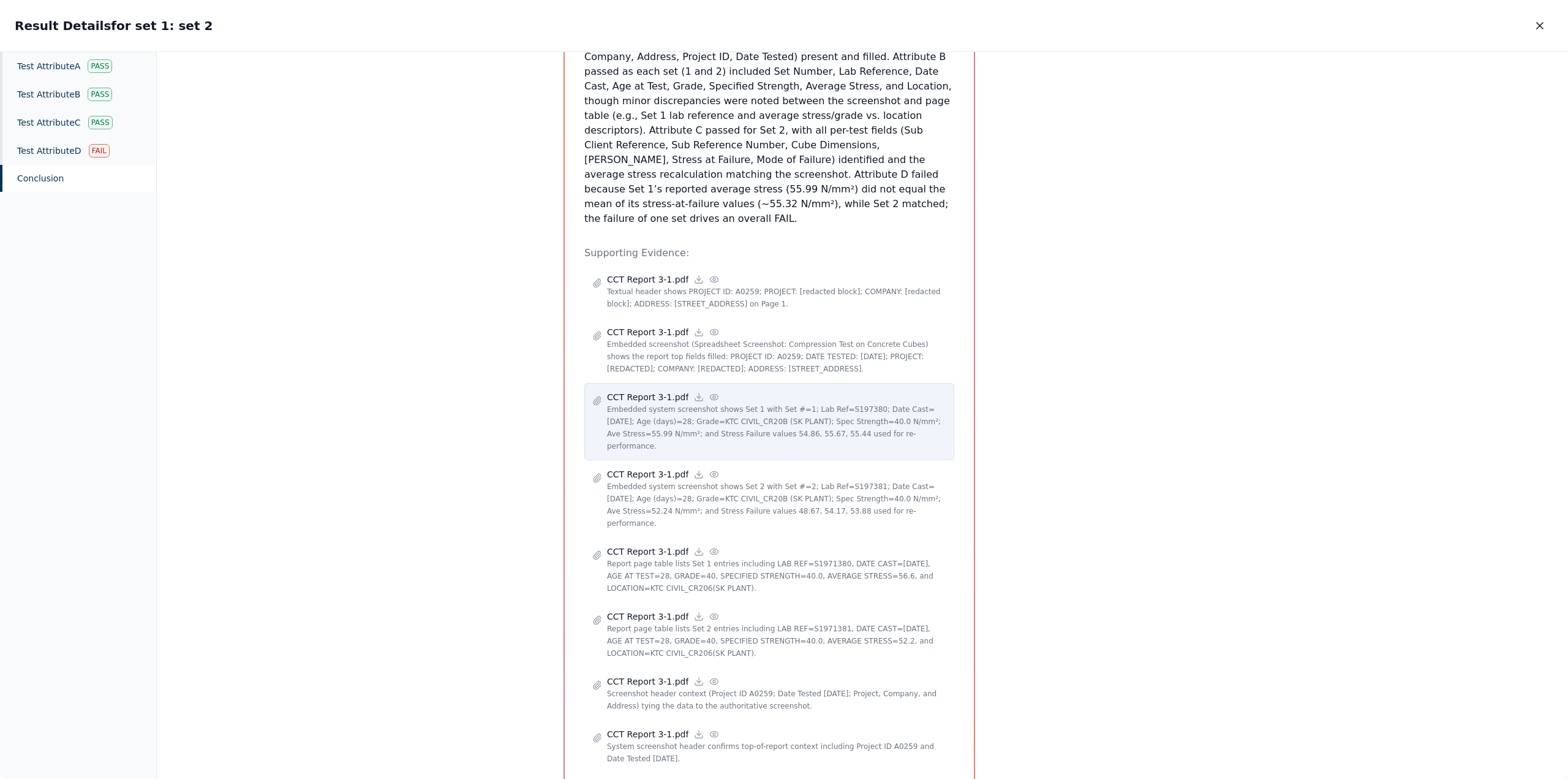
click at [782, 403] on p "Embedded system screenshot shows Set 1 with Set #=1; Lab Ref=S197380; Date Cast…" at bounding box center [777, 428] width 339 height 49
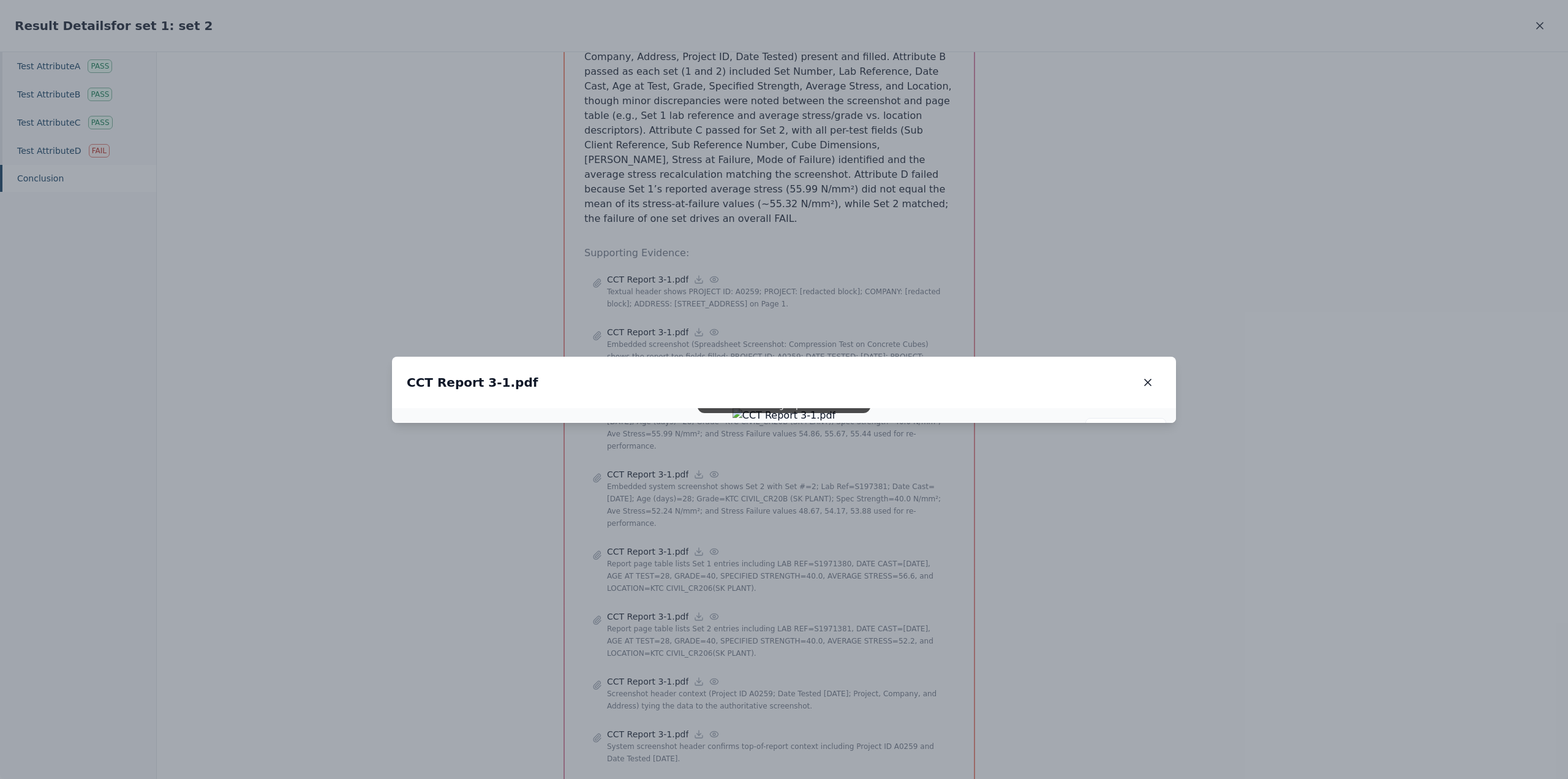
click at [836, 408] on img at bounding box center [784, 416] width 103 height 15
click at [1145, 376] on icon "button" at bounding box center [1148, 382] width 12 height 12
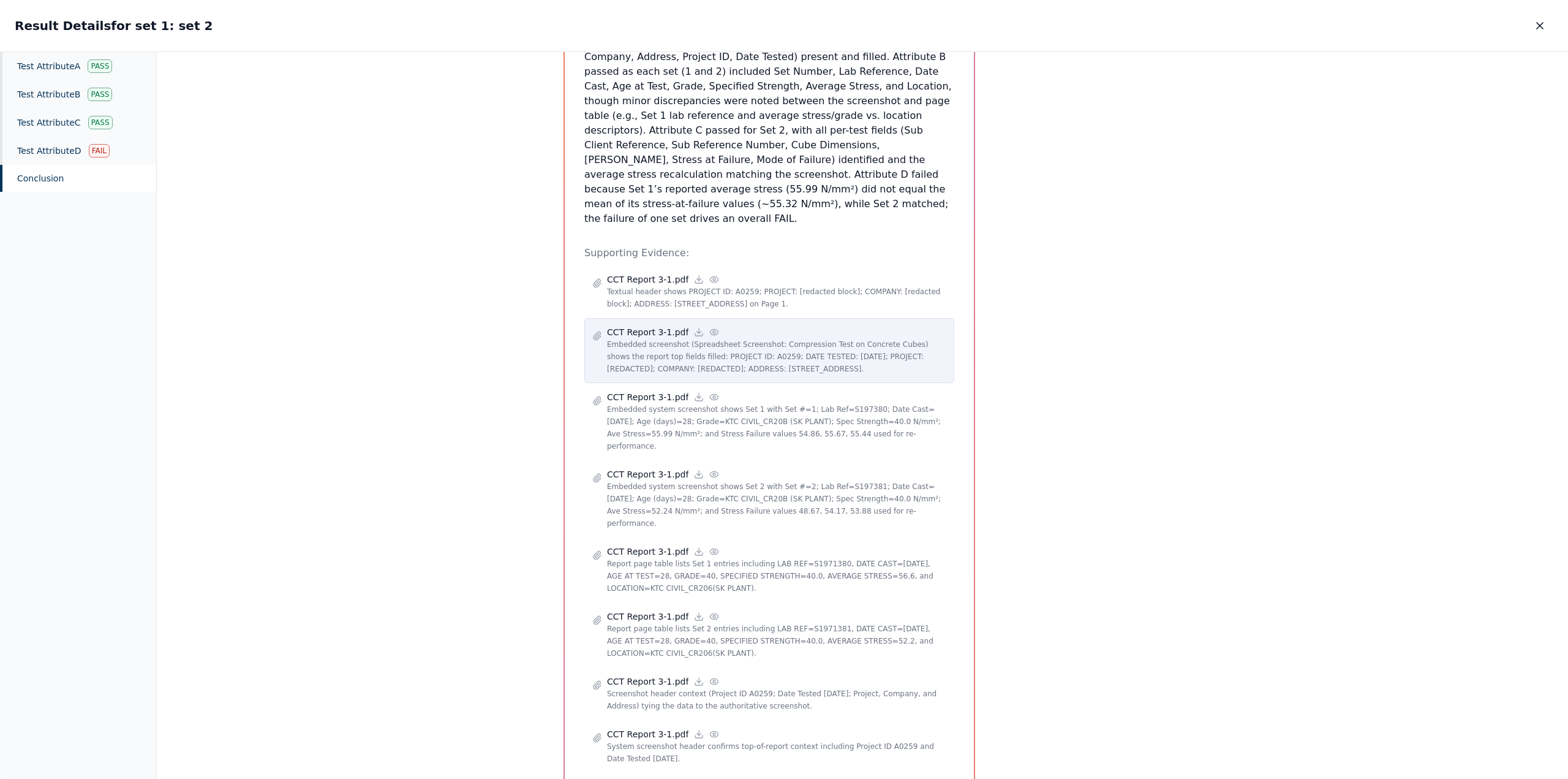
click at [698, 338] on p "Embedded screenshot (Spreadsheet Screenshot: Compression Test on Concrete Cubes…" at bounding box center [777, 357] width 339 height 37
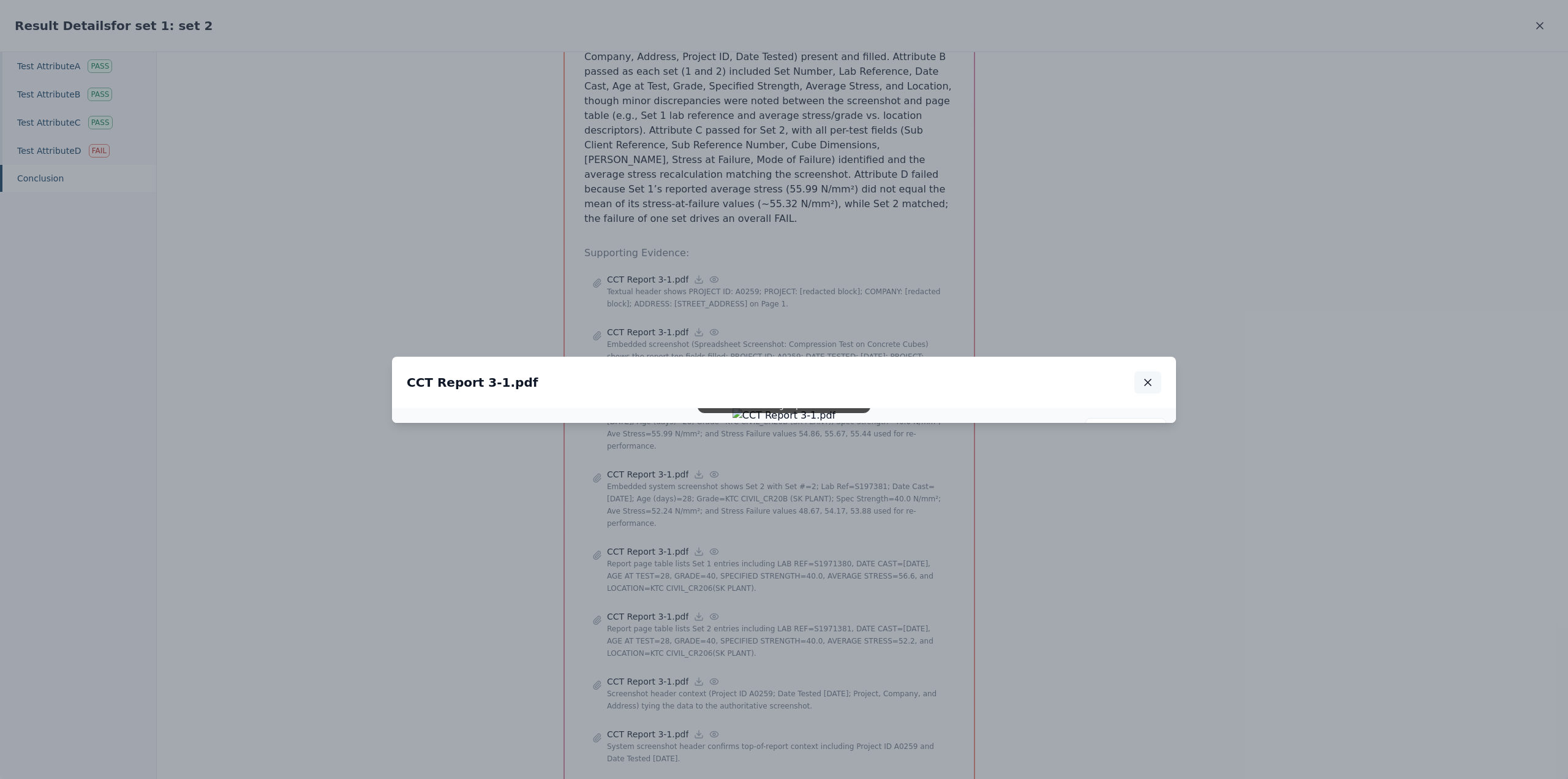
click at [1152, 376] on icon "button" at bounding box center [1148, 382] width 12 height 12
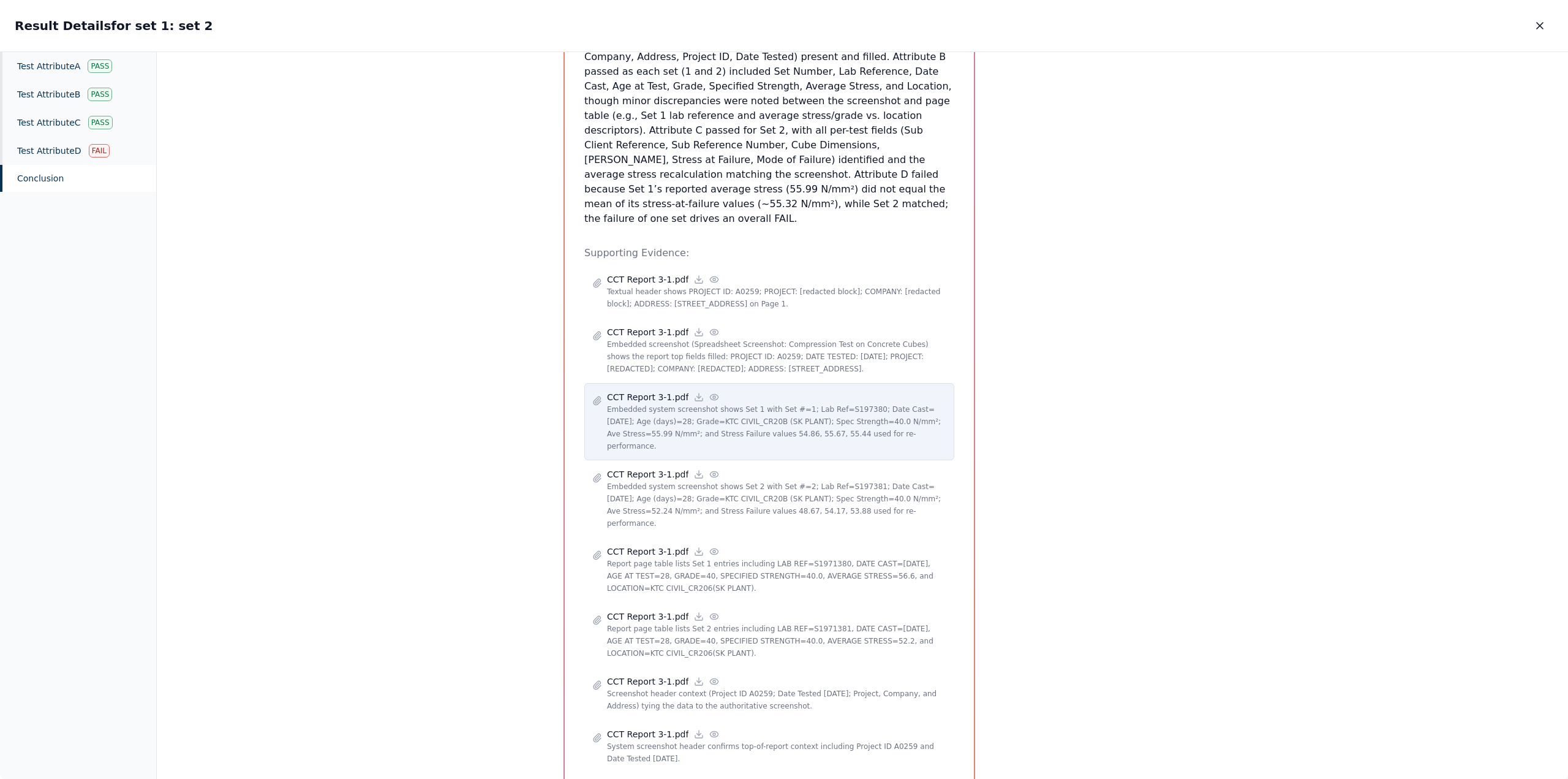
click at [688, 403] on p "Embedded system screenshot shows Set 1 with Set #=1; Lab Ref=S197380; Date Cast…" at bounding box center [777, 428] width 339 height 49
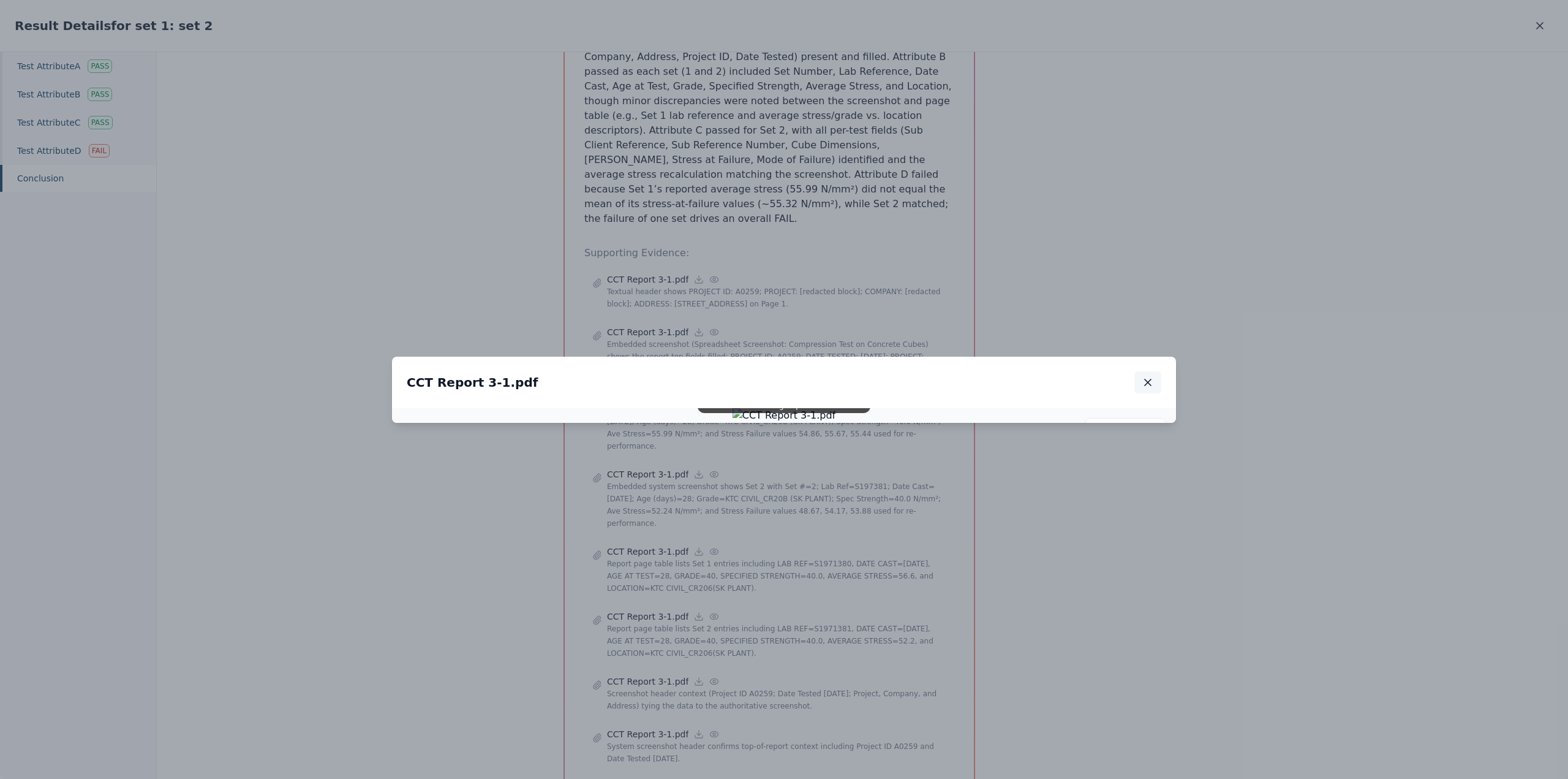
click at [1146, 376] on icon "button" at bounding box center [1148, 382] width 12 height 12
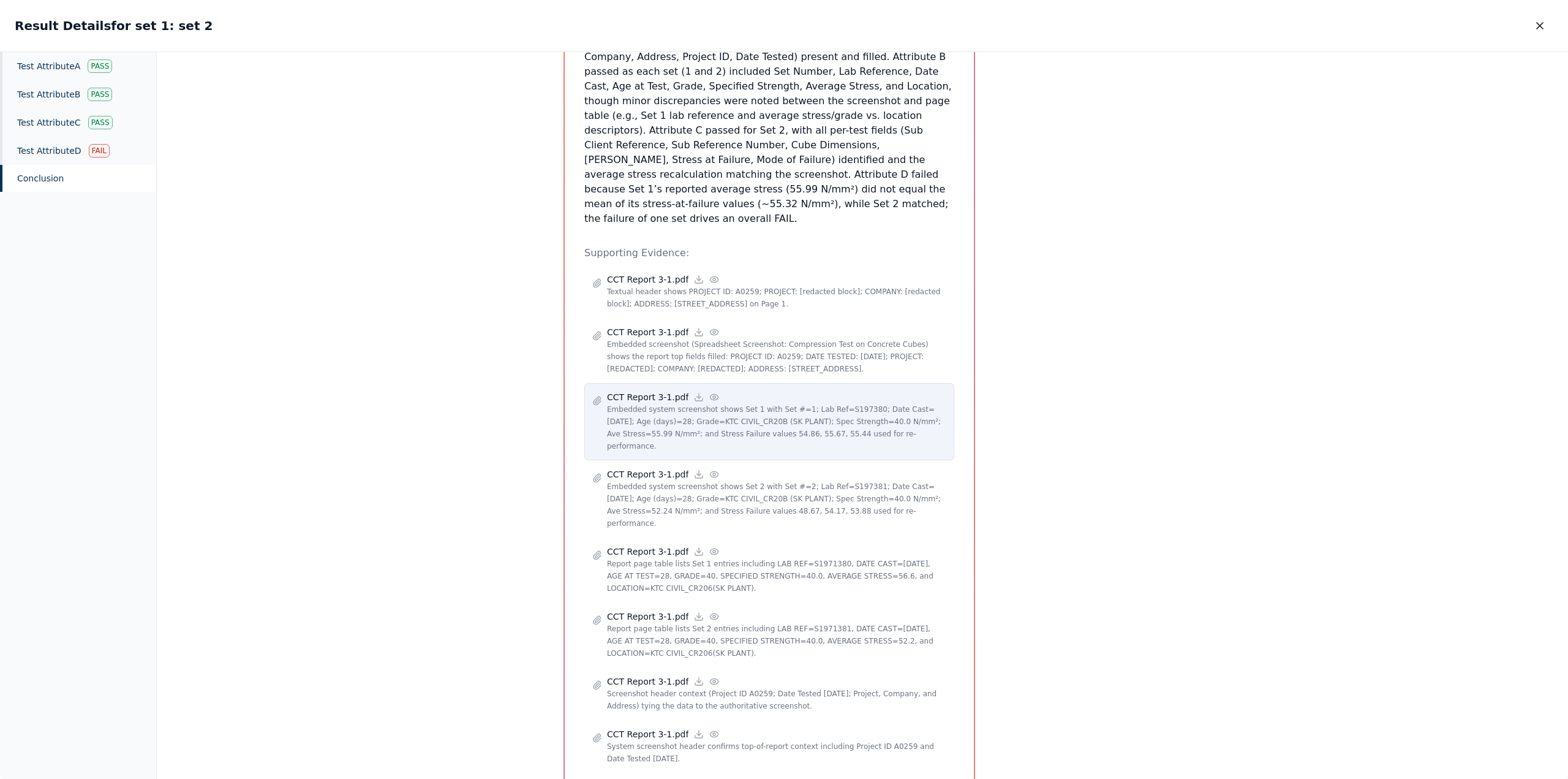
click at [716, 403] on p "Embedded system screenshot shows Set 1 with Set #=1; Lab Ref=S197380; Date Cast…" at bounding box center [777, 428] width 339 height 49
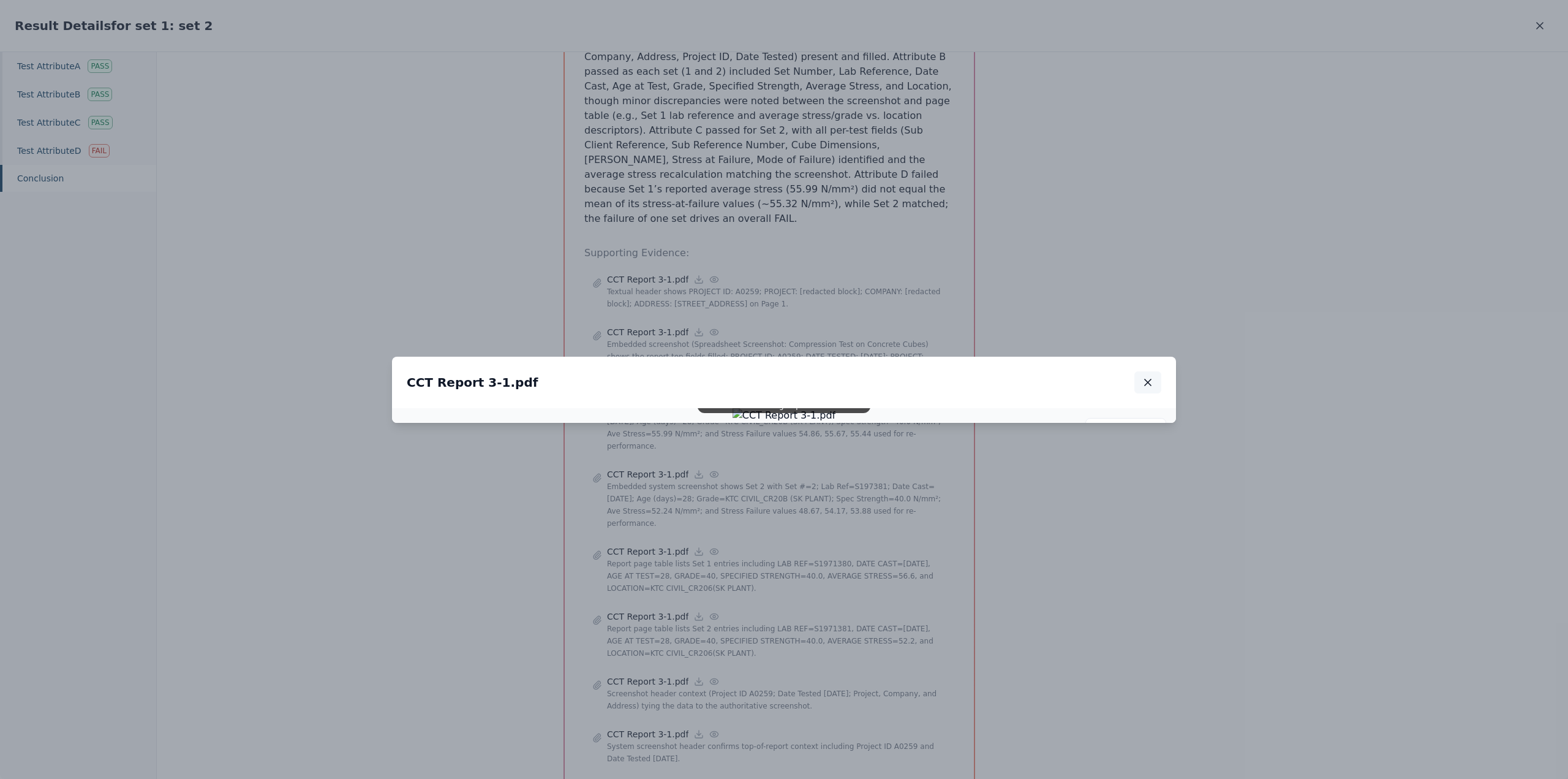
click at [1144, 376] on icon "button" at bounding box center [1148, 382] width 12 height 12
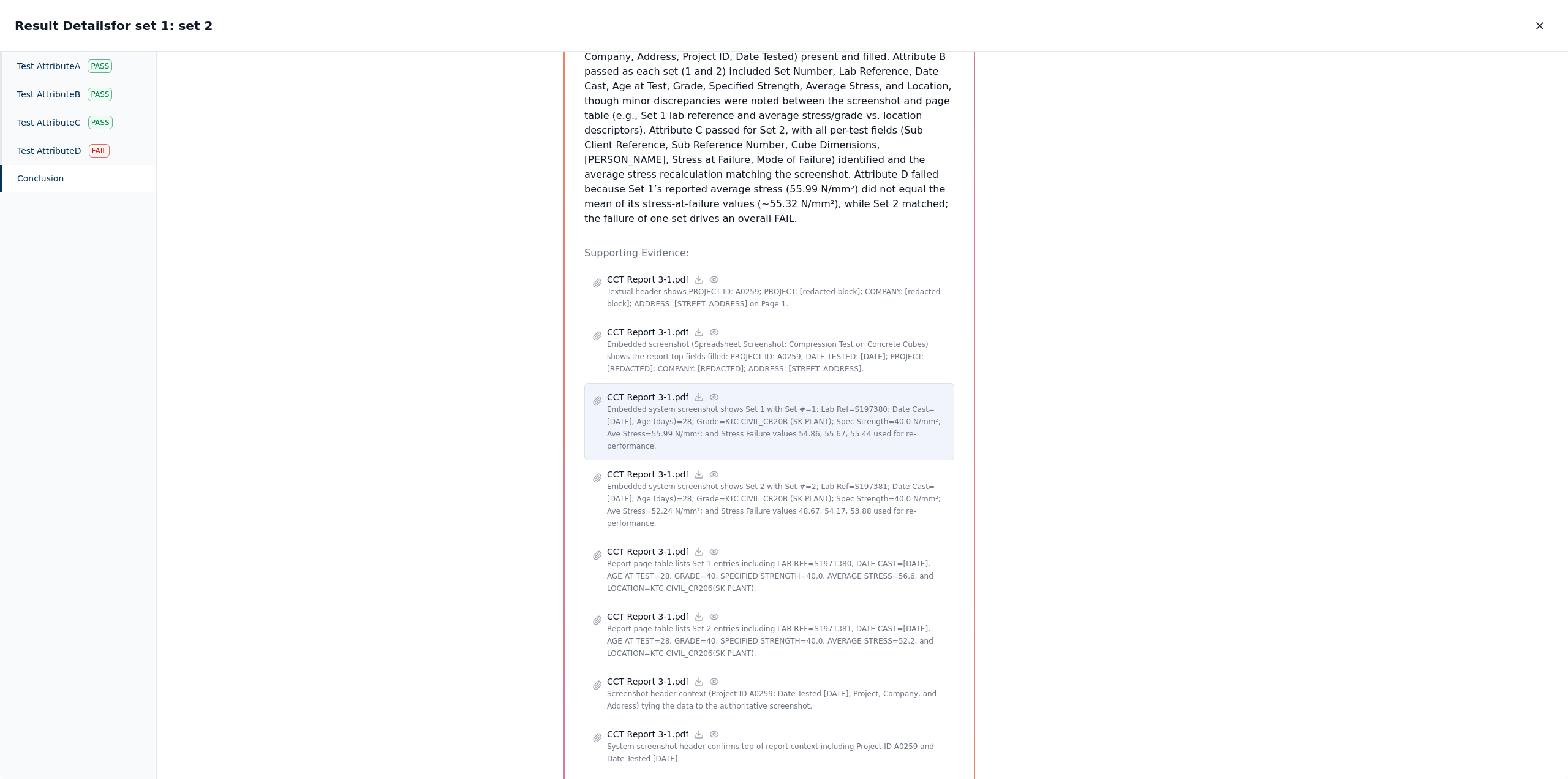
click at [897, 403] on p "Embedded system screenshot shows Set 1 with Set #=1; Lab Ref=S197380; Date Cast…" at bounding box center [777, 428] width 339 height 49
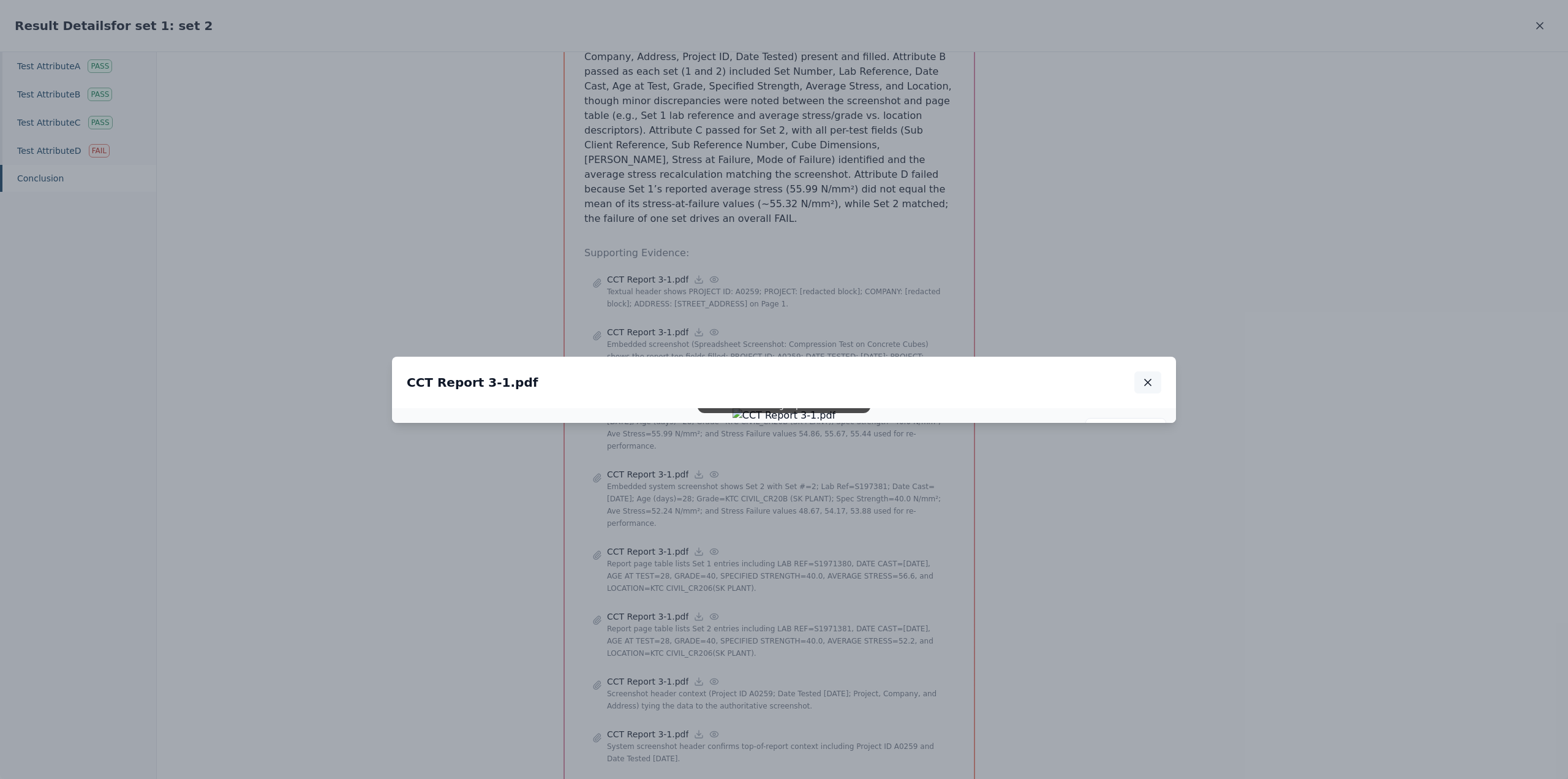
click at [1144, 376] on icon "button" at bounding box center [1148, 382] width 12 height 12
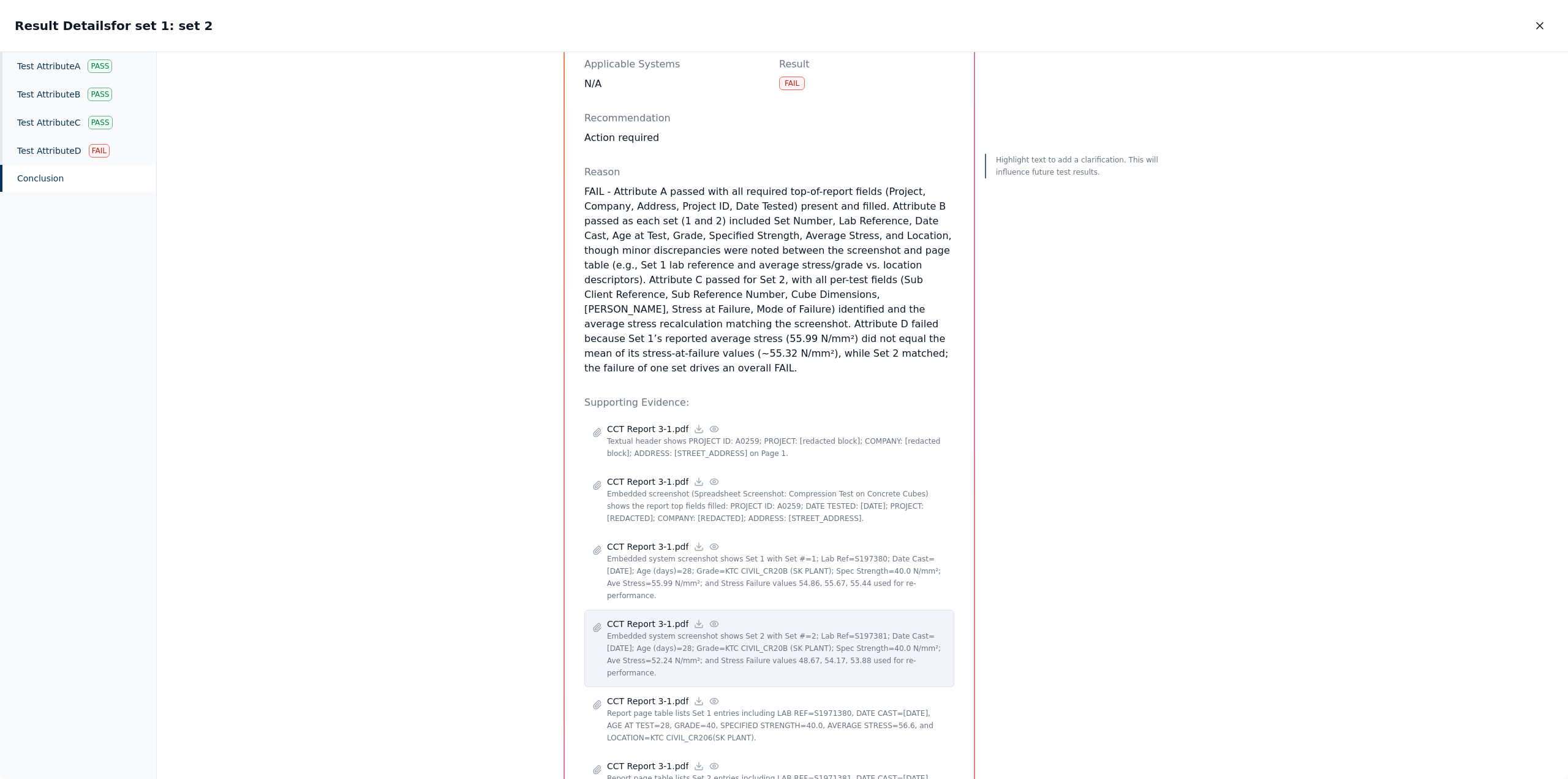
scroll to position [490, 0]
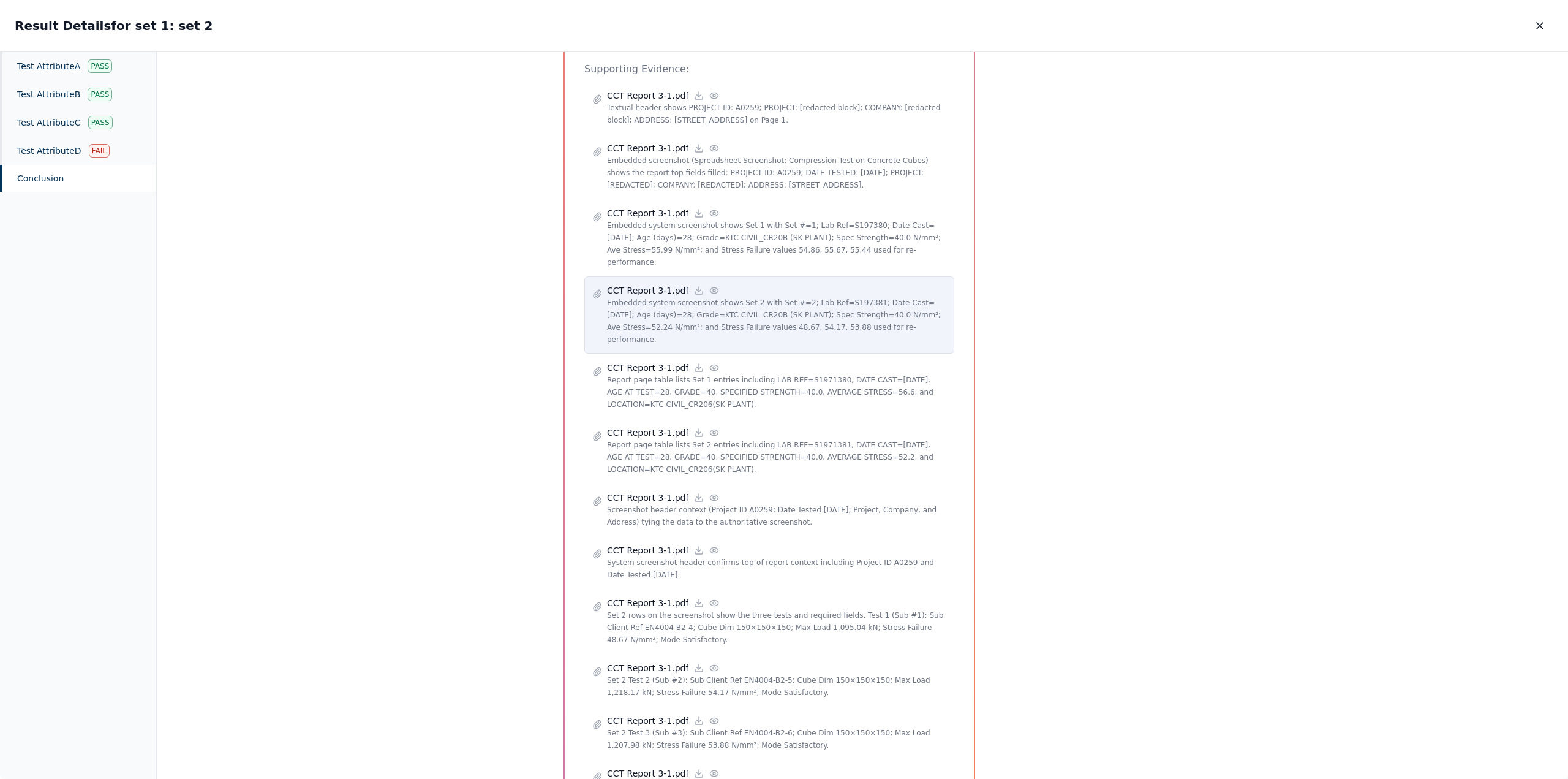
click at [709, 285] on icon at bounding box center [714, 290] width 10 height 10
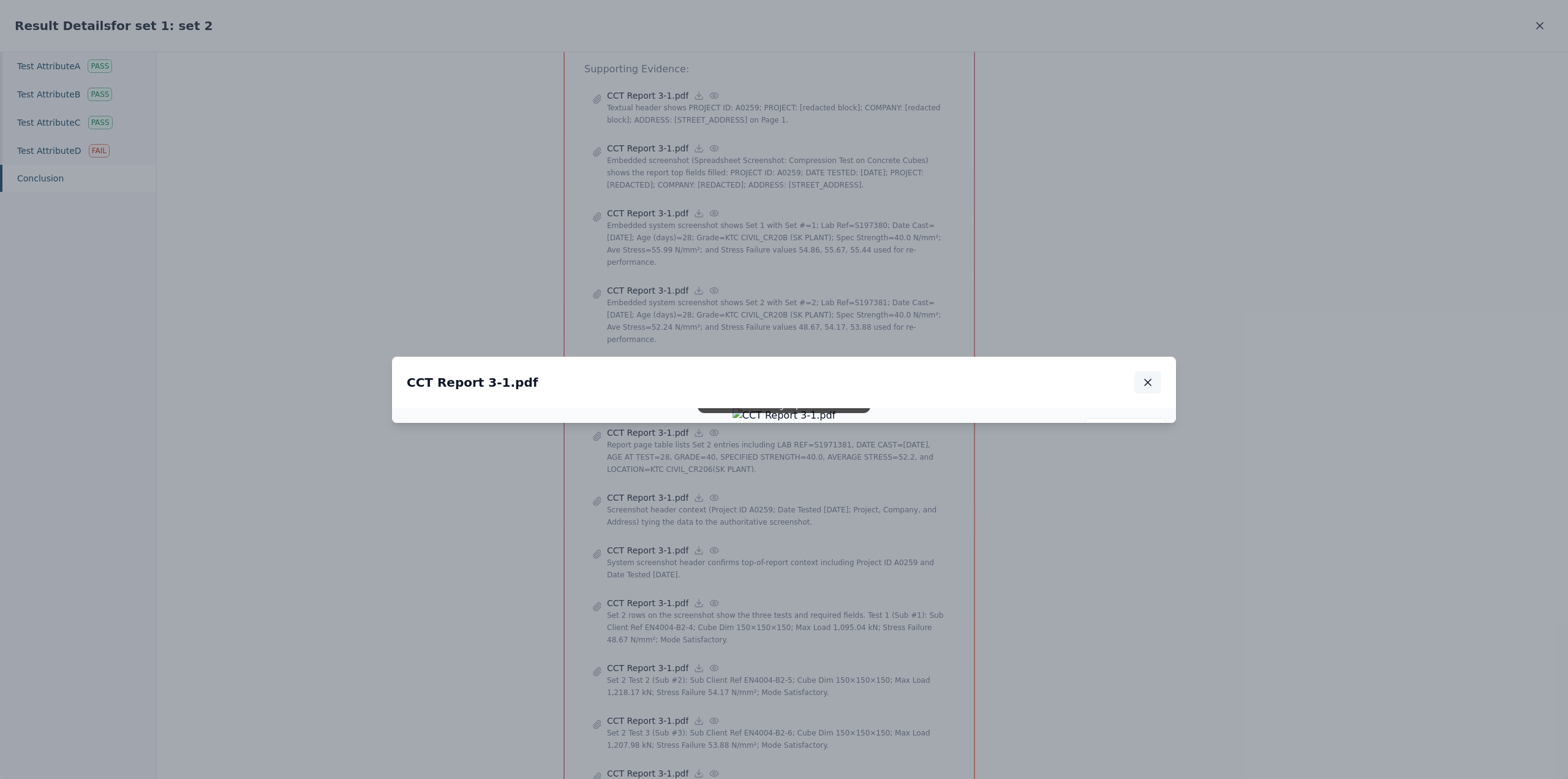
click at [1146, 380] on icon "button" at bounding box center [1147, 382] width 6 height 6
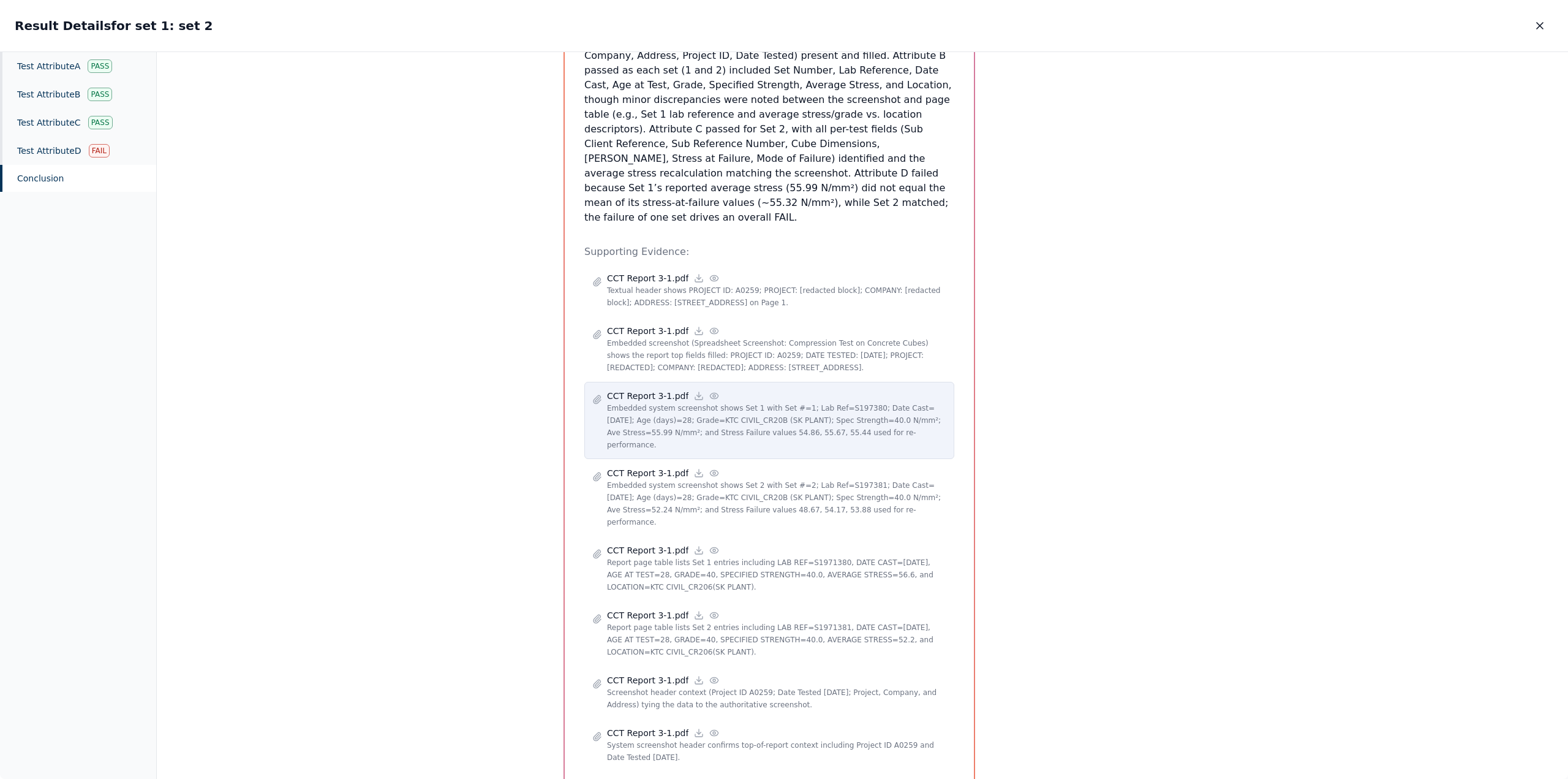
scroll to position [306, 0]
click at [694, 393] on icon at bounding box center [698, 397] width 10 height 10
click at [711, 394] on icon at bounding box center [715, 397] width 8 height 5
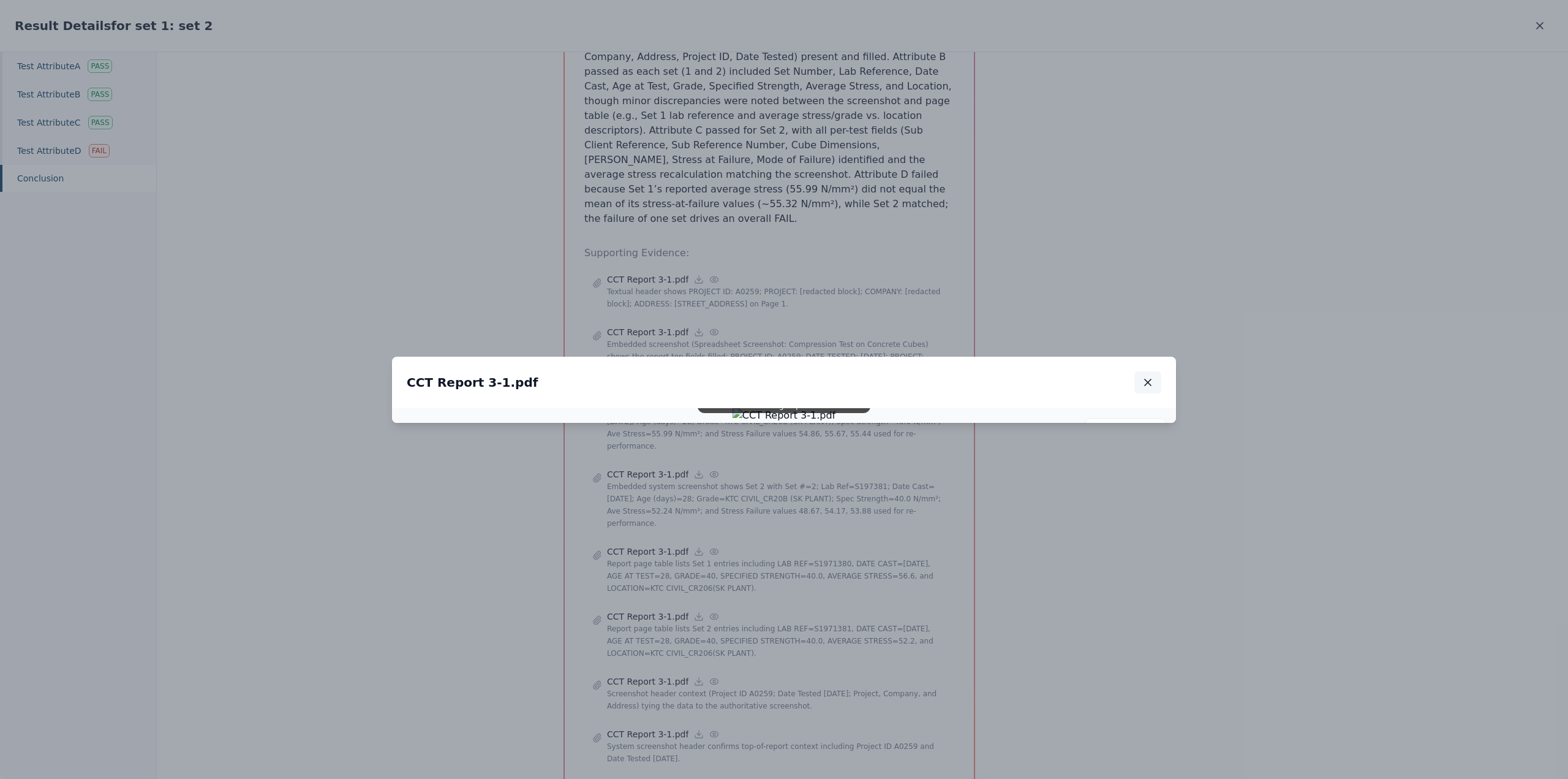
click at [1149, 376] on icon "button" at bounding box center [1148, 382] width 12 height 12
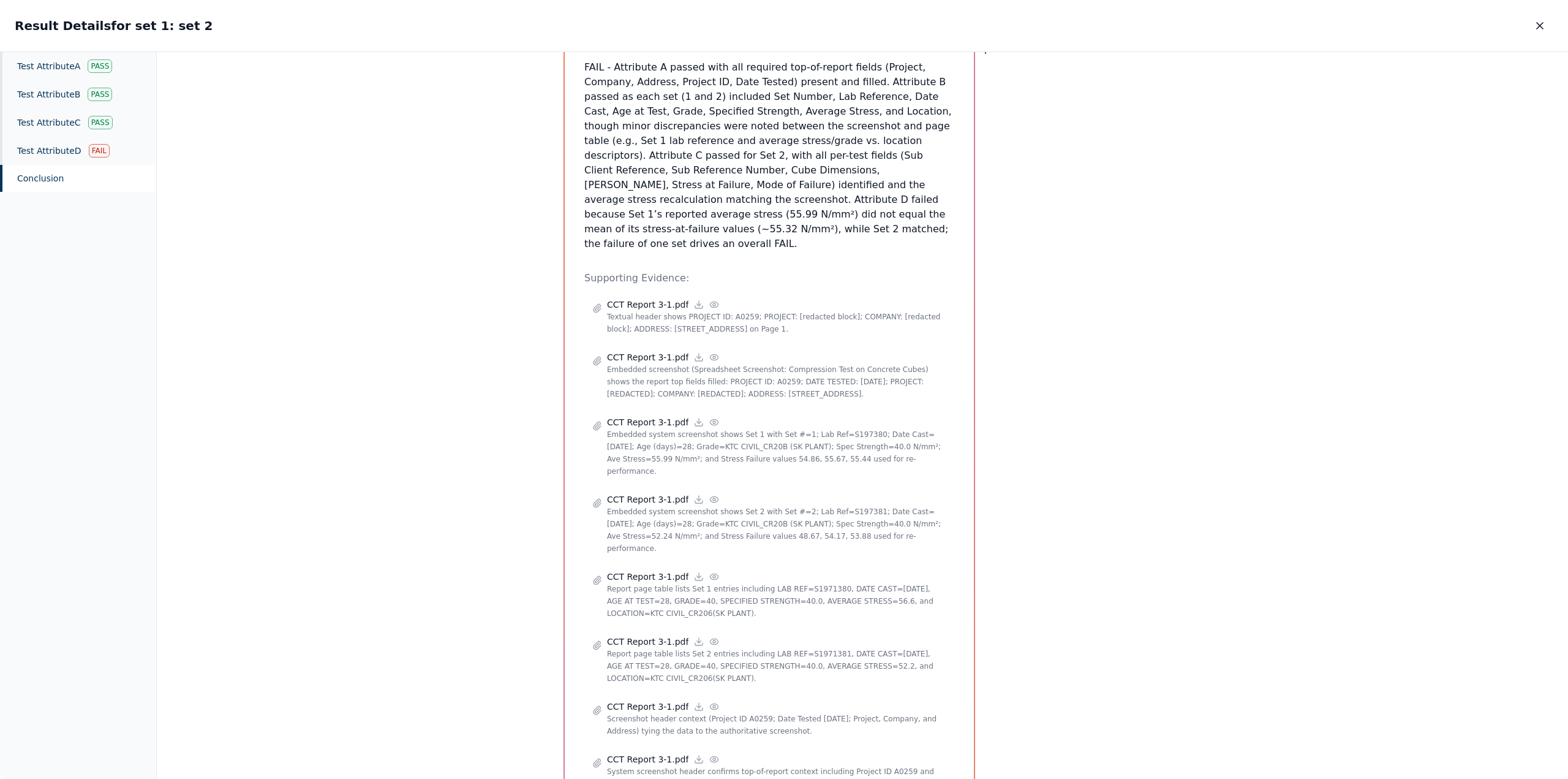
scroll to position [245, 0]
